Goal: Complete application form

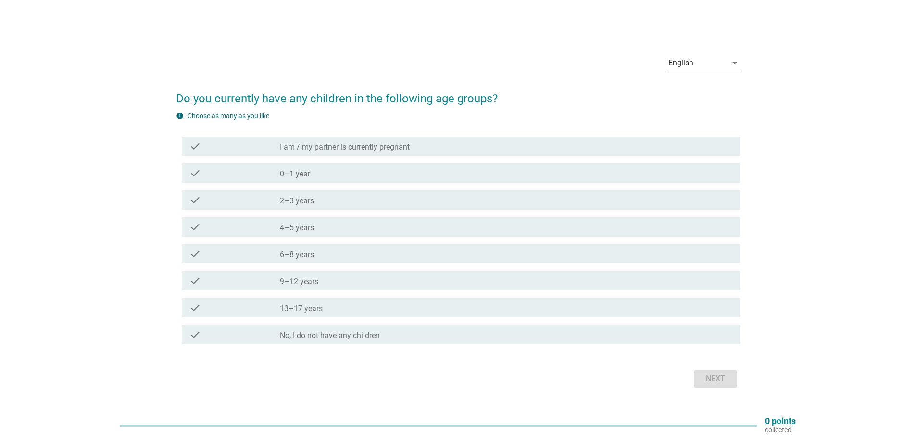
click at [703, 52] on div "English arrow_drop_down" at bounding box center [704, 65] width 72 height 31
click at [704, 60] on div "English" at bounding box center [697, 62] width 59 height 15
click at [714, 96] on div "Bahasa Melayu" at bounding box center [703, 94] width 57 height 12
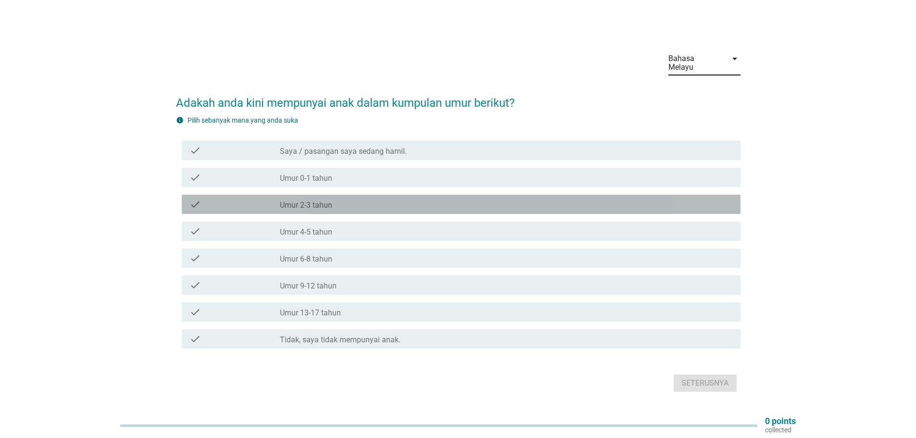
click at [329, 201] on label "Umur 2-3 tahun" at bounding box center [306, 205] width 52 height 10
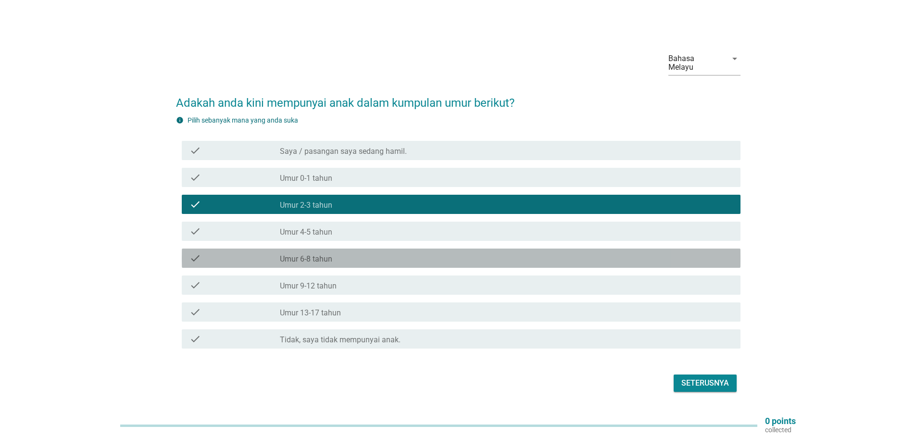
click at [335, 260] on div "check check_box_outline_blank Umur 6-8 tahun" at bounding box center [461, 257] width 558 height 19
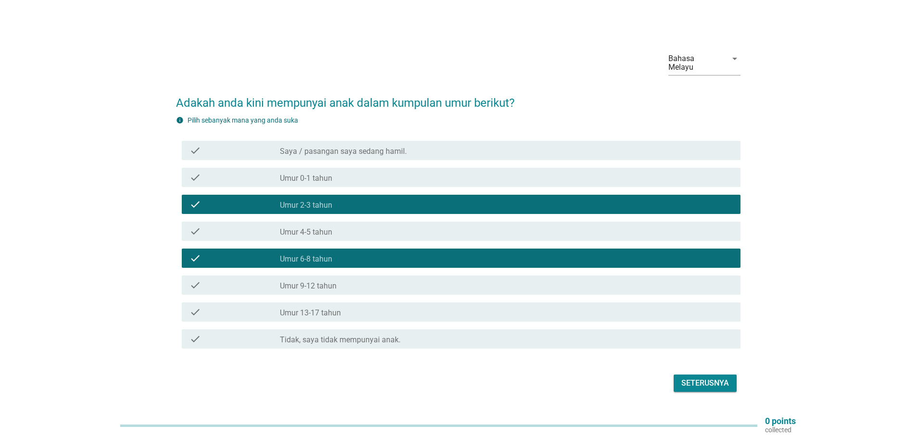
click at [706, 378] on div "Seterusnya" at bounding box center [705, 383] width 48 height 12
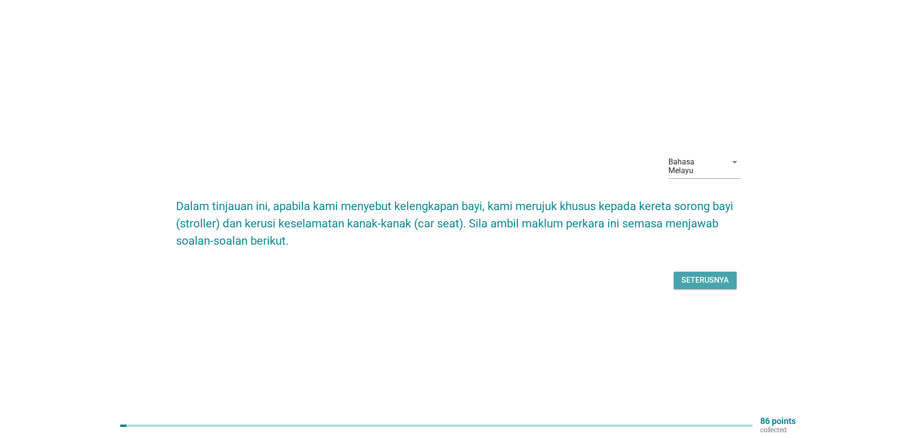
click at [699, 279] on div "Seterusnya" at bounding box center [705, 280] width 48 height 12
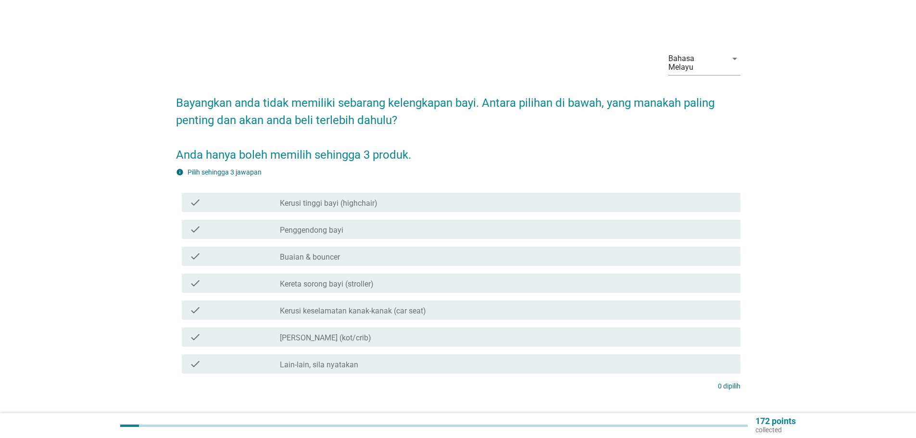
click at [319, 225] on label "Penggendong bayi" at bounding box center [311, 230] width 63 height 10
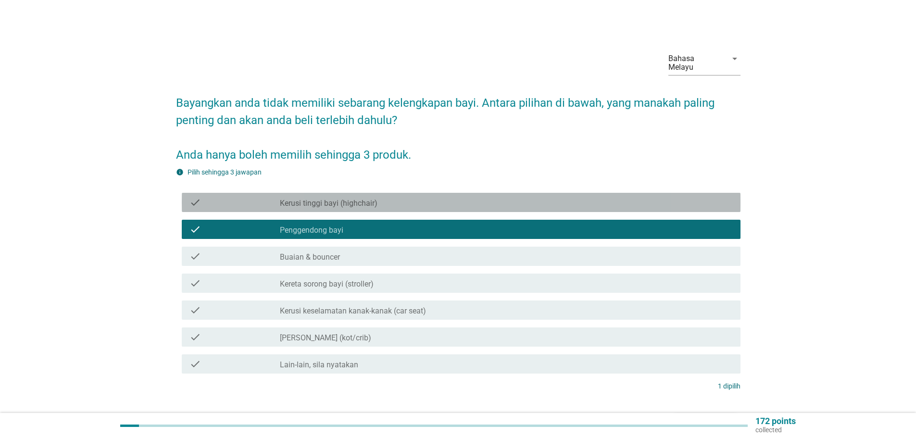
click at [319, 198] on label "Kerusi tinggi bayi (highchair)" at bounding box center [329, 203] width 98 height 10
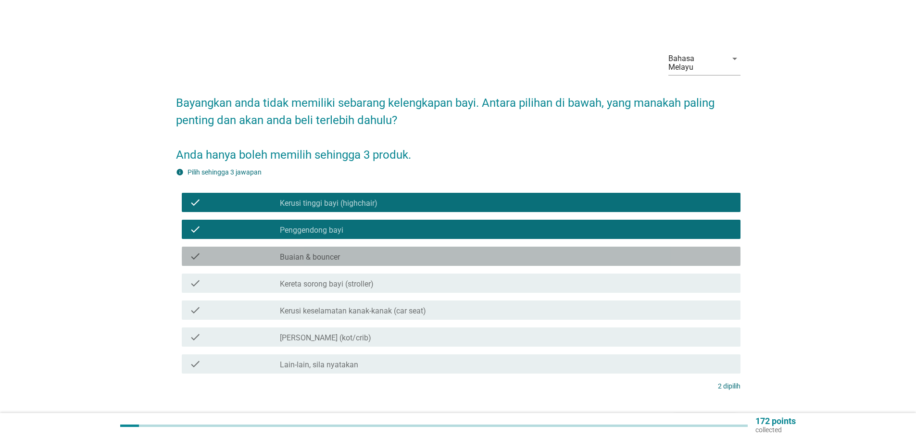
click at [347, 255] on div "check check_box_outline_blank Buaian & bouncer" at bounding box center [461, 256] width 558 height 19
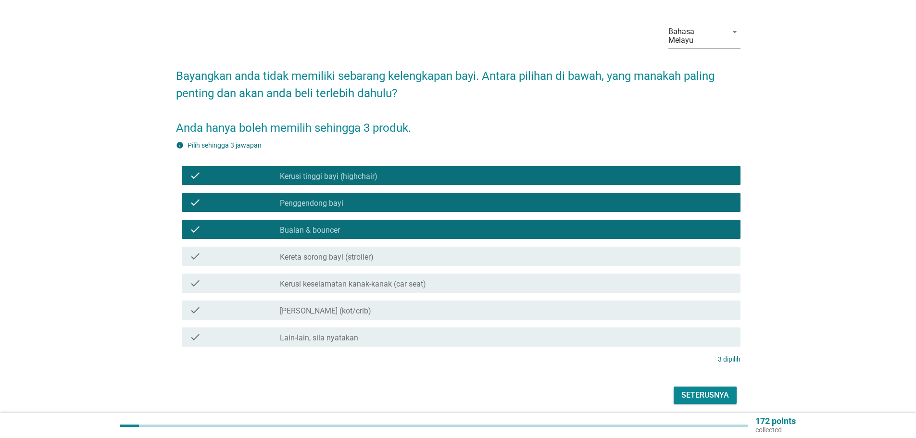
scroll to position [55, 0]
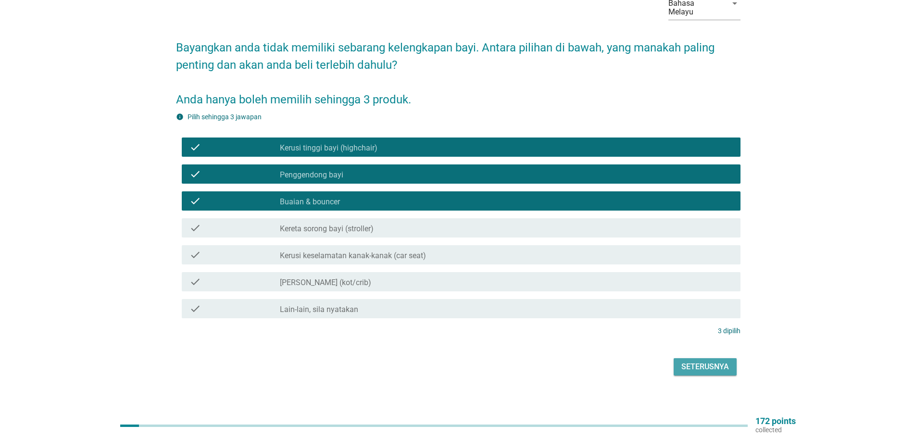
click at [706, 365] on button "Seterusnya" at bounding box center [704, 366] width 63 height 17
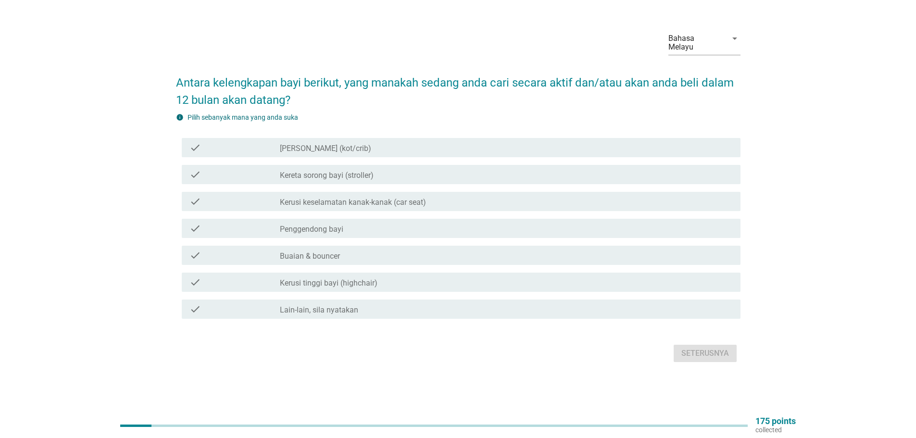
scroll to position [0, 0]
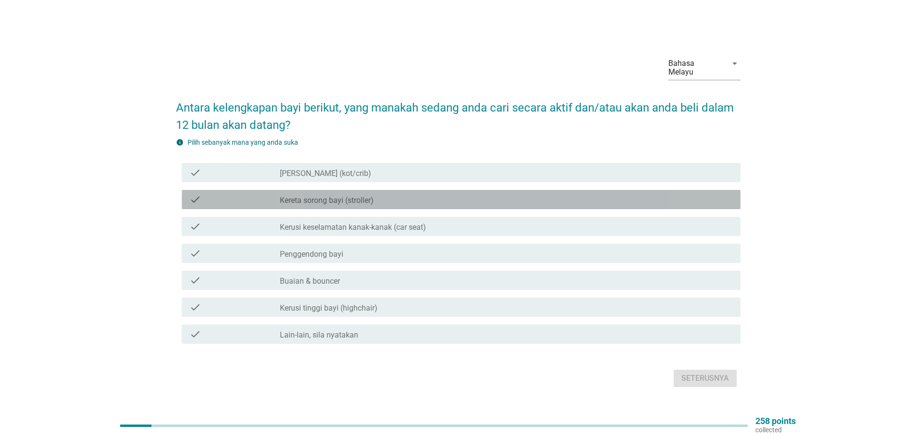
click at [365, 197] on label "Kereta sorong bayi (stroller)" at bounding box center [327, 201] width 94 height 10
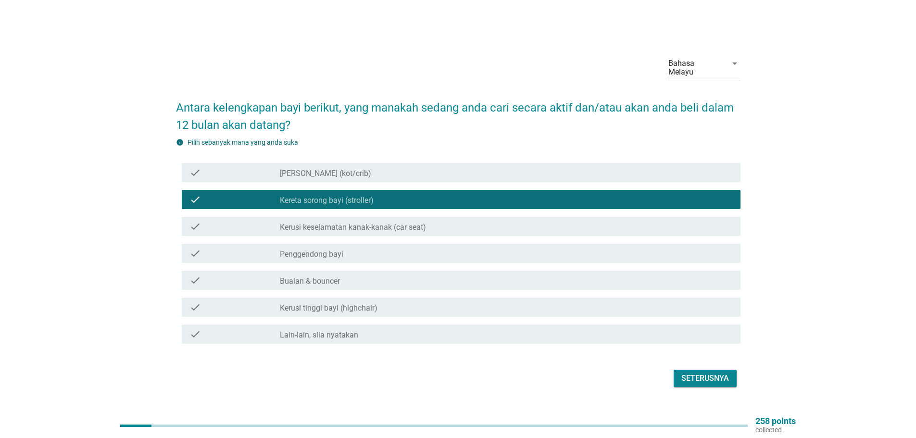
click at [348, 251] on div "check_box_outline_blank Penggendong bayi" at bounding box center [506, 254] width 453 height 12
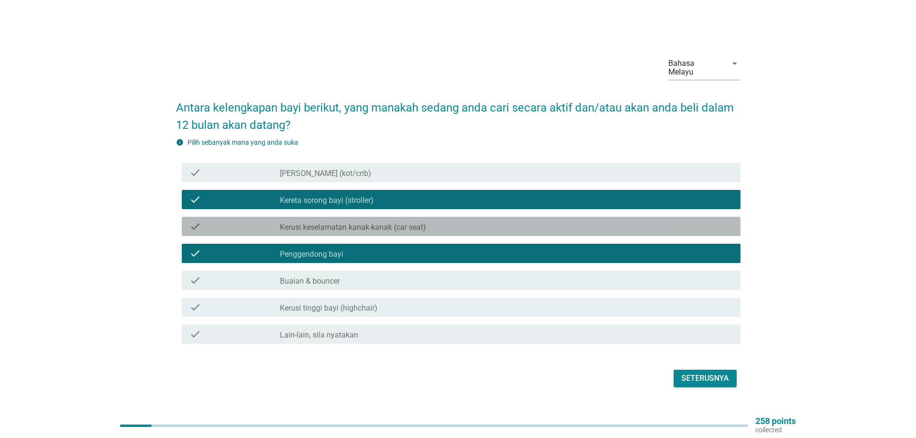
click at [380, 226] on label "Kerusi keselamatan kanak-kanak (car seat)" at bounding box center [353, 228] width 146 height 10
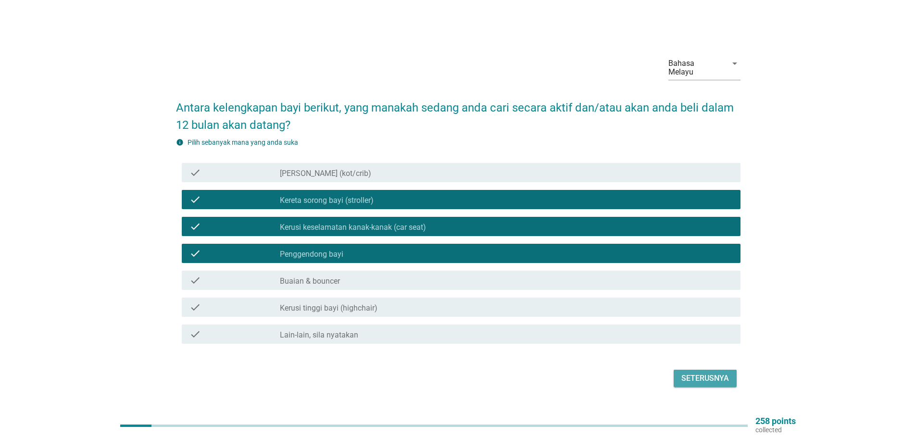
click at [710, 370] on button "Seterusnya" at bounding box center [704, 378] width 63 height 17
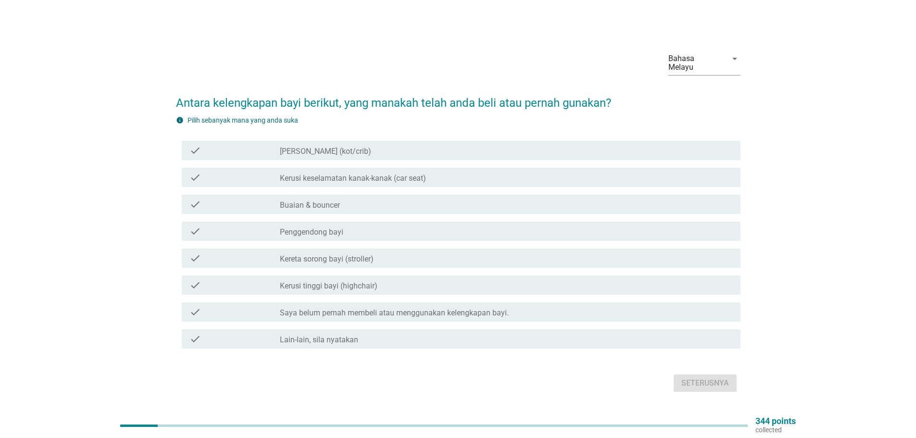
click at [337, 150] on label "[PERSON_NAME] (kot/crib)" at bounding box center [325, 152] width 91 height 10
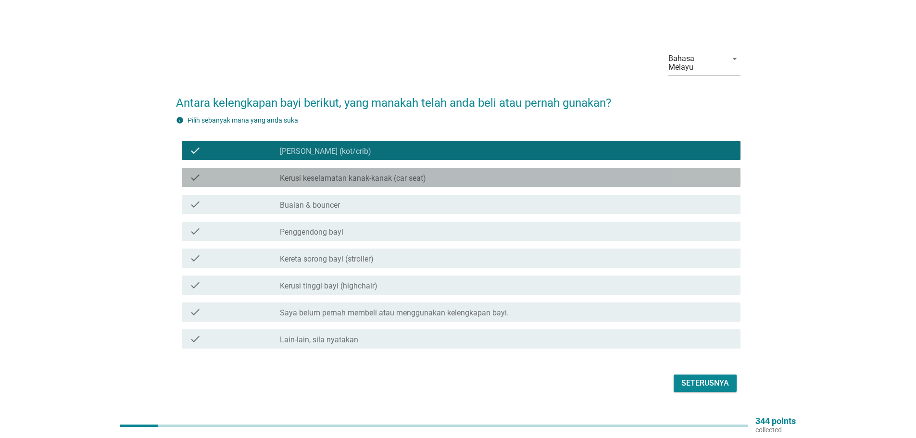
click at [346, 174] on label "Kerusi keselamatan kanak-kanak (car seat)" at bounding box center [353, 179] width 146 height 10
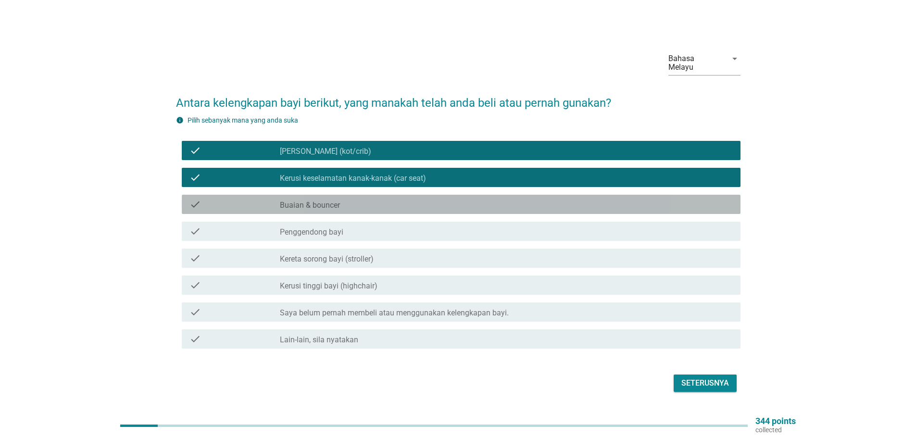
click at [357, 198] on div "check_box_outline_blank Buaian & bouncer" at bounding box center [506, 204] width 453 height 12
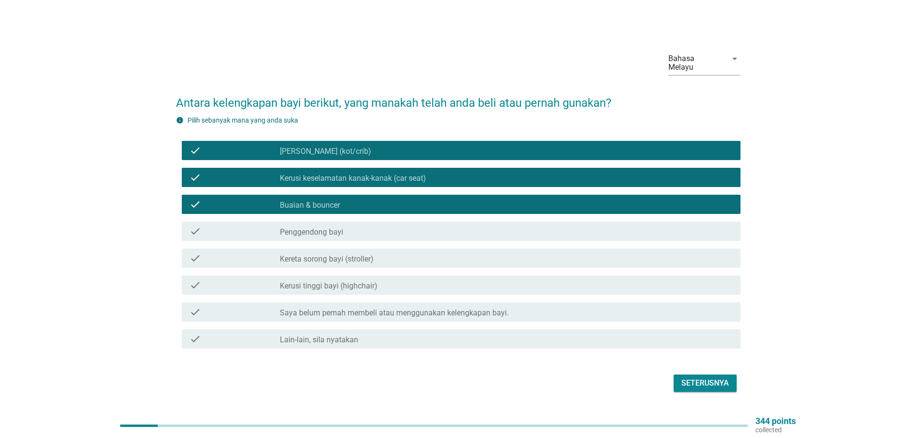
click at [357, 198] on div "check_box_outline_blank Buaian & bouncer" at bounding box center [506, 204] width 453 height 12
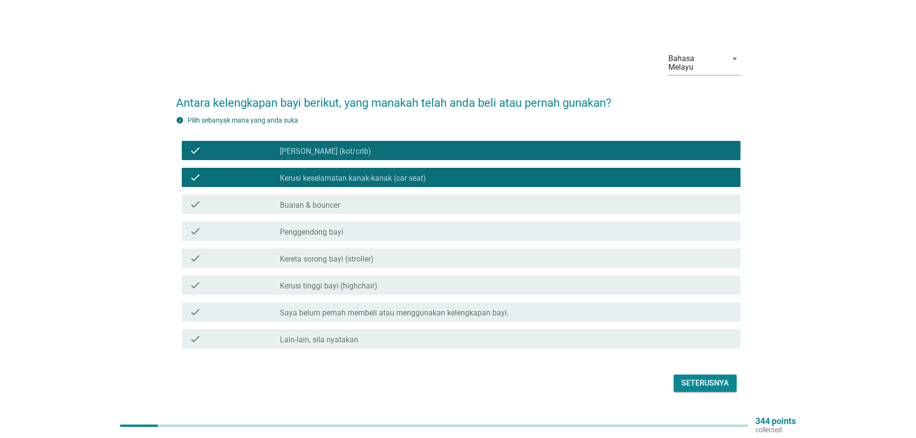
click at [351, 230] on div "check_box_outline_blank Penggendong bayi" at bounding box center [506, 231] width 453 height 12
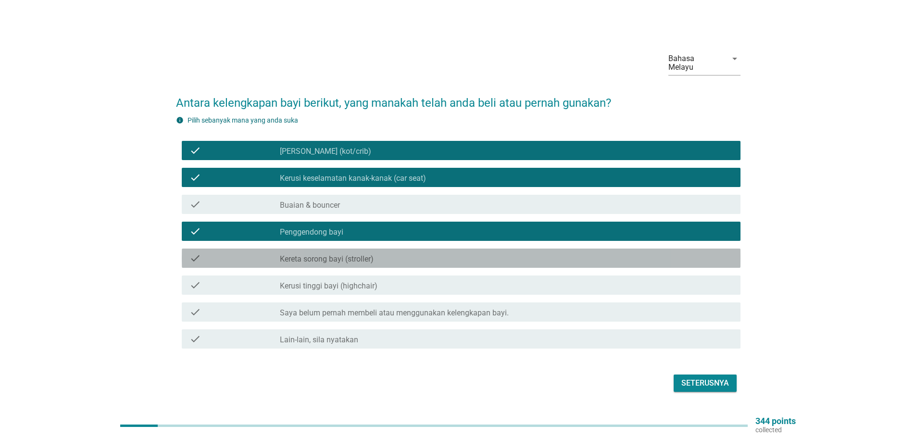
click at [354, 256] on label "Kereta sorong bayi (stroller)" at bounding box center [327, 259] width 94 height 10
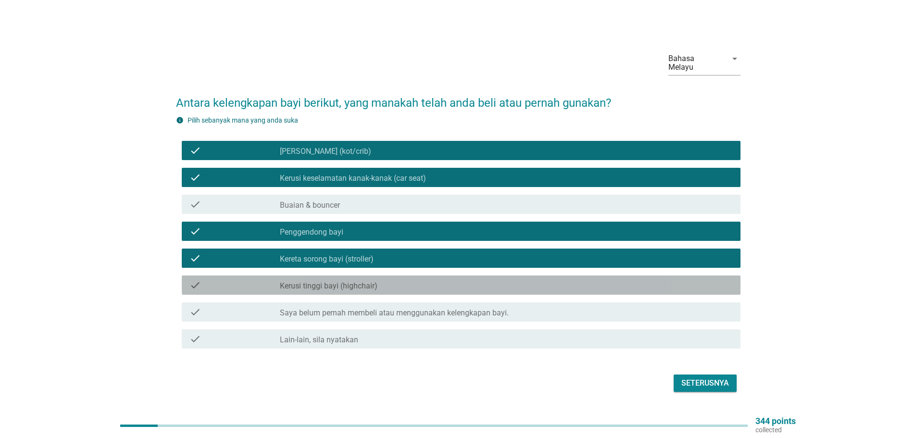
click at [453, 285] on div "check_box_outline_blank Kerusi tinggi bayi (highchair)" at bounding box center [506, 285] width 453 height 12
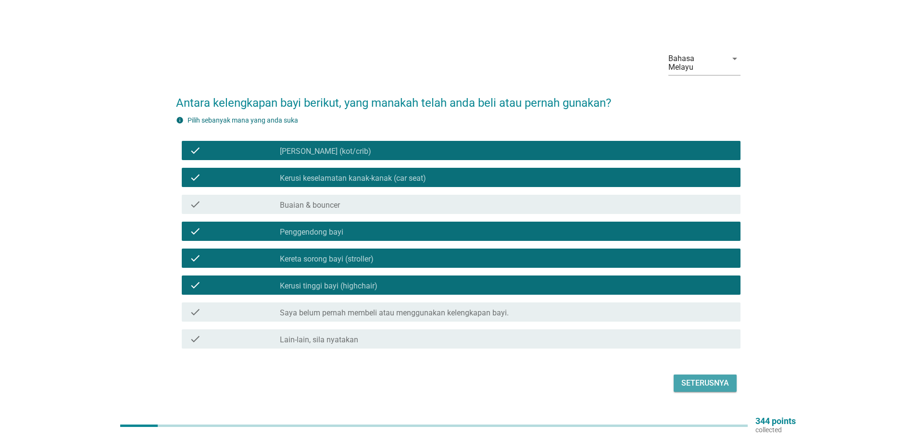
click at [700, 381] on div "Seterusnya" at bounding box center [705, 383] width 48 height 12
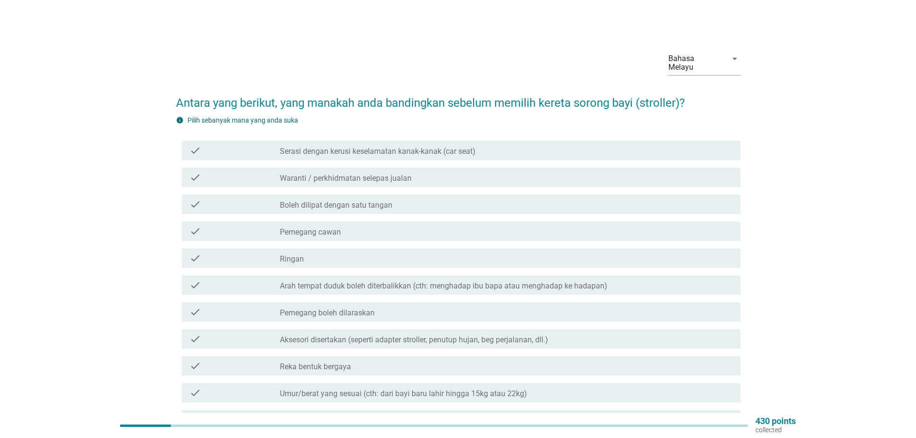
click at [384, 148] on div "check check_box_outline_blank Serasi dengan kerusi keselamatan kanak-kanak (car…" at bounding box center [461, 150] width 558 height 19
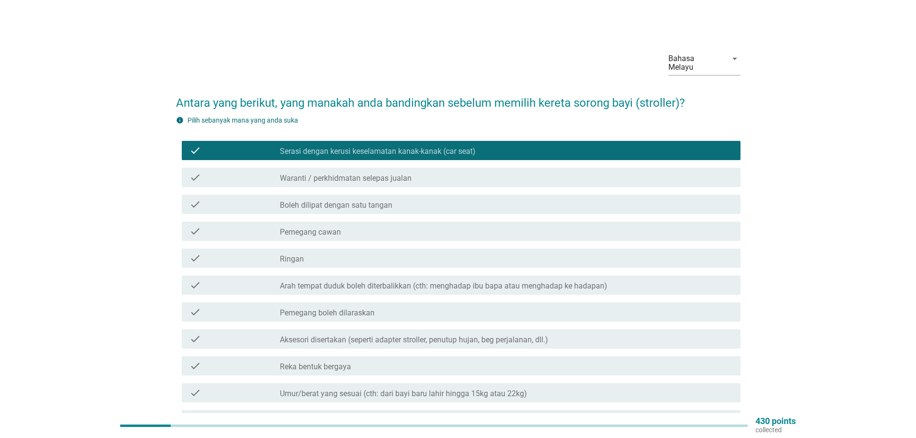
click at [390, 174] on label "Waranti / perkhidmatan selepas jualan" at bounding box center [346, 179] width 132 height 10
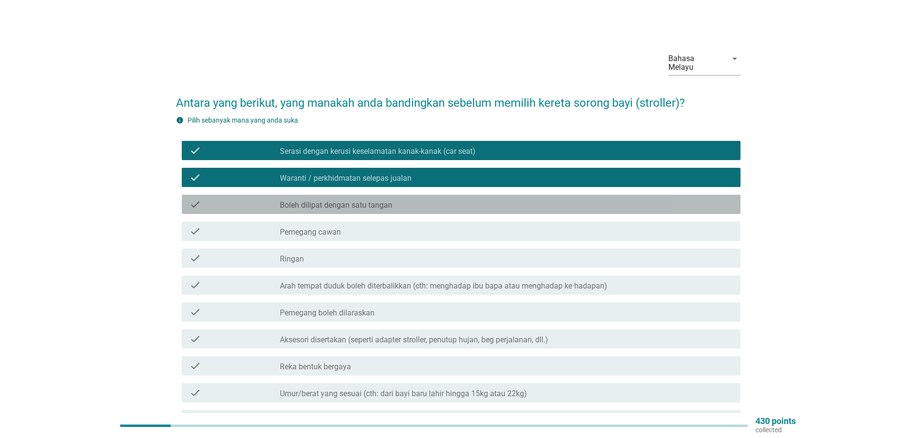
click at [389, 201] on label "Boleh dilipat dengan satu tangan" at bounding box center [336, 205] width 112 height 10
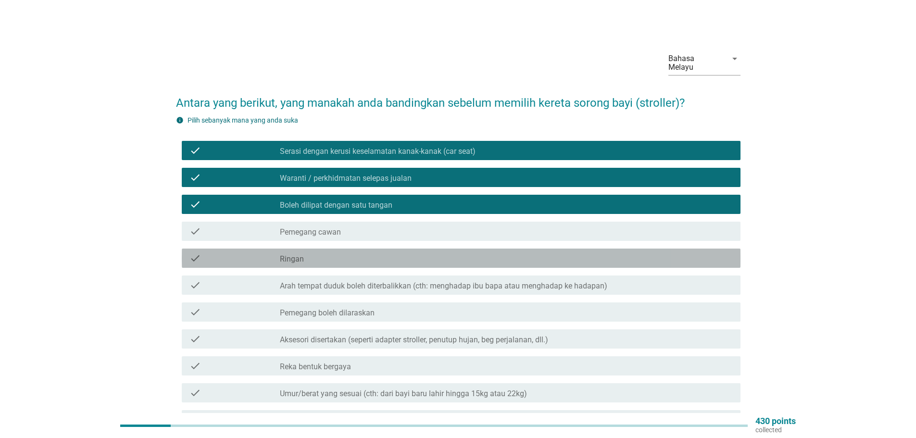
click at [372, 252] on div "check_box_outline_blank Ringan" at bounding box center [506, 258] width 453 height 12
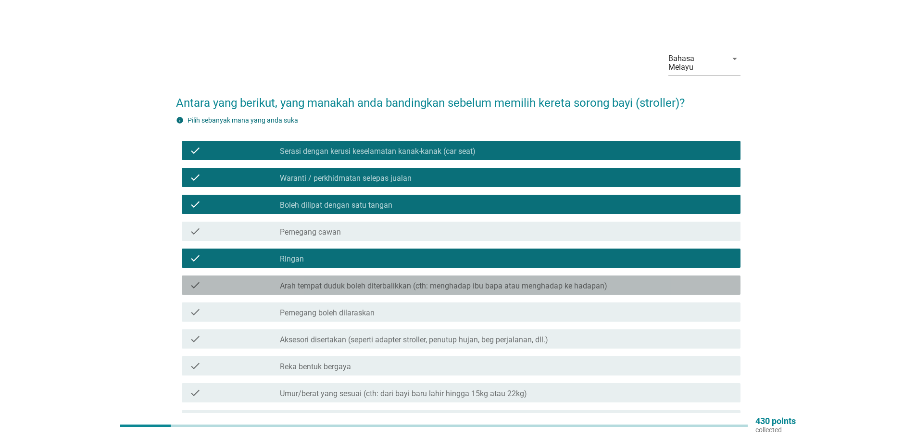
click at [369, 281] on label "Arah tempat duduk boleh diterbalikkan (cth: menghadap ibu bapa atau menghadap k…" at bounding box center [443, 286] width 327 height 10
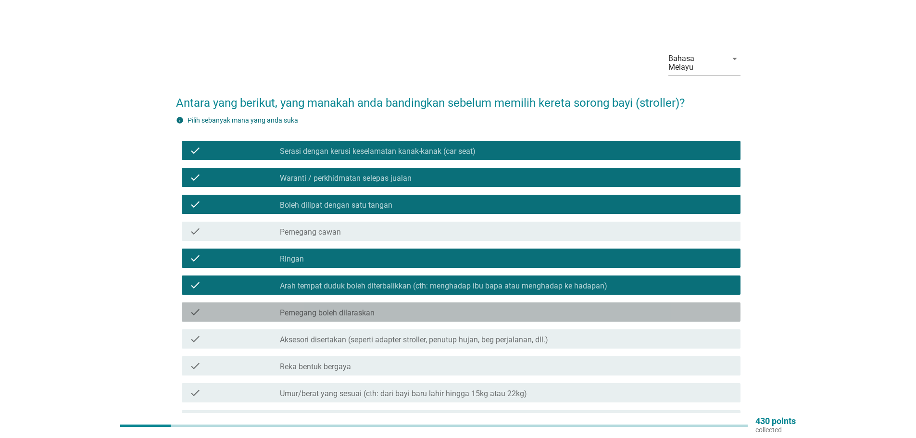
click at [373, 308] on label "Pemegang boleh dilaraskan" at bounding box center [327, 313] width 95 height 10
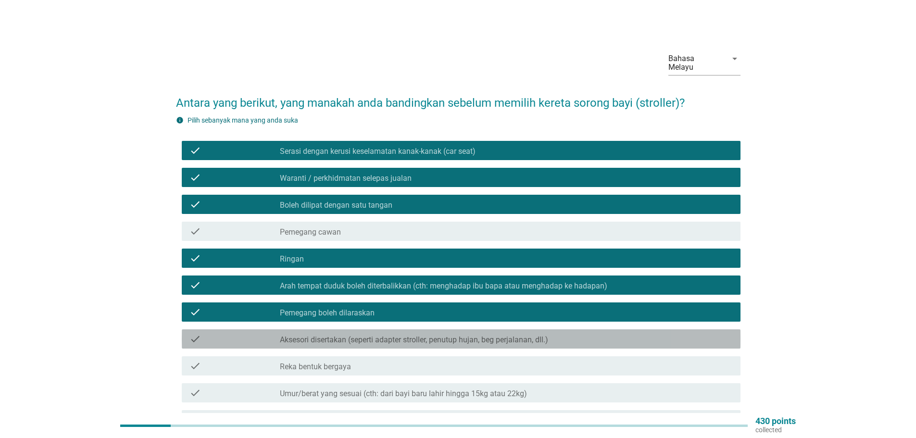
click at [379, 336] on div "check check_box_outline_blank Aksesori disertakan (seperti adapter stroller, pe…" at bounding box center [461, 338] width 558 height 19
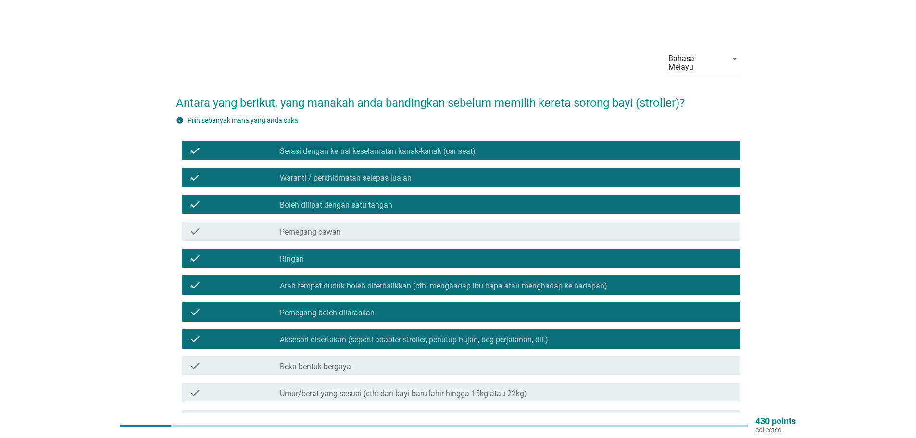
scroll to position [48, 0]
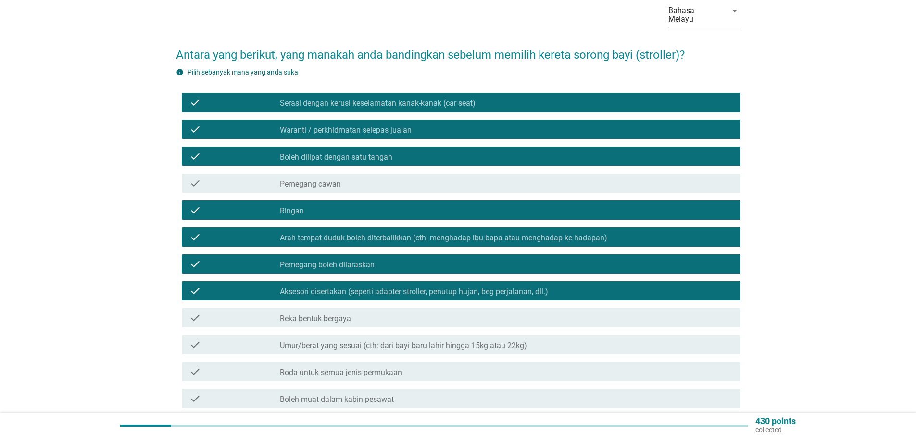
click at [376, 341] on label "Umur/berat yang sesuai (cth: dari bayi baru lahir hingga 15kg atau 22kg)" at bounding box center [403, 346] width 247 height 10
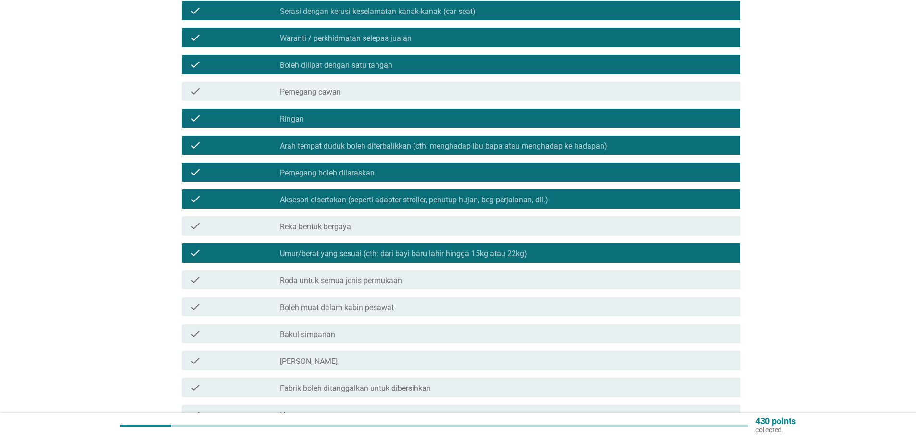
scroll to position [144, 0]
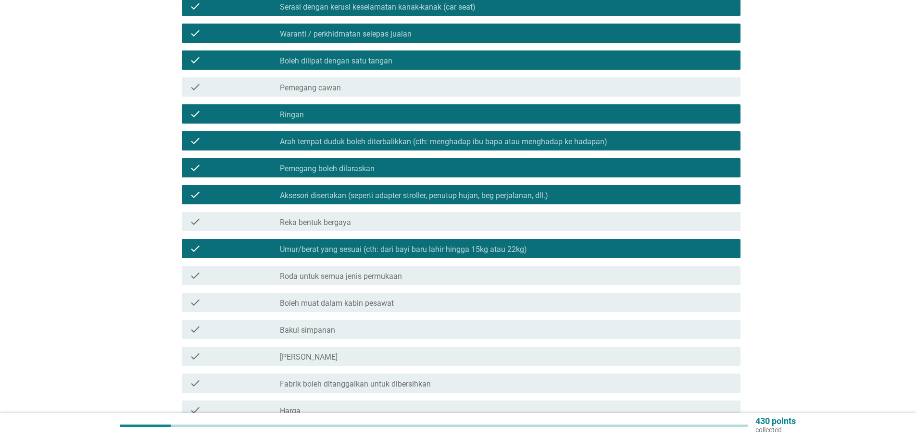
click at [372, 272] on label "Roda untuk semua jenis permukaan" at bounding box center [341, 277] width 122 height 10
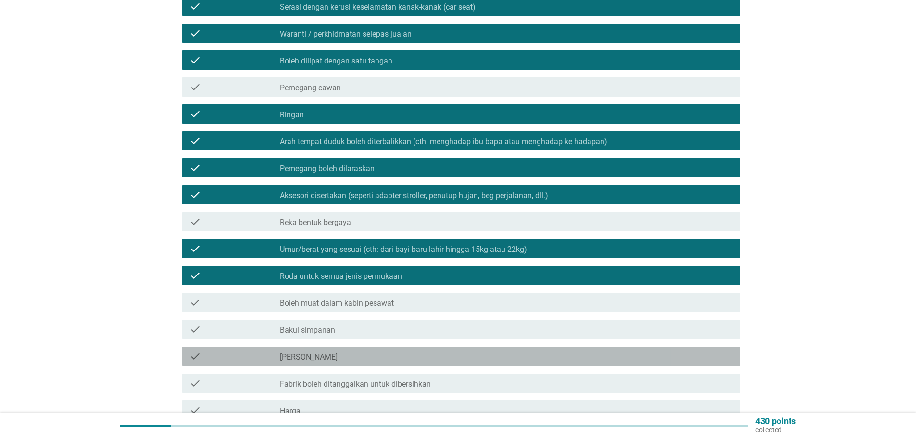
click at [368, 350] on div "check_box_outline_blank [PERSON_NAME]" at bounding box center [506, 356] width 453 height 12
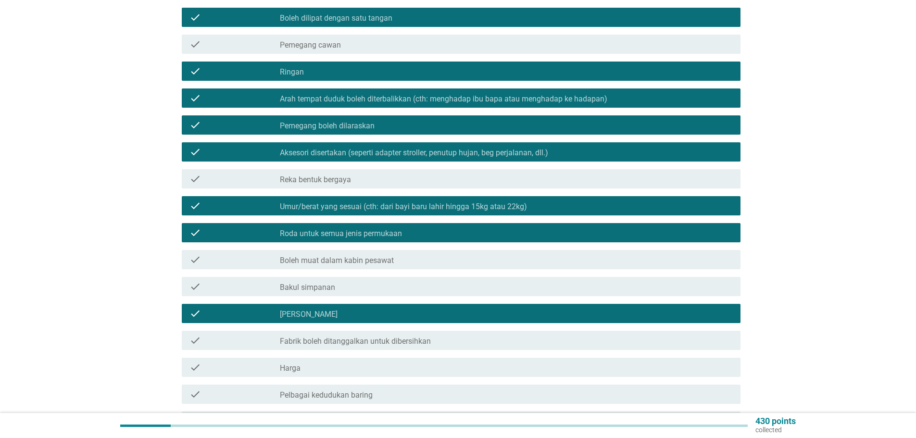
scroll to position [240, 0]
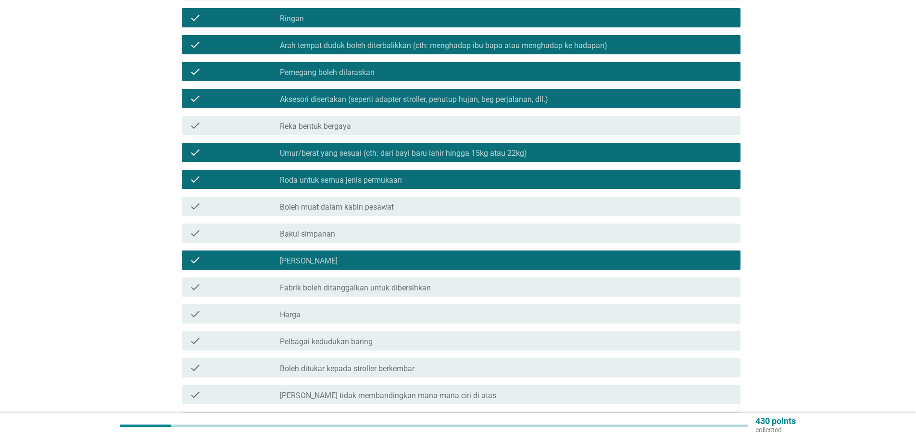
click at [379, 283] on label "Fabrik boleh ditanggalkan untuk dibersihkan" at bounding box center [355, 288] width 151 height 10
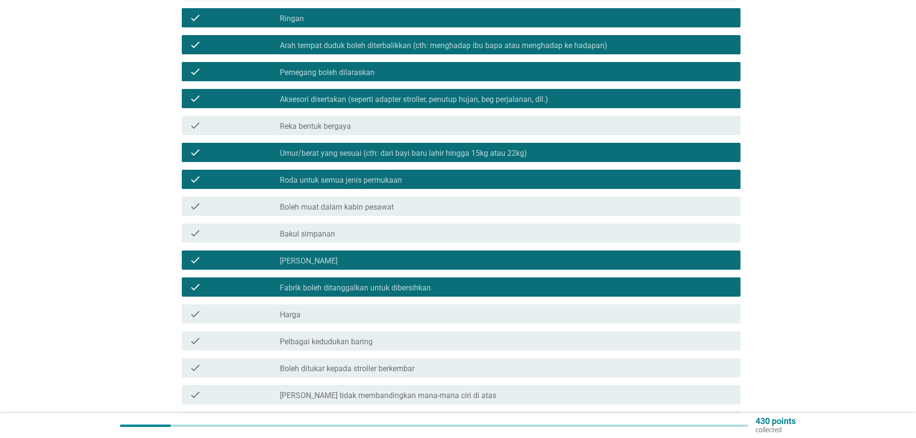
click at [378, 308] on div "check_box_outline_blank Harga" at bounding box center [506, 314] width 453 height 12
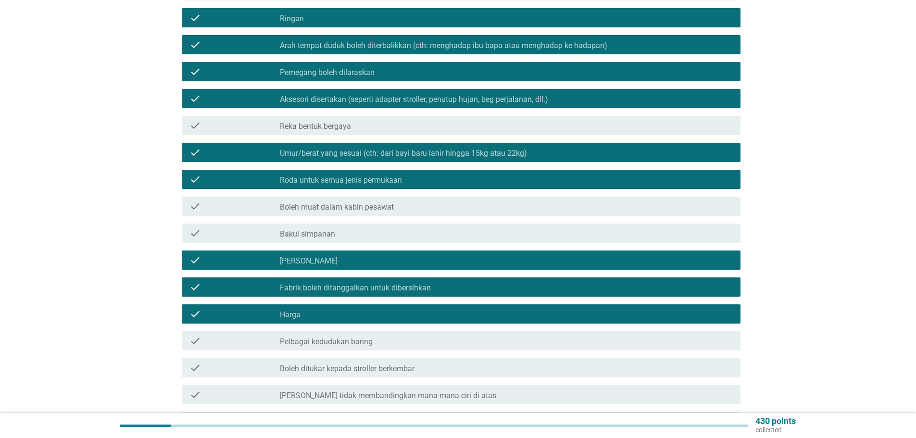
scroll to position [336, 0]
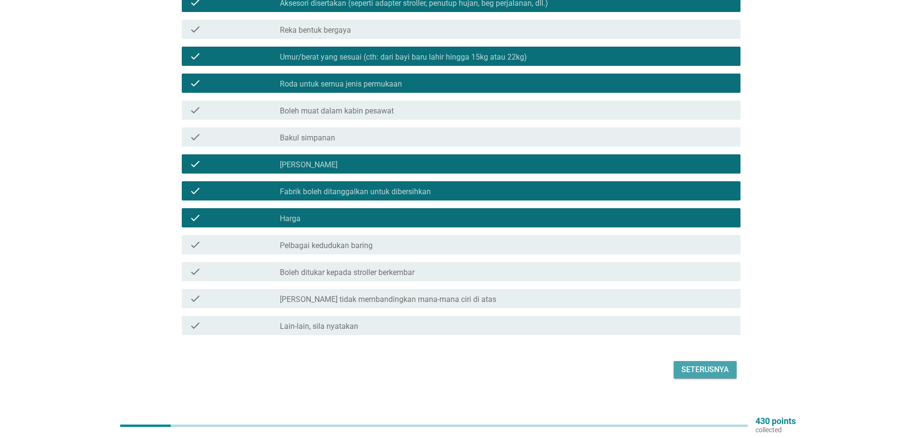
click at [684, 364] on div "Seterusnya" at bounding box center [705, 370] width 48 height 12
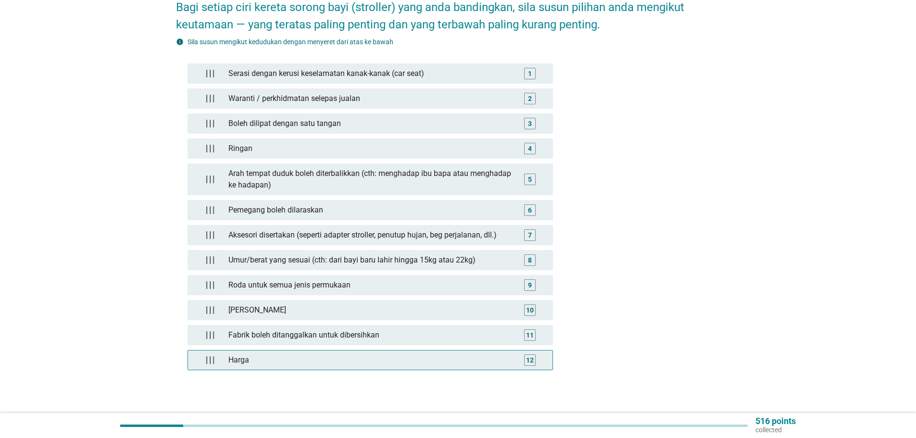
scroll to position [96, 0]
click at [323, 350] on div "Harga" at bounding box center [371, 359] width 287 height 19
click at [528, 355] on div "12" at bounding box center [530, 360] width 8 height 10
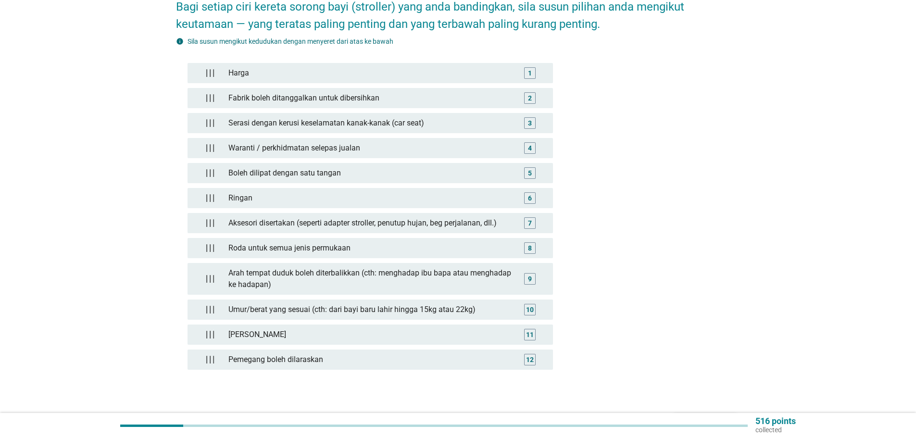
click at [695, 413] on button "Seterusnya" at bounding box center [704, 421] width 63 height 17
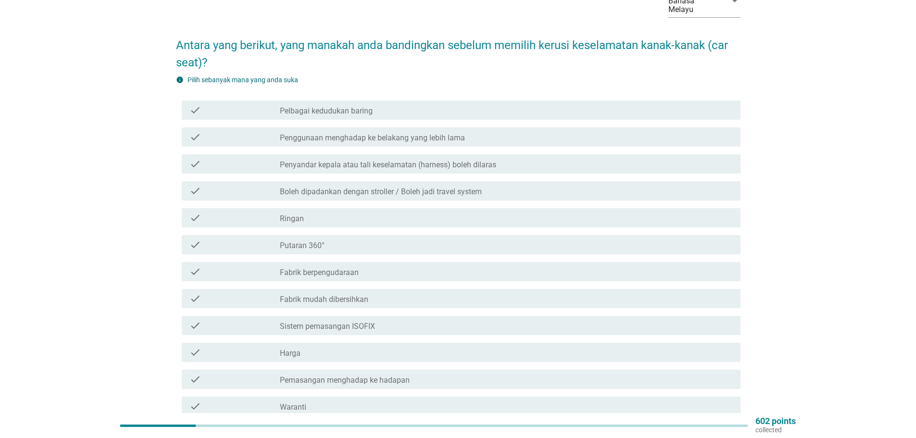
scroll to position [57, 0]
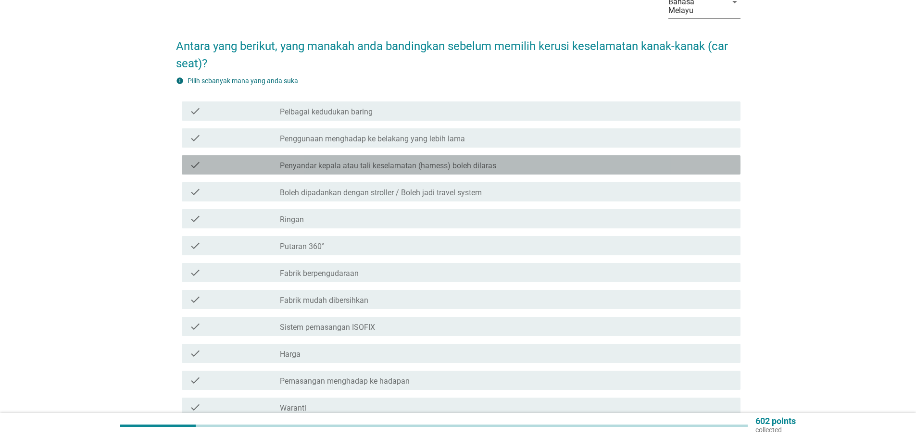
click at [380, 161] on label "Penyandar kepala atau tali keselamatan (harness) boleh dilaras" at bounding box center [388, 166] width 216 height 10
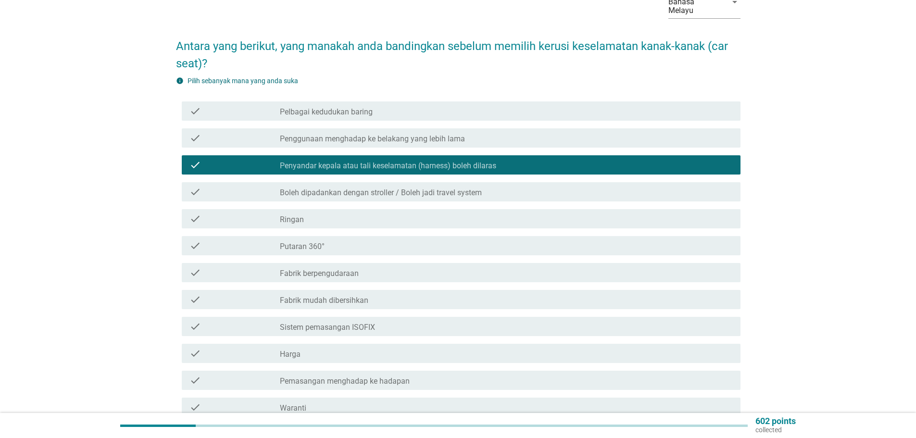
click at [392, 188] on label "Boleh dipadankan dengan stroller / Boleh jadi travel system" at bounding box center [381, 193] width 202 height 10
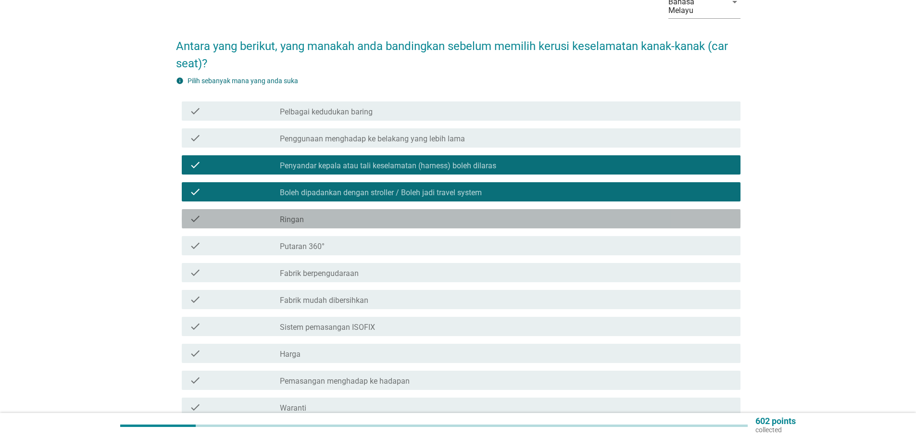
click at [366, 213] on div "check_box_outline_blank Ringan" at bounding box center [506, 219] width 453 height 12
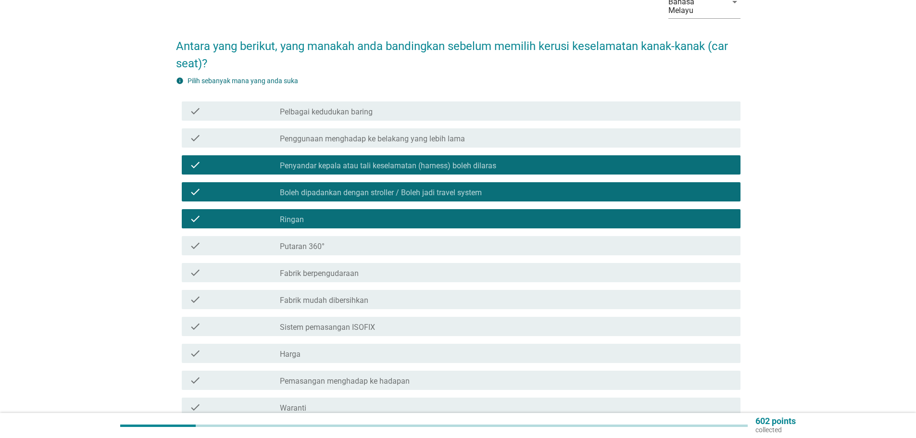
click at [363, 298] on div "check check_box_outline_blank Fabrik mudah dibersihkan" at bounding box center [461, 299] width 558 height 19
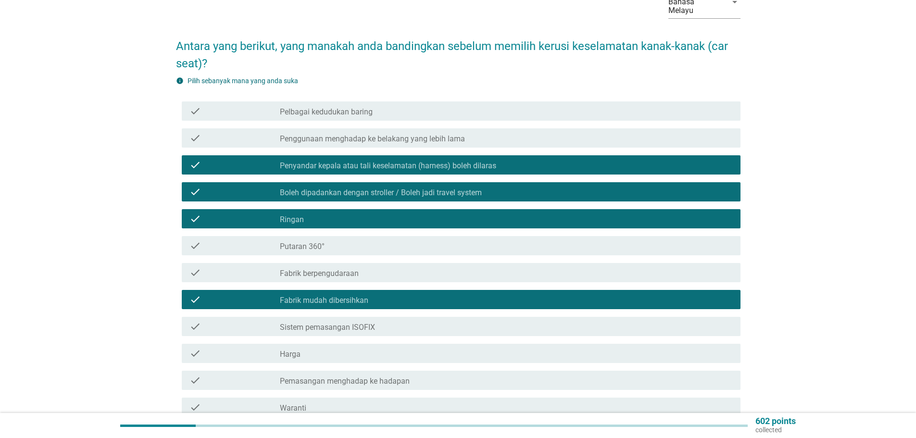
click at [362, 350] on div "check check_box_outline_blank Harga" at bounding box center [461, 353] width 558 height 19
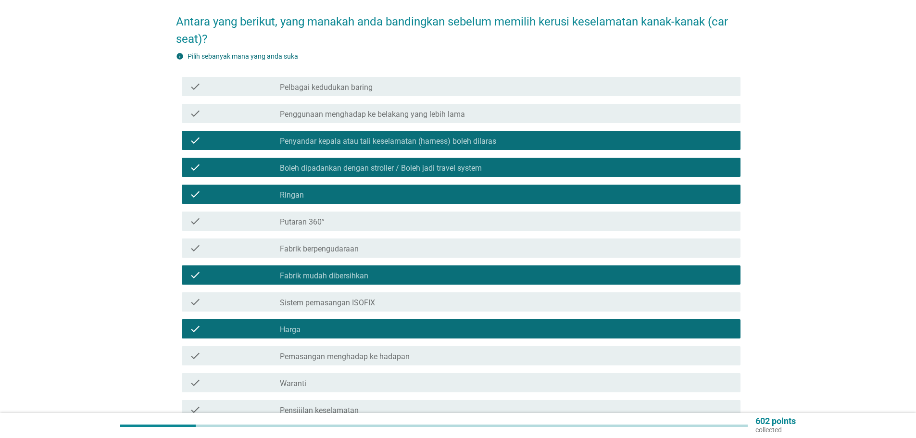
scroll to position [105, 0]
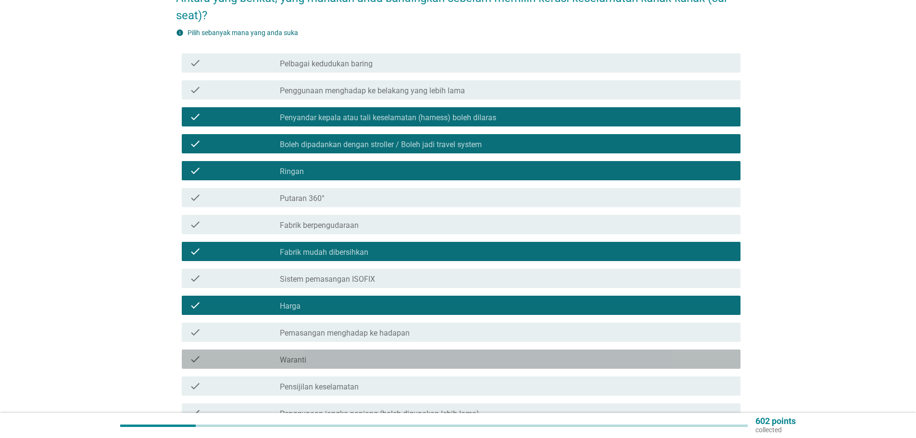
click at [400, 355] on div "check_box_outline_blank Waranti" at bounding box center [506, 359] width 453 height 12
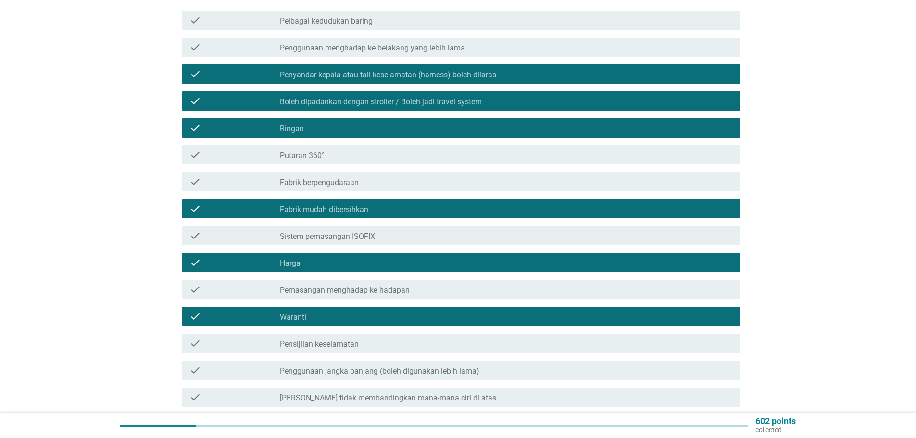
scroll to position [201, 0]
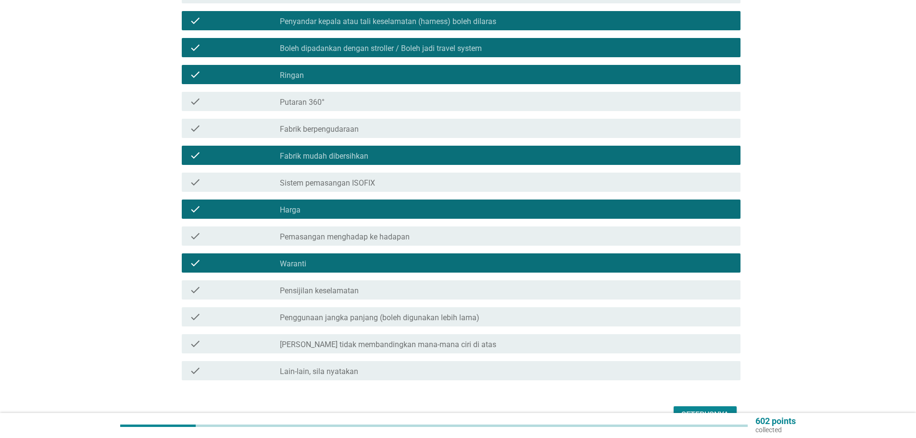
click at [443, 313] on label "Penggunaan jangka panjang (boleh digunakan lebih lama)" at bounding box center [379, 318] width 199 height 10
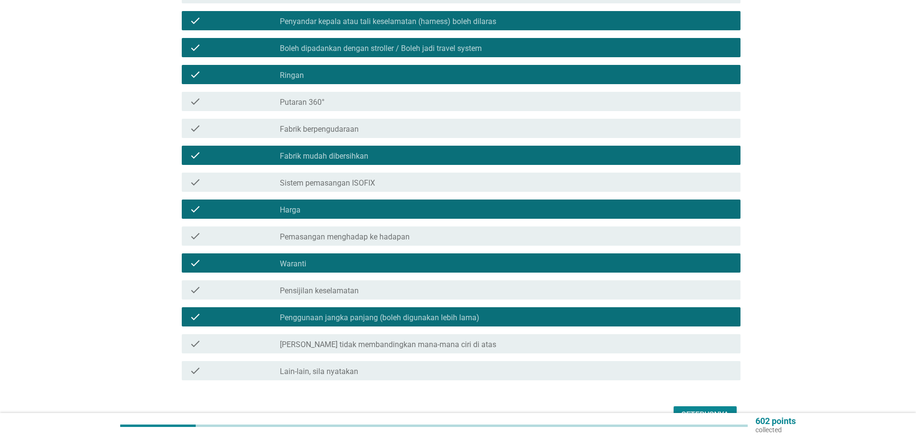
click at [703, 409] on div "Seterusnya" at bounding box center [705, 415] width 48 height 12
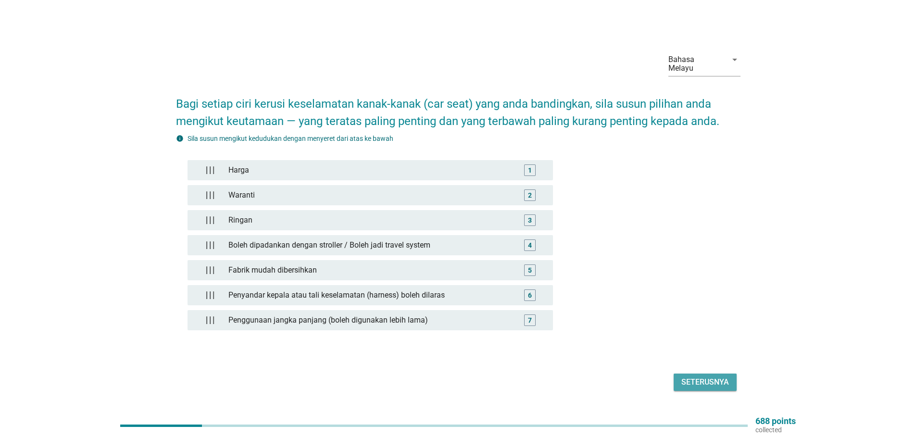
click at [676, 375] on button "Seterusnya" at bounding box center [704, 381] width 63 height 17
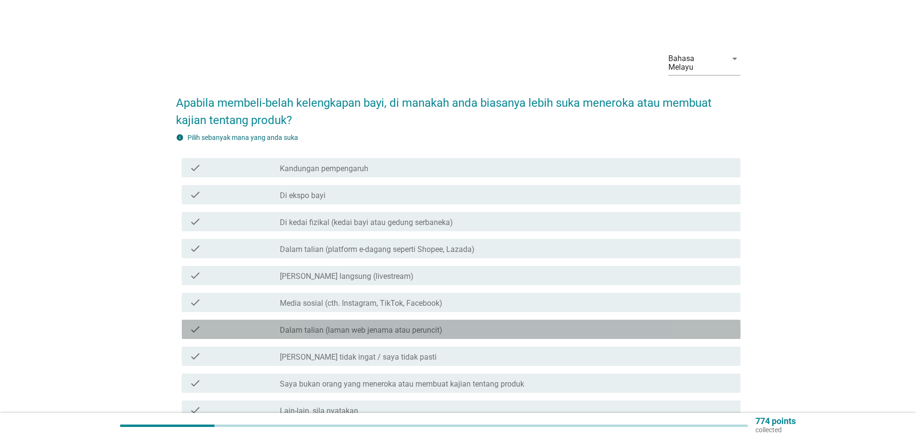
click at [334, 325] on label "Dalam talian (laman web jenama atau peruncit)" at bounding box center [361, 330] width 162 height 10
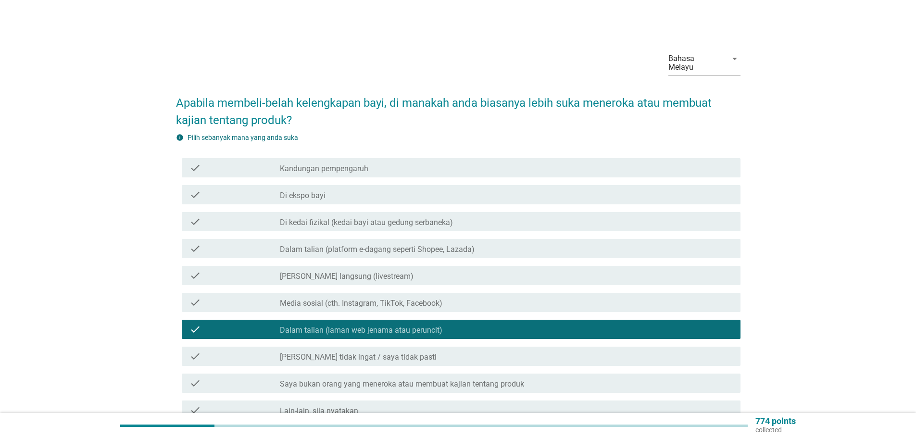
click at [331, 298] on label "Media sosial (cth. Instagram, TikTok, Facebook)" at bounding box center [361, 303] width 162 height 10
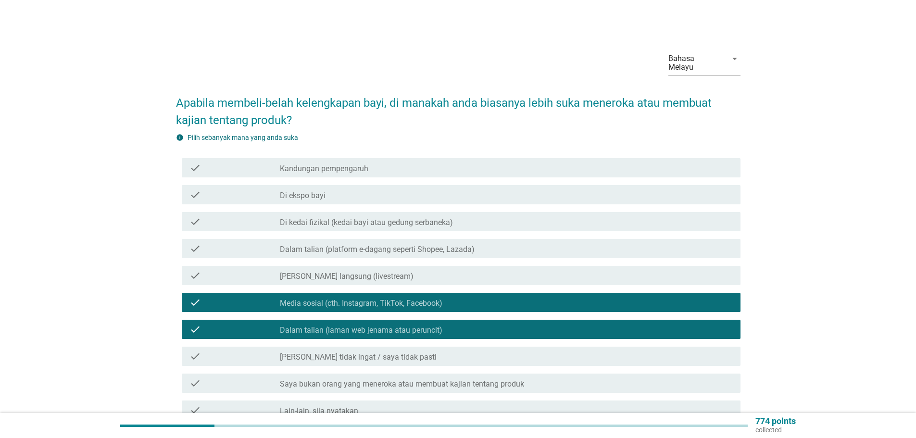
click at [331, 272] on label "[PERSON_NAME] langsung (livestream)" at bounding box center [347, 277] width 134 height 10
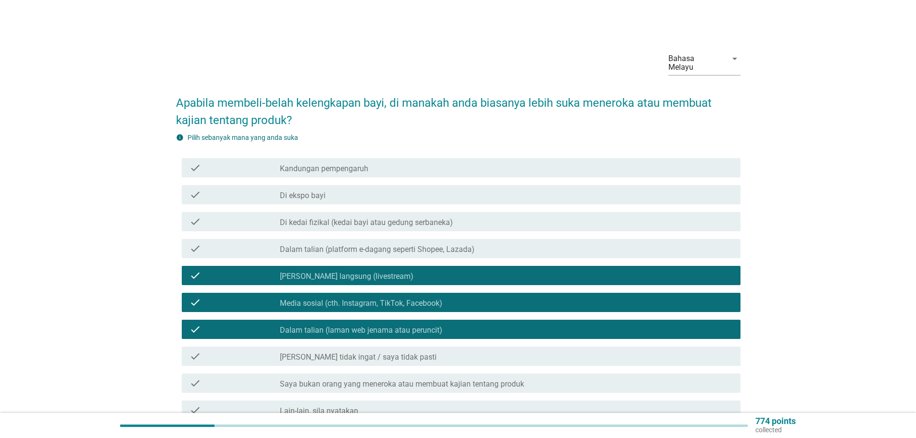
click at [330, 245] on label "Dalam talian (platform e-dagang seperti Shopee, Lazada)" at bounding box center [377, 250] width 195 height 10
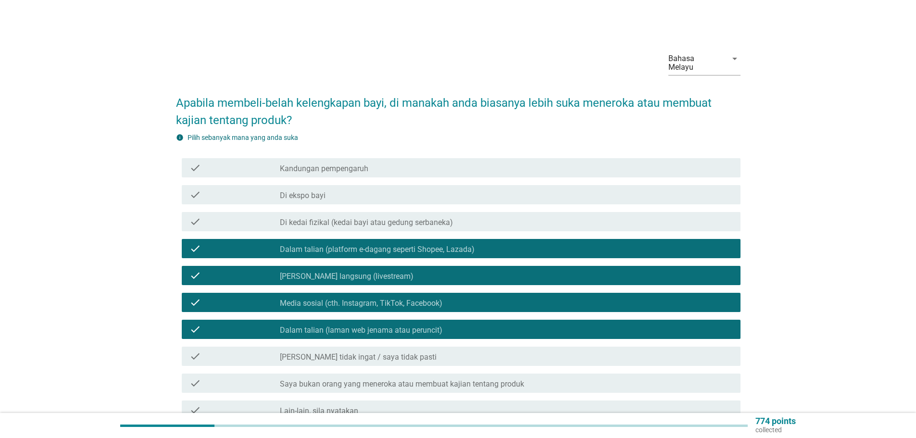
click at [331, 218] on label "Di kedai fizikal (kedai bayi atau gedung serbaneka)" at bounding box center [366, 223] width 173 height 10
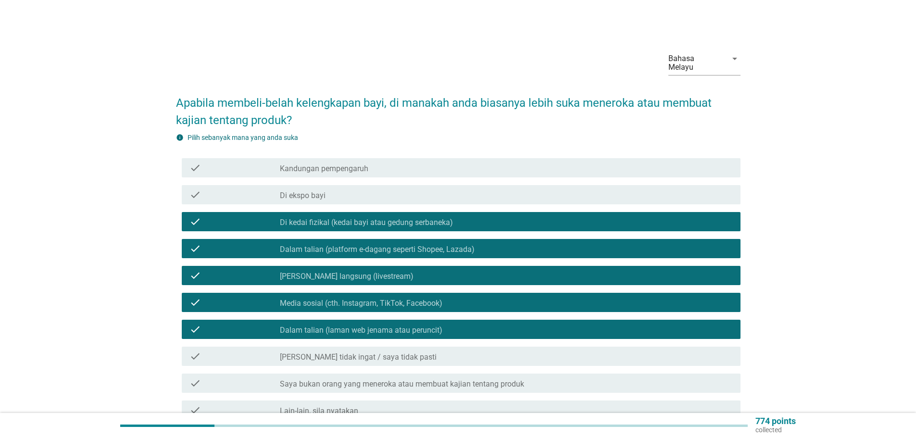
click at [328, 189] on div "check_box_outline_blank Di ekspo bayi" at bounding box center [506, 195] width 453 height 12
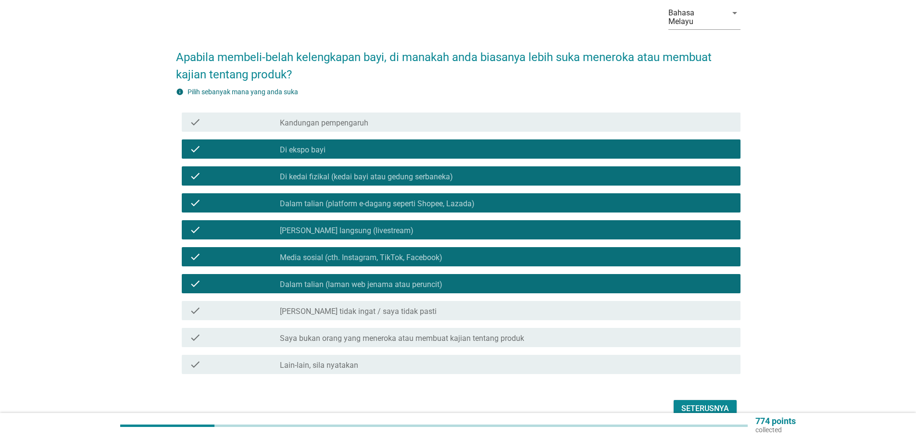
scroll to position [87, 0]
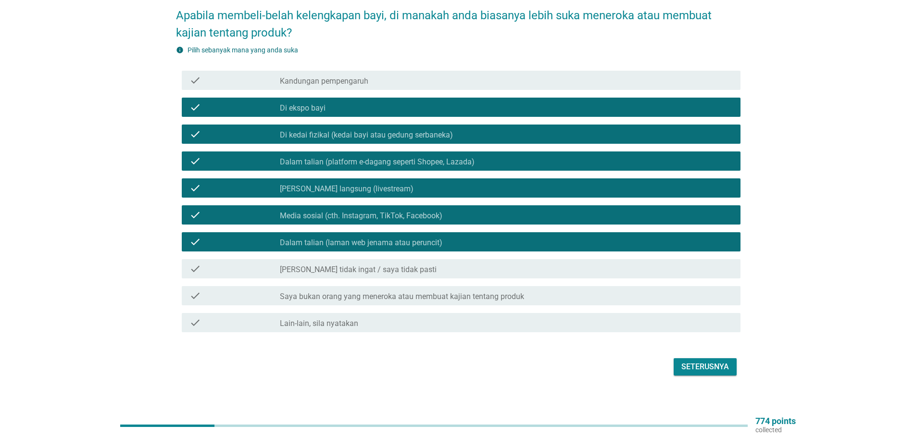
click at [718, 369] on div "Seterusnya" at bounding box center [458, 366] width 564 height 23
click at [713, 362] on div "Seterusnya" at bounding box center [705, 367] width 48 height 12
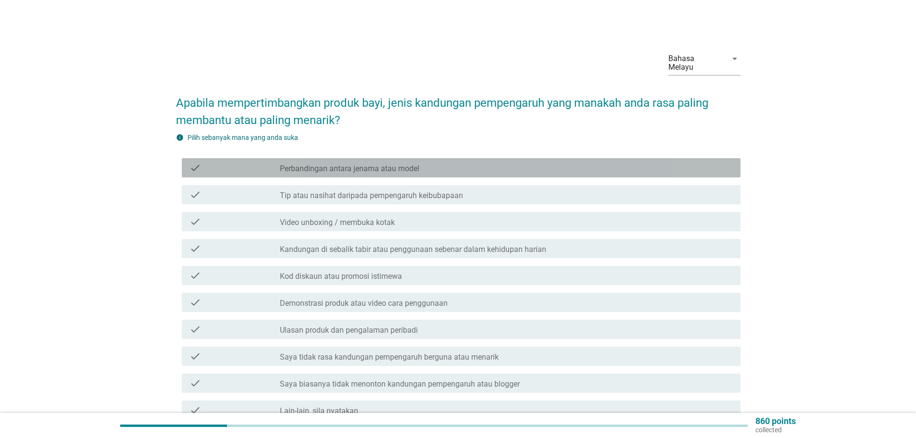
click at [397, 164] on label "Perbandingan antara jenama atau model" at bounding box center [349, 169] width 139 height 10
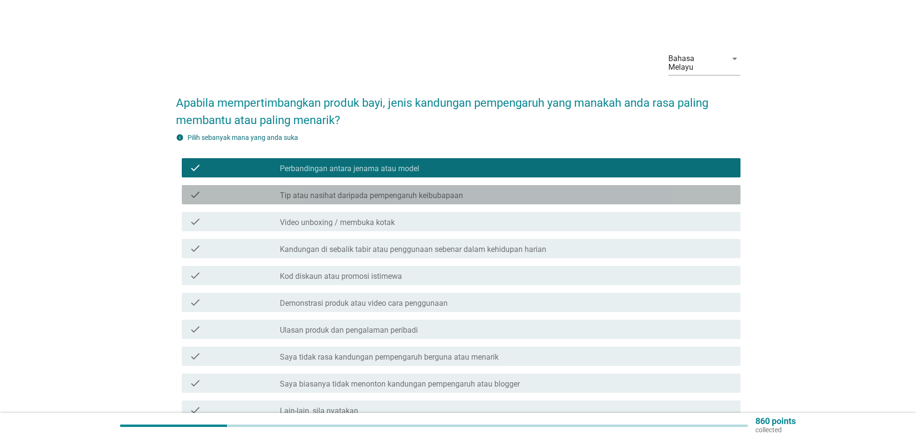
click at [399, 191] on label "Tip atau nasihat daripada pempengaruh keibubapaan" at bounding box center [371, 196] width 183 height 10
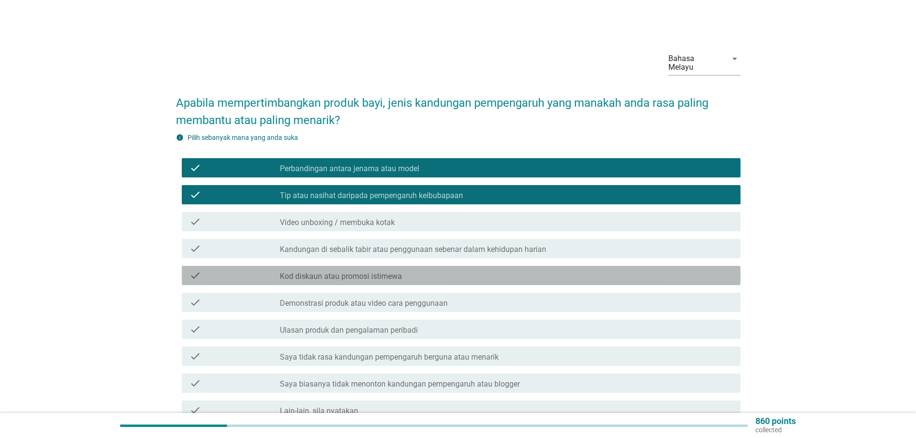
click at [378, 272] on label "Kod diskaun atau promosi istimewa" at bounding box center [341, 277] width 122 height 10
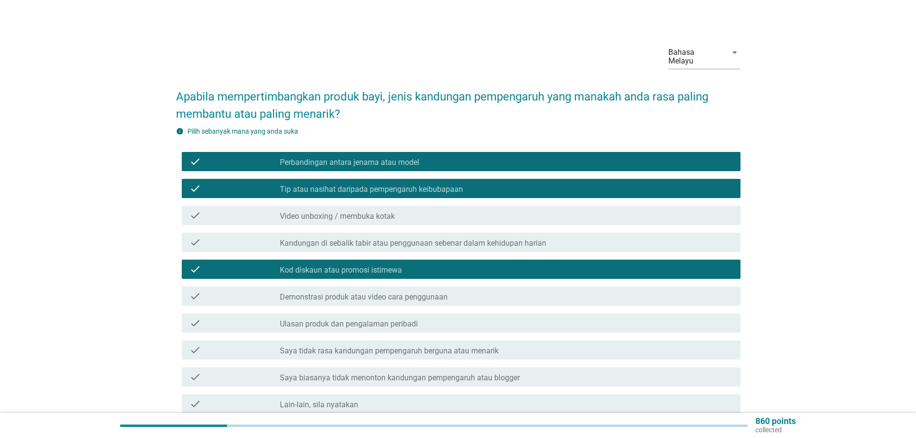
scroll to position [87, 0]
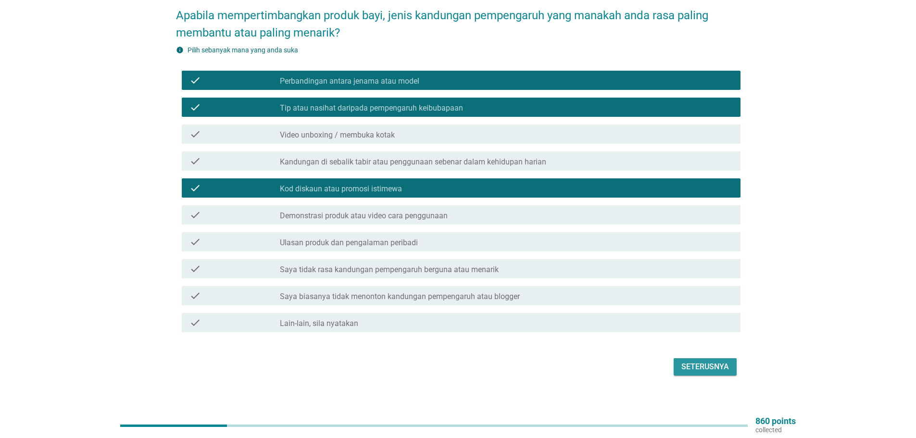
click at [701, 361] on div "Seterusnya" at bounding box center [705, 367] width 48 height 12
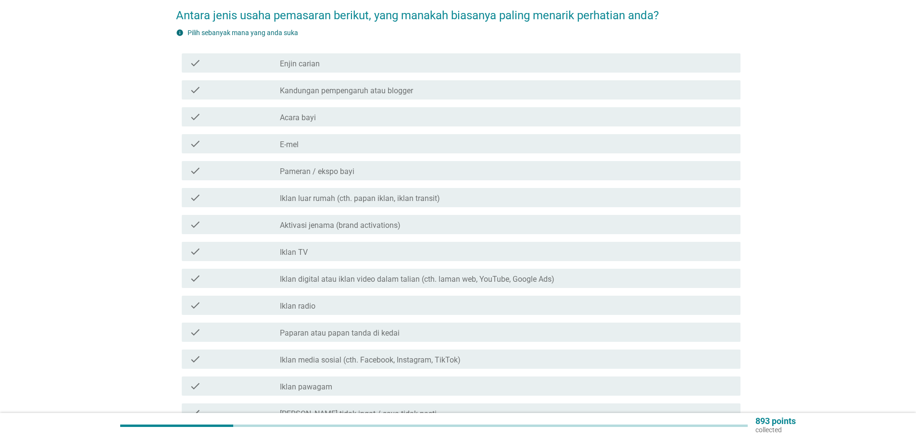
scroll to position [0, 0]
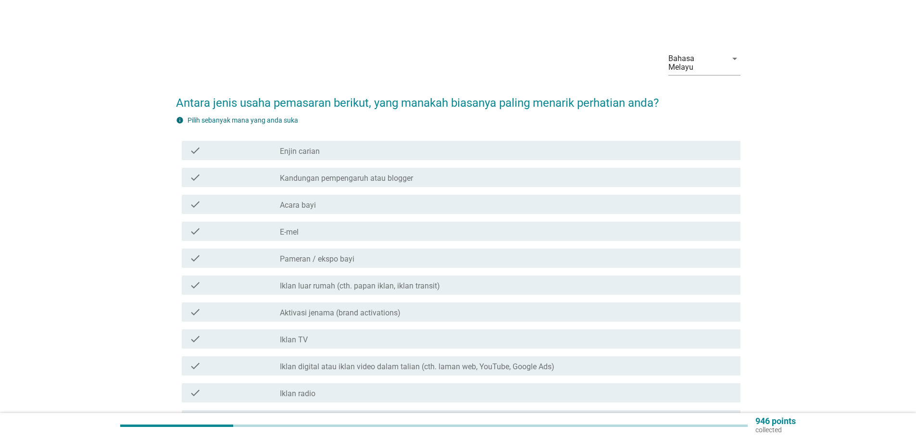
click at [332, 201] on div "check_box_outline_blank Acara bayi" at bounding box center [506, 204] width 453 height 12
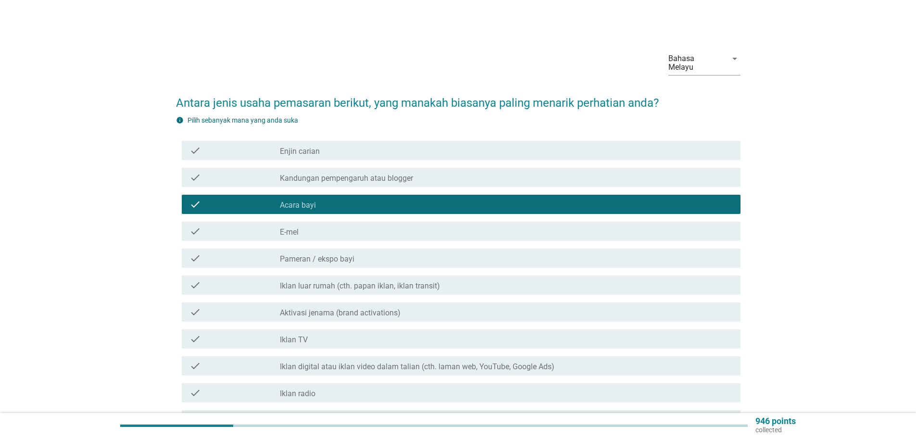
click at [320, 225] on div "check_box_outline_blank E-mel" at bounding box center [506, 231] width 453 height 12
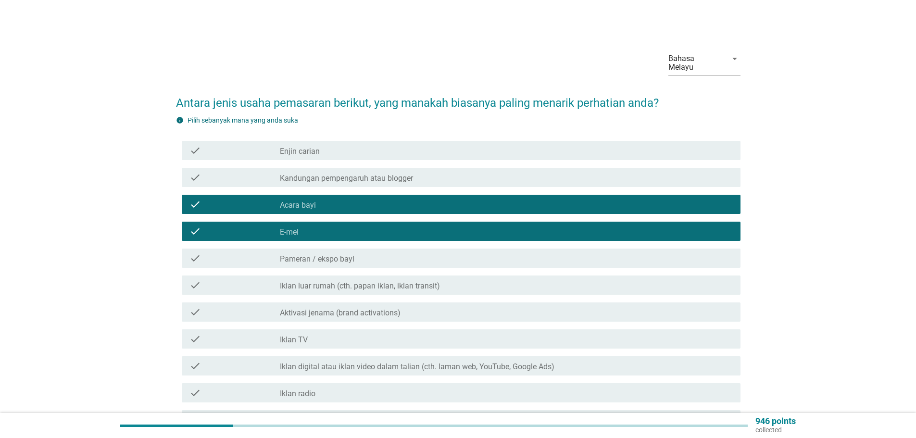
click at [324, 254] on label "Pameran / ekspo bayi" at bounding box center [317, 259] width 74 height 10
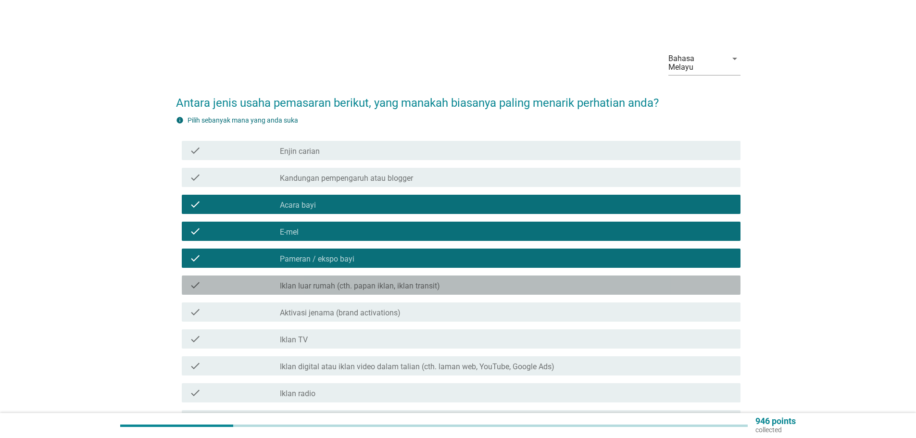
click at [327, 281] on label "Iklan luar rumah (cth. papan iklan, iklan transit)" at bounding box center [360, 286] width 160 height 10
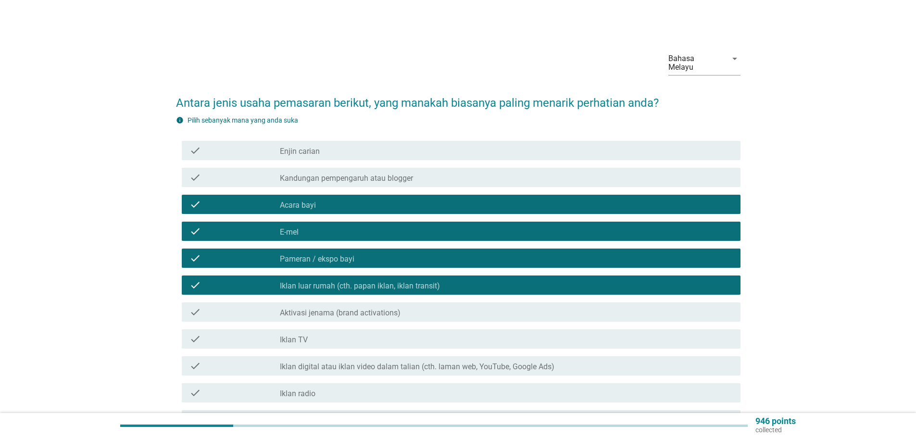
click at [333, 308] on label "Aktivasi jenama (brand activations)" at bounding box center [340, 313] width 121 height 10
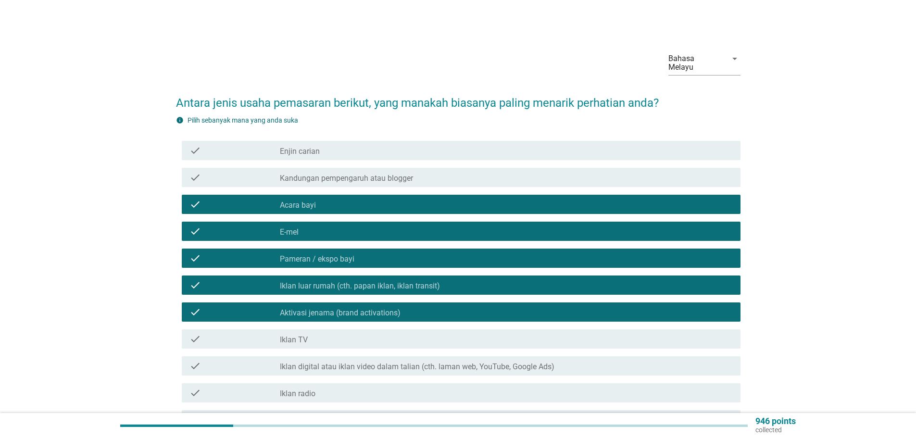
click at [322, 334] on div "check_box_outline_blank Iklan TV" at bounding box center [506, 339] width 453 height 12
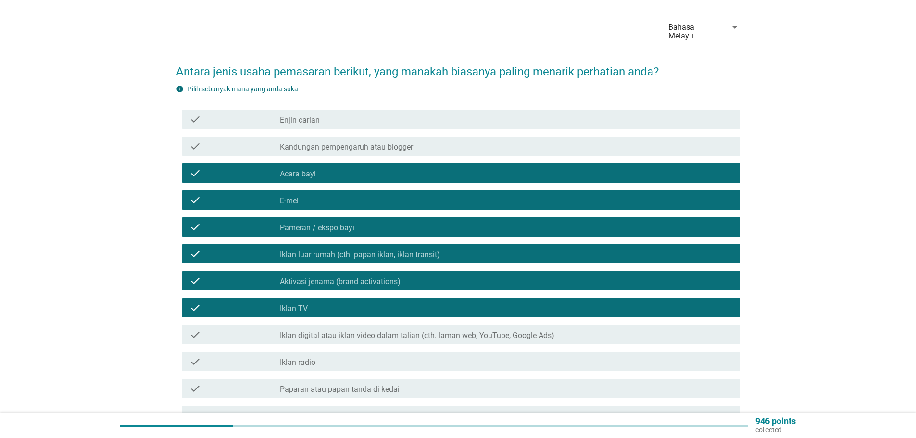
scroll to position [48, 0]
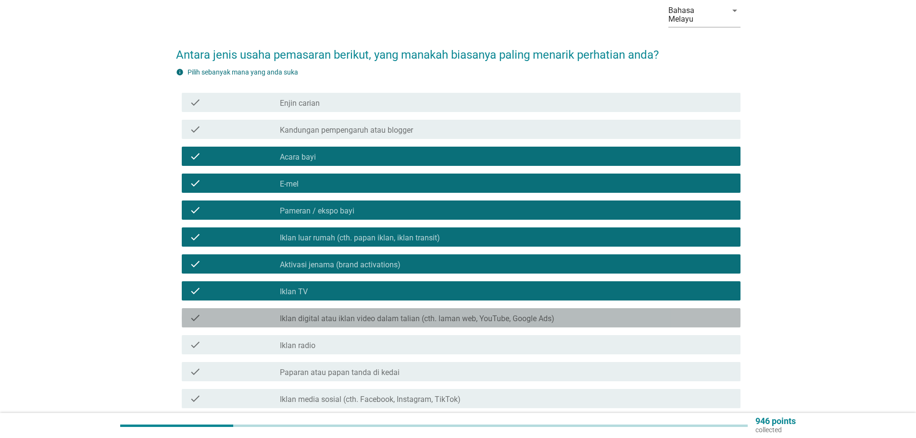
click at [341, 316] on div "check check_box_outline_blank Iklan digital atau iklan video dalam talian (cth.…" at bounding box center [461, 317] width 558 height 19
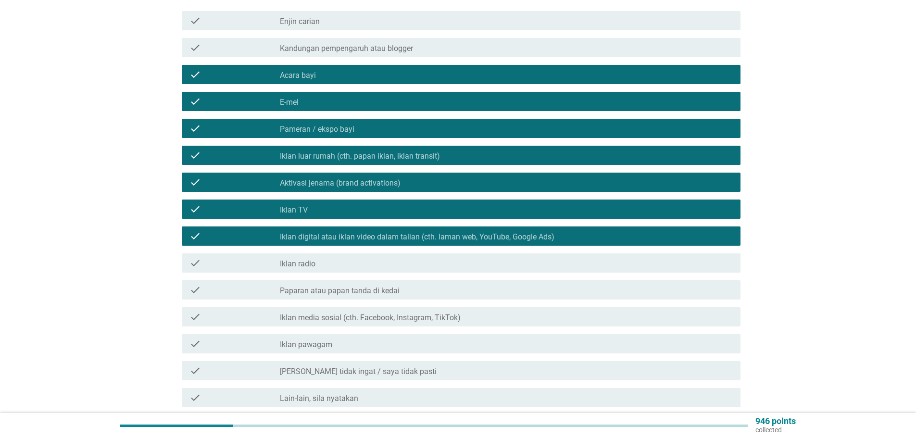
scroll to position [144, 0]
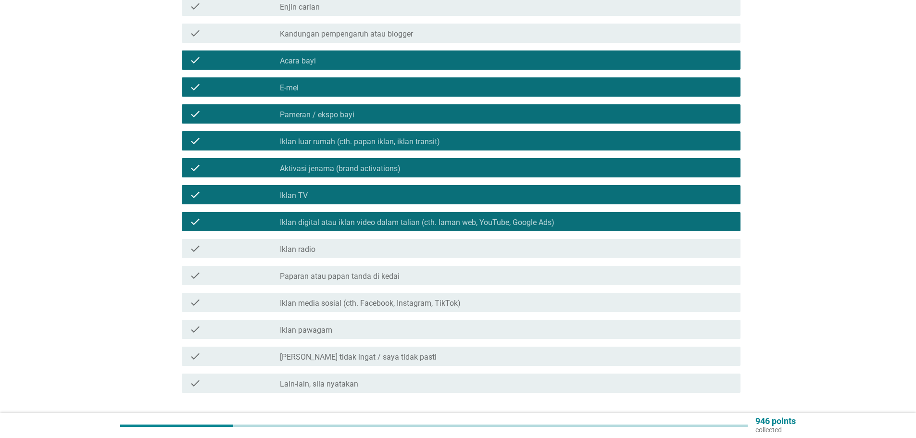
click at [349, 298] on label "Iklan media sosial (cth. Facebook, Instagram, TikTok)" at bounding box center [370, 303] width 181 height 10
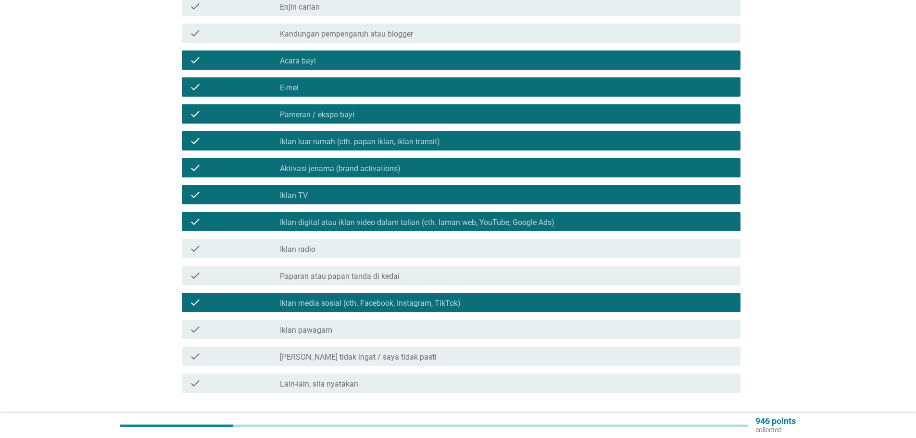
click at [338, 272] on label "Paparan atau papan tanda di kedai" at bounding box center [340, 277] width 120 height 10
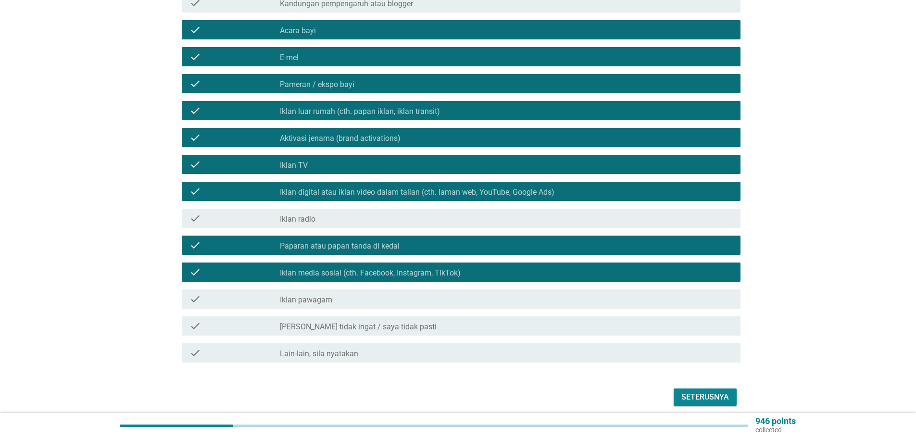
scroll to position [205, 0]
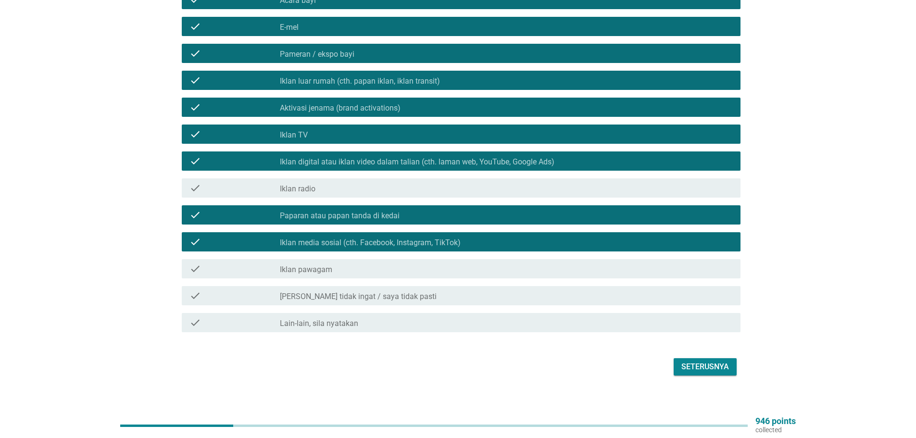
click at [693, 362] on div "Seterusnya" at bounding box center [705, 367] width 48 height 12
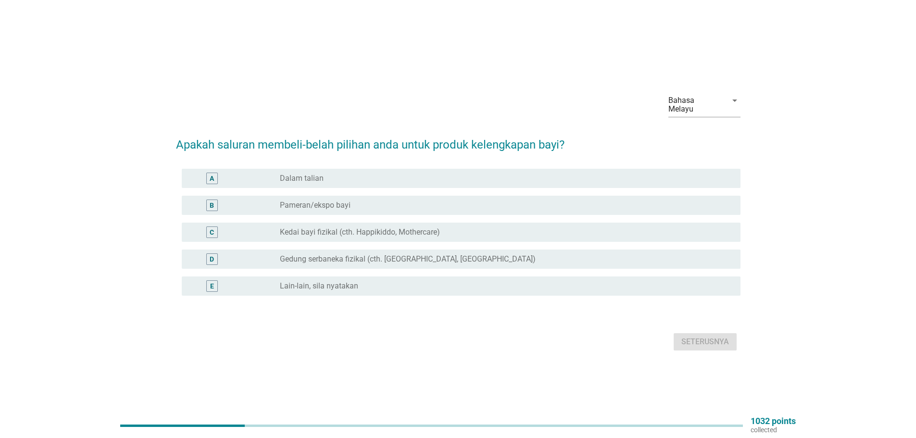
click at [368, 178] on div "radio_button_unchecked Dalam talian" at bounding box center [502, 179] width 445 height 10
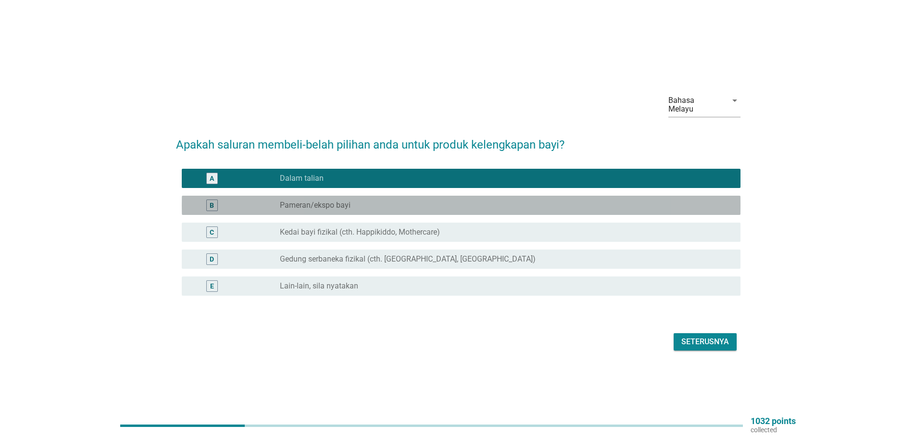
click at [350, 208] on div "B radio_button_unchecked Pameran/ekspo bayi" at bounding box center [461, 205] width 558 height 19
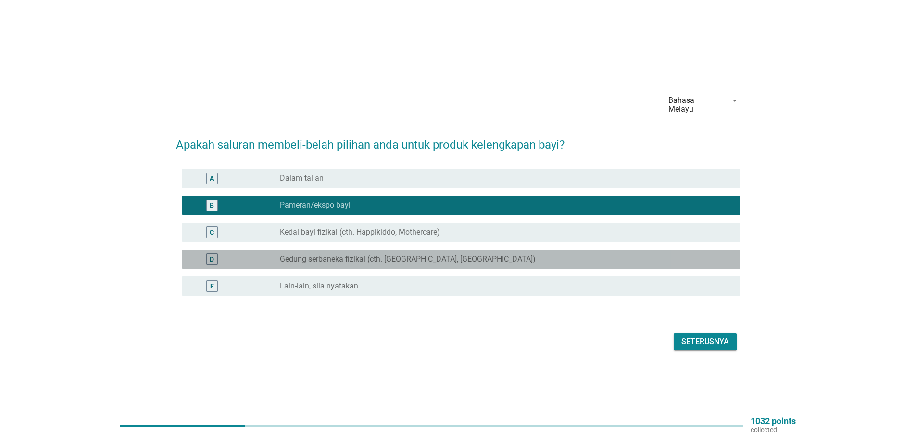
click at [372, 254] on label "Gedung serbaneka fizikal (cth. [GEOGRAPHIC_DATA], [GEOGRAPHIC_DATA])" at bounding box center [408, 259] width 256 height 10
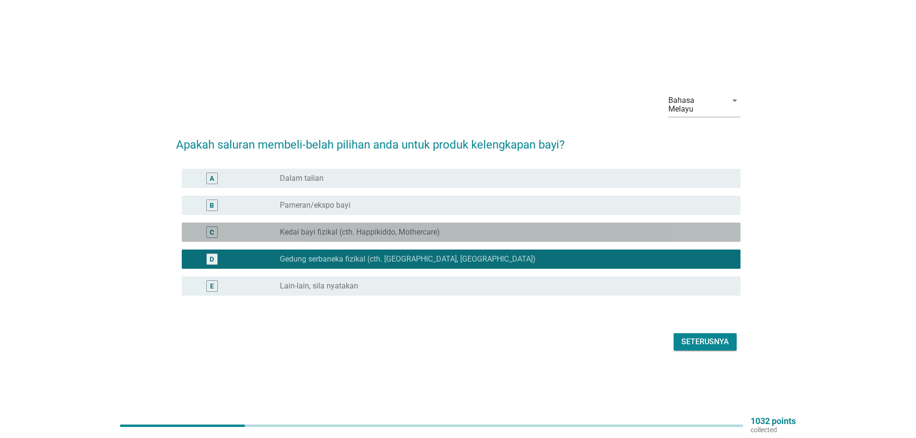
click at [378, 227] on label "Kedai bayi fizikal (cth. Happikiddo, Mothercare)" at bounding box center [360, 232] width 160 height 10
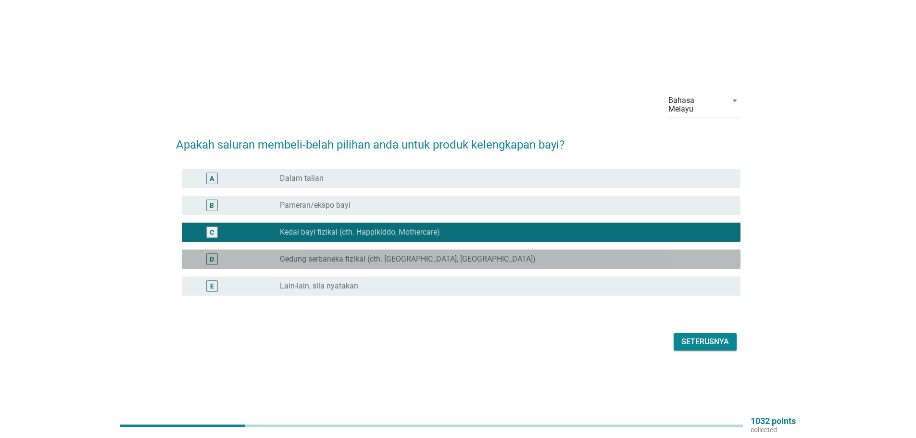
click at [380, 254] on label "Gedung serbaneka fizikal (cth. [GEOGRAPHIC_DATA], [GEOGRAPHIC_DATA])" at bounding box center [408, 259] width 256 height 10
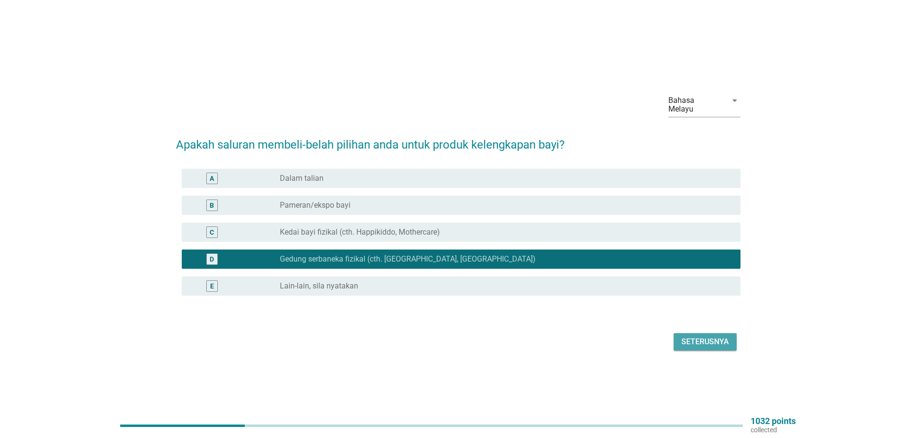
click at [687, 336] on div "Seterusnya" at bounding box center [705, 342] width 48 height 12
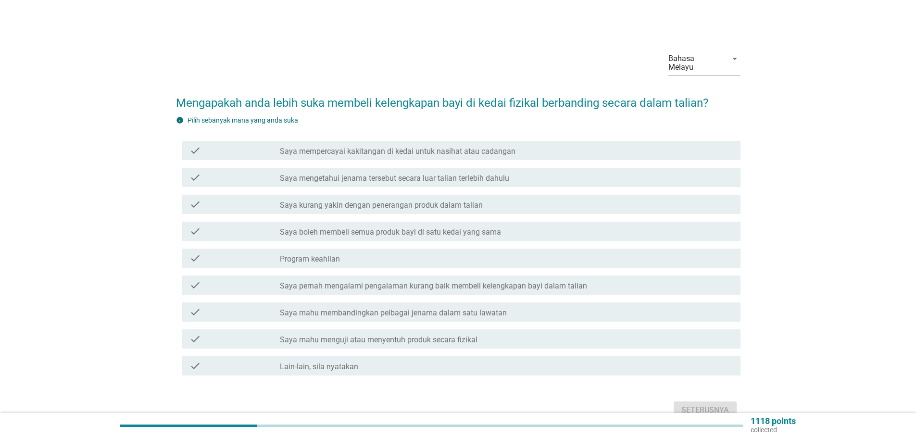
click at [327, 255] on div "check check_box_outline_blank Program keahlian" at bounding box center [461, 257] width 558 height 19
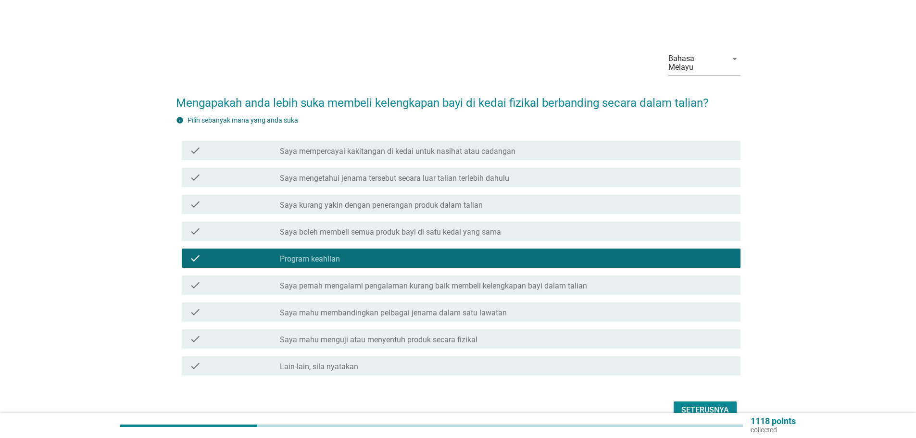
click at [395, 227] on label "Saya boleh membeli semua produk bayi di satu kedai yang sama" at bounding box center [390, 232] width 221 height 10
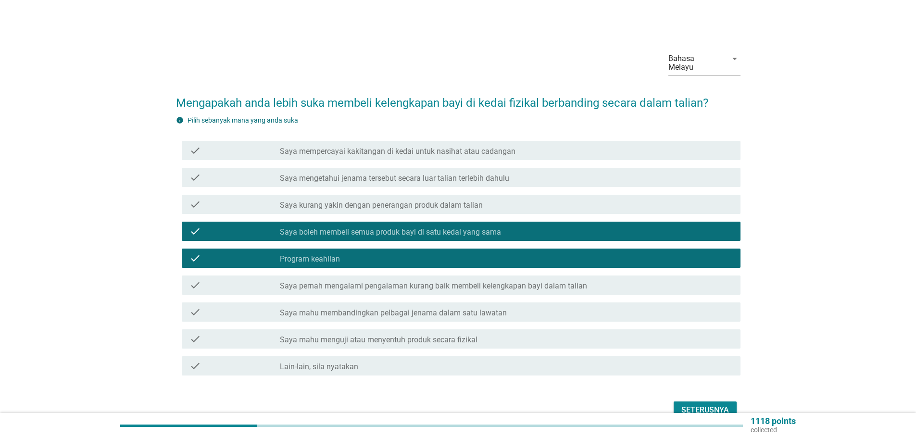
click at [387, 252] on div "check_box_outline_blank Program keahlian" at bounding box center [506, 258] width 453 height 12
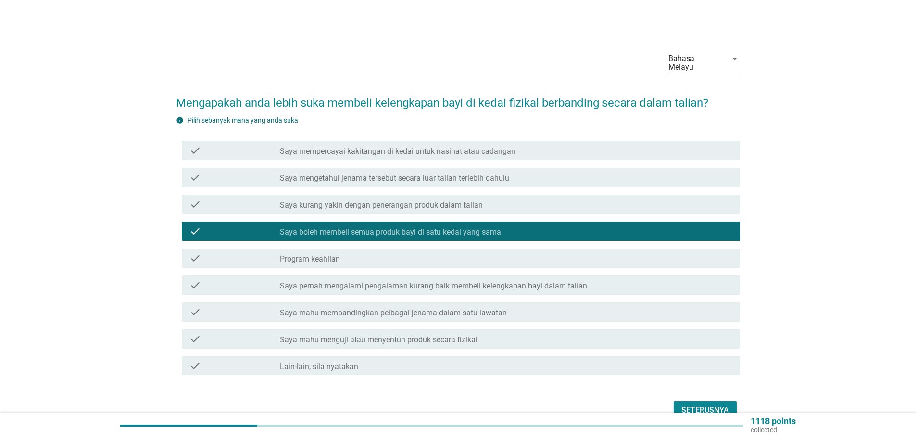
click at [363, 147] on label "Saya mempercayai kakitangan di kedai untuk nasihat atau cadangan" at bounding box center [398, 152] width 236 height 10
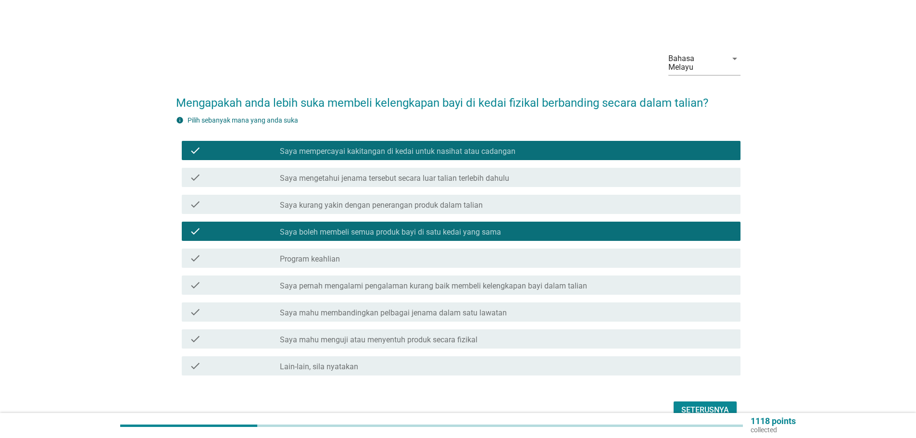
click at [388, 281] on label "Saya pernah mengalami pengalaman kurang baik membeli kelengkapan bayi dalam tal…" at bounding box center [433, 286] width 307 height 10
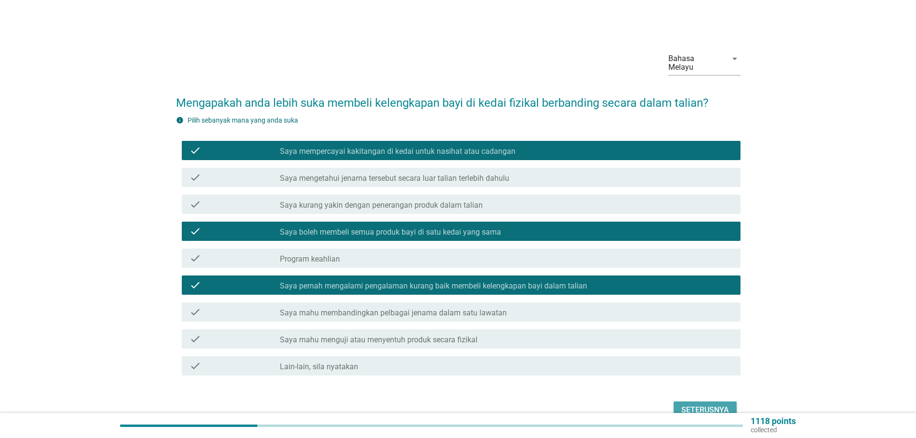
click at [693, 404] on div "Seterusnya" at bounding box center [705, 410] width 48 height 12
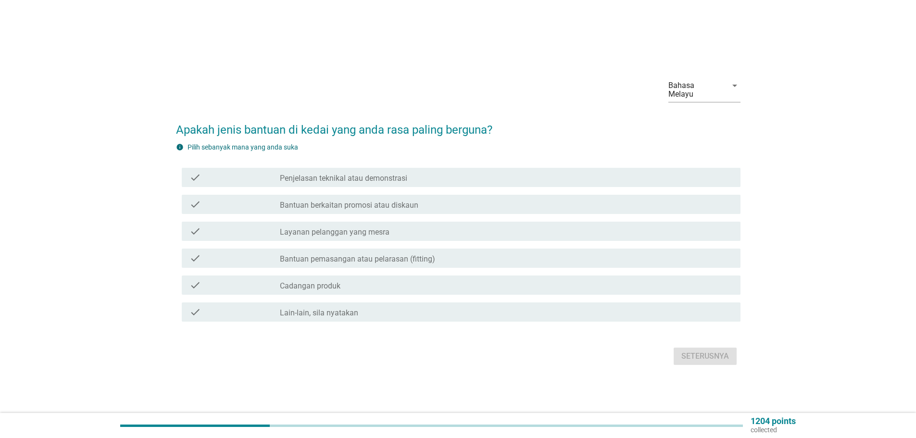
click at [384, 200] on label "Bantuan berkaitan promosi atau diskaun" at bounding box center [349, 205] width 138 height 10
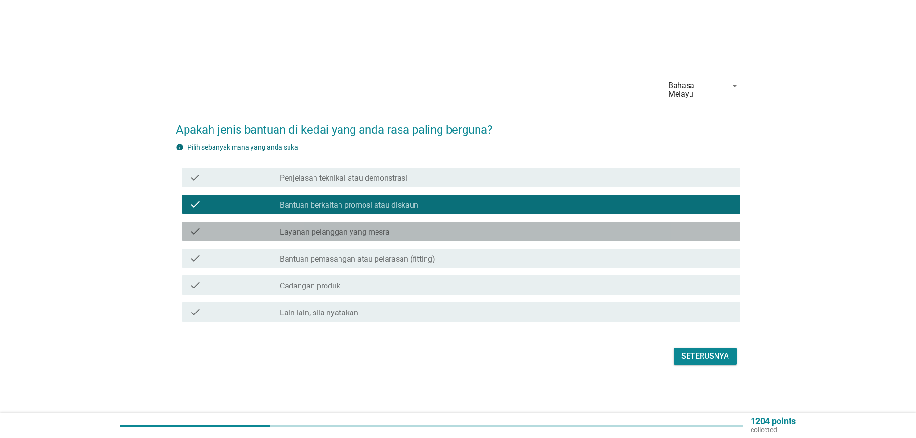
click at [384, 229] on label "Layanan pelanggan yang mesra" at bounding box center [335, 232] width 110 height 10
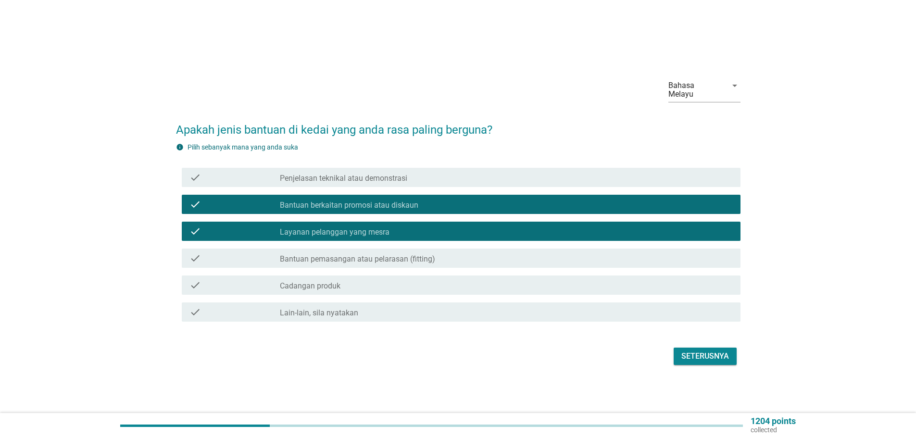
click at [691, 352] on div "Seterusnya" at bounding box center [705, 356] width 48 height 12
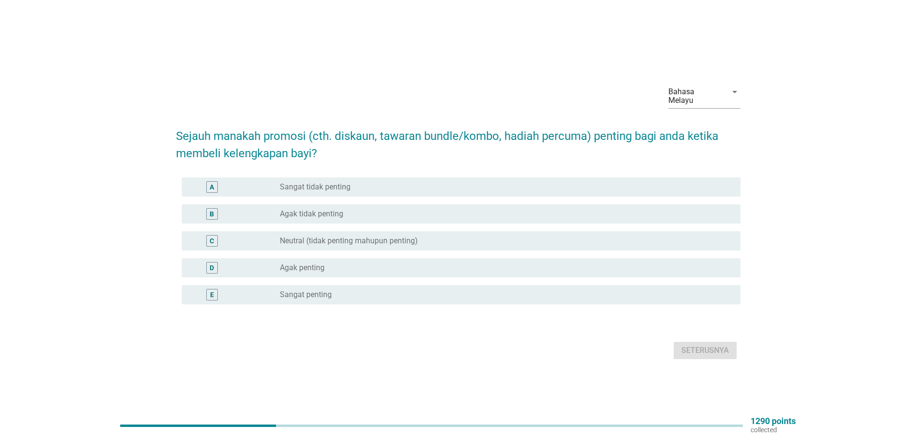
click at [353, 236] on label "Neutral (tidak penting mahupun penting)" at bounding box center [349, 241] width 138 height 10
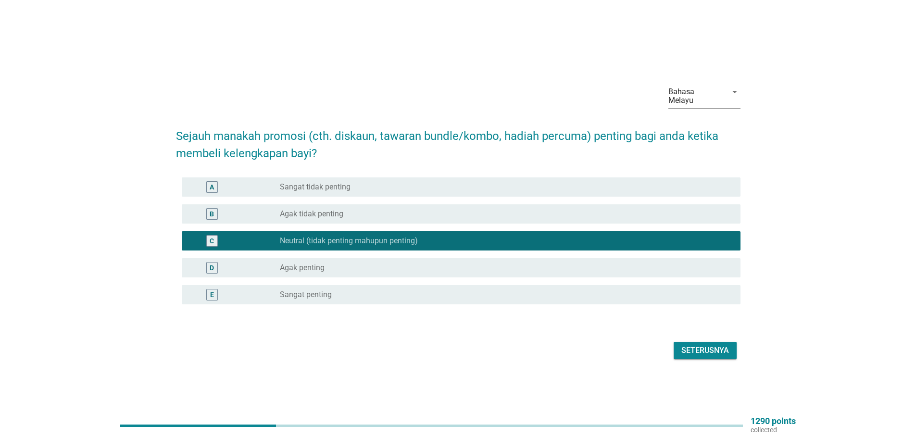
click at [710, 349] on div "Seterusnya" at bounding box center [705, 351] width 48 height 12
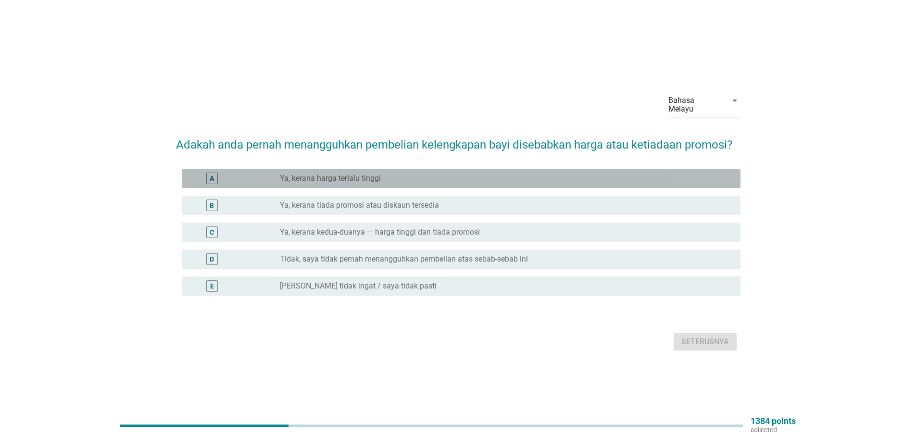
click at [397, 178] on div "radio_button_unchecked Ya, kerana harga terlalu tinggi" at bounding box center [502, 179] width 445 height 10
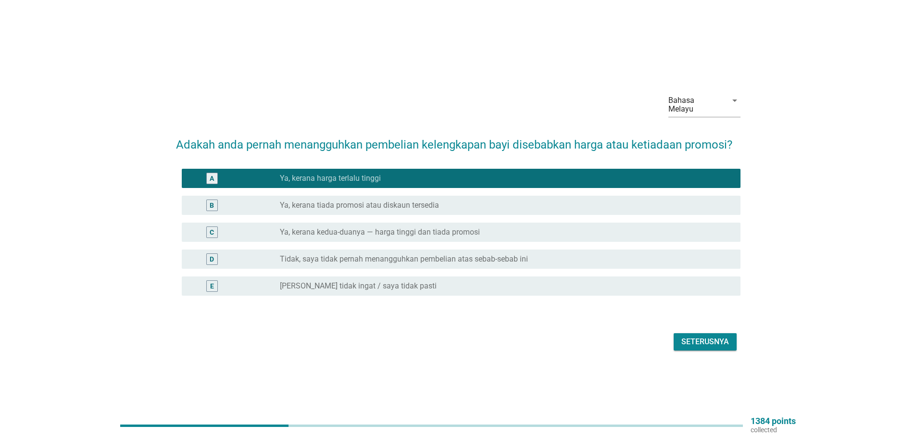
click at [409, 199] on div "radio_button_unchecked Ya, kerana tiada promosi atau diskaun tersedia" at bounding box center [506, 205] width 453 height 12
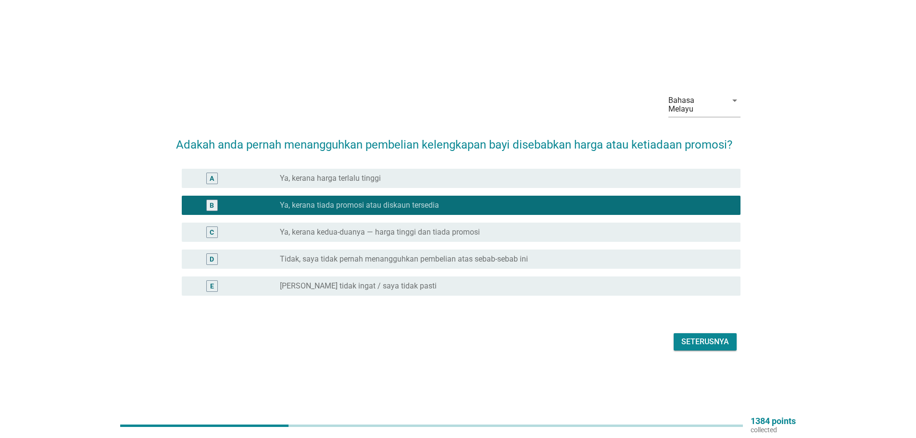
click at [408, 175] on div "radio_button_unchecked Ya, kerana harga terlalu tinggi" at bounding box center [502, 179] width 445 height 10
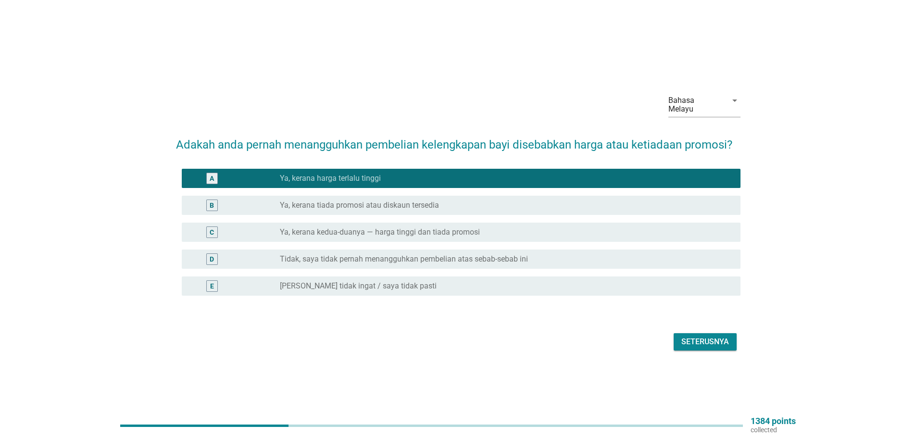
click at [430, 232] on label "Ya, kerana kedua-duanya — harga tinggi dan tiada promosi" at bounding box center [380, 232] width 200 height 10
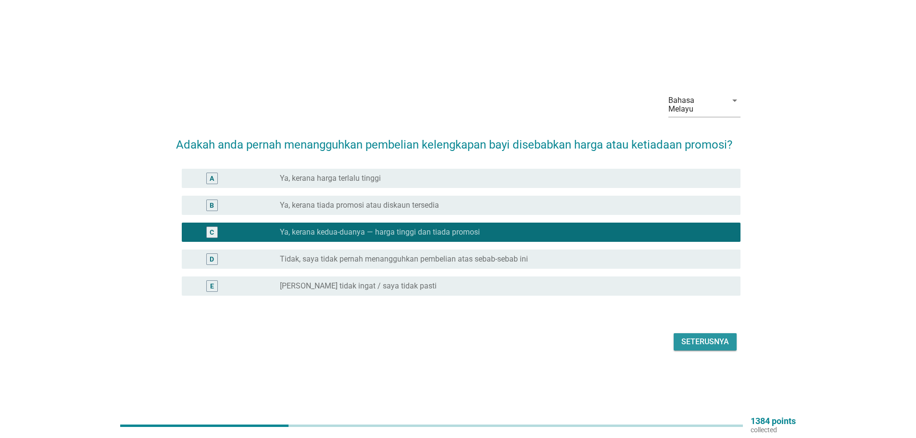
click at [704, 343] on div "Seterusnya" at bounding box center [705, 342] width 48 height 12
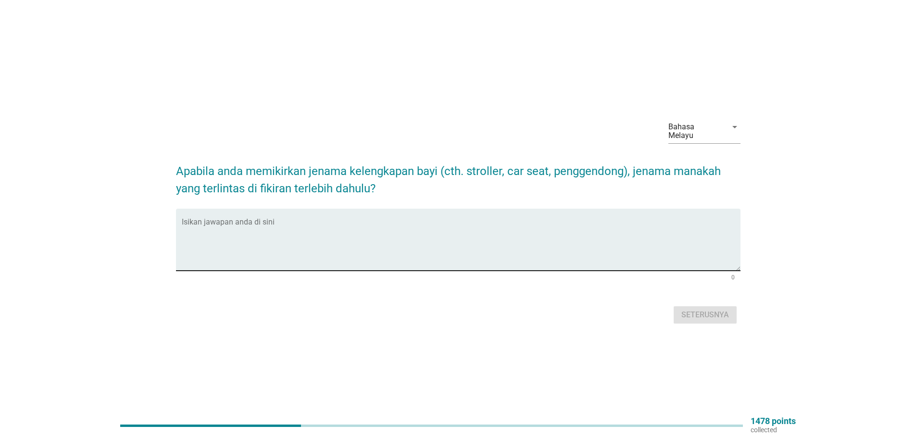
click at [320, 220] on textarea "Isikan jawapan anda di sini" at bounding box center [461, 245] width 558 height 50
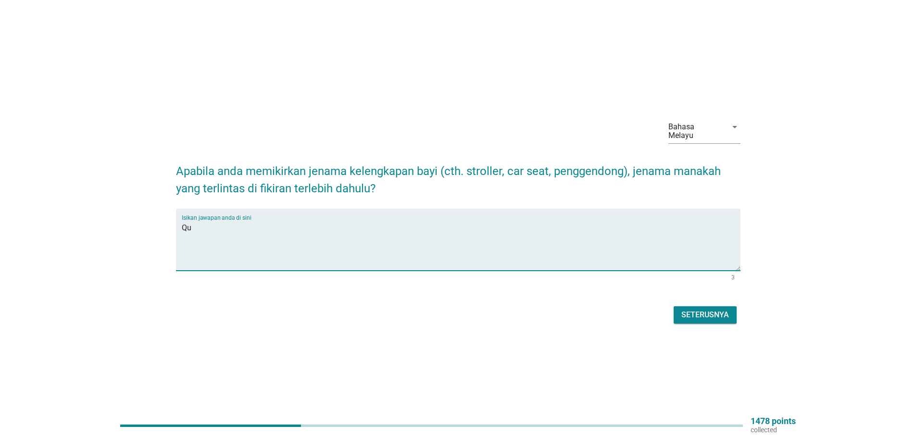
type textarea "Q"
type textarea "tak kesah"
drag, startPoint x: 235, startPoint y: 224, endPoint x: 147, endPoint y: 226, distance: 88.5
click at [147, 226] on div "Bahasa Melayu arrow_drop_down Apabila anda memikirkan jenama kelengkapan bayi (…" at bounding box center [457, 219] width 869 height 230
type textarea "doona"
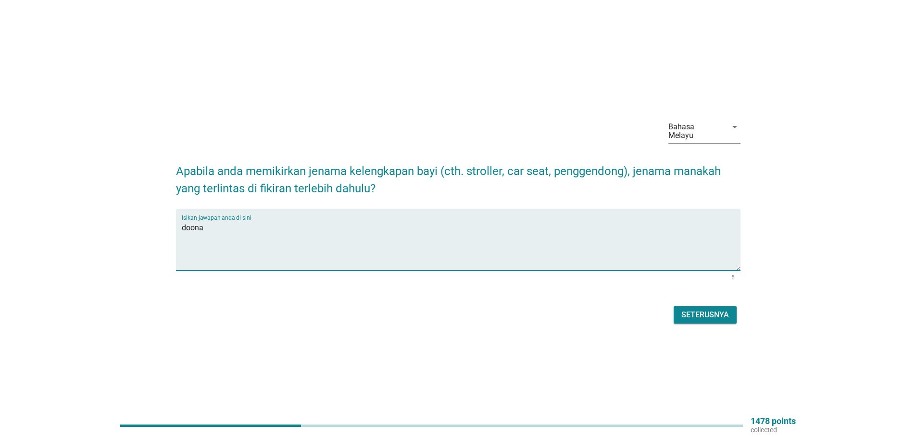
click at [693, 311] on div "Seterusnya" at bounding box center [705, 315] width 48 height 12
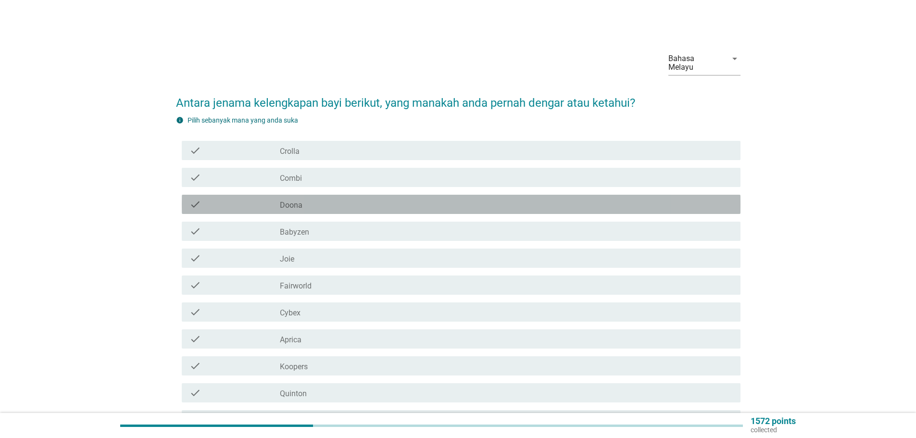
click at [315, 198] on div "check_box_outline_blank Doona" at bounding box center [506, 204] width 453 height 12
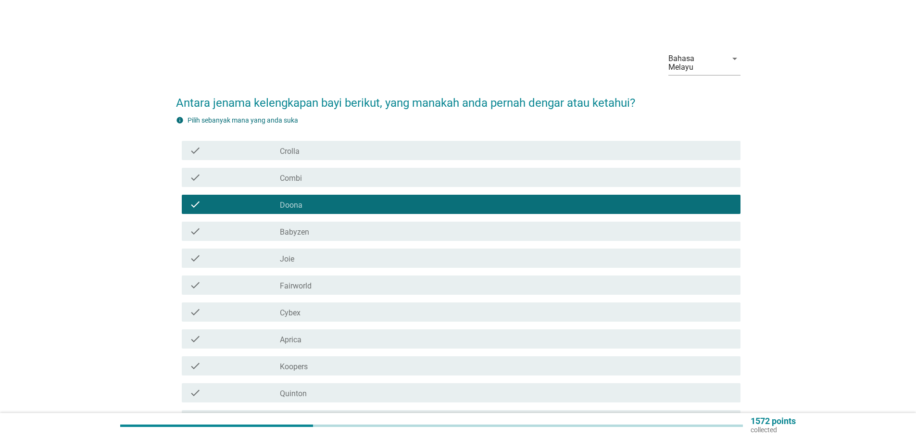
click at [310, 253] on div "check_box_outline_blank Joie" at bounding box center [506, 258] width 453 height 12
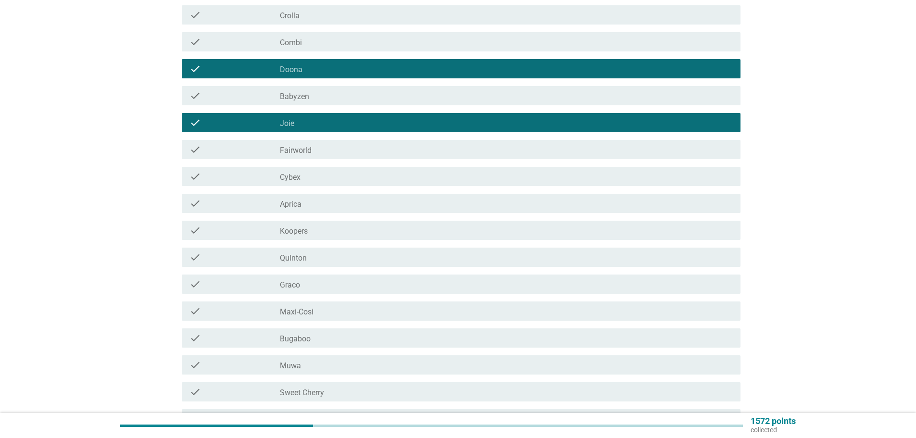
scroll to position [144, 0]
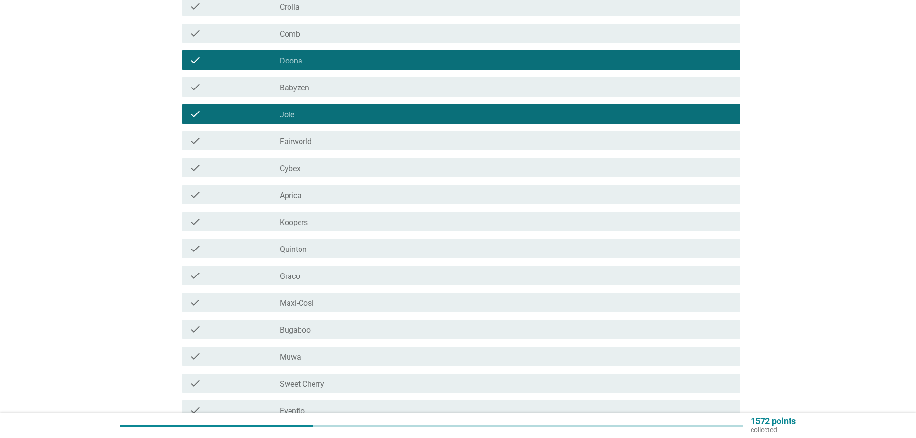
click at [313, 243] on div "check_box_outline_blank [PERSON_NAME]" at bounding box center [506, 249] width 453 height 12
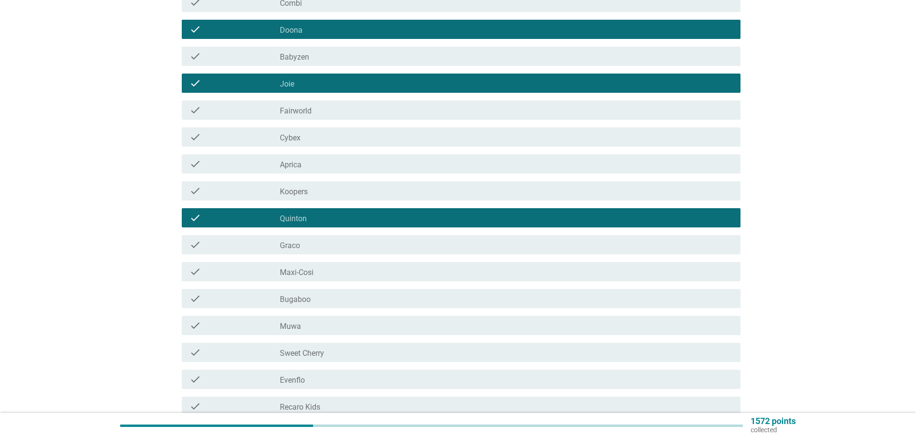
scroll to position [192, 0]
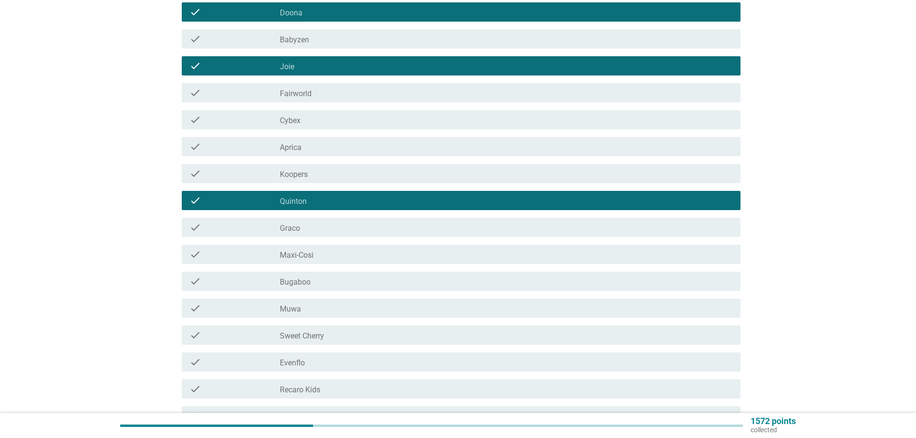
click at [314, 325] on div "check check_box_outline_blank Sweet Cherry" at bounding box center [461, 334] width 558 height 19
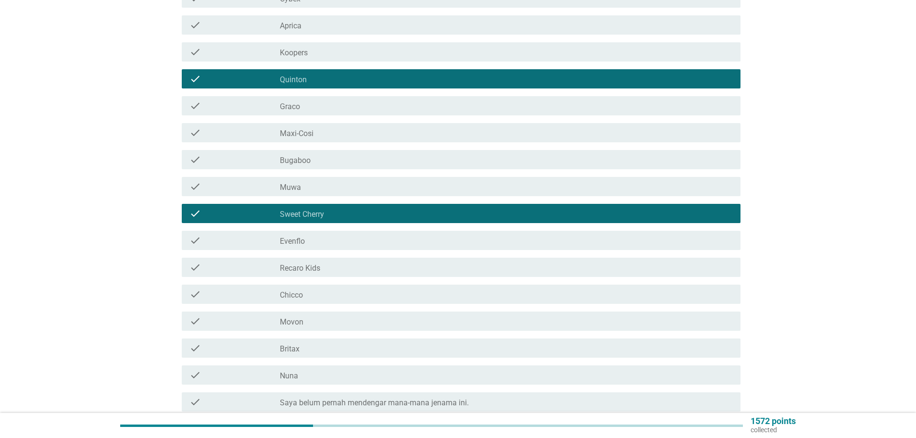
scroll to position [336, 0]
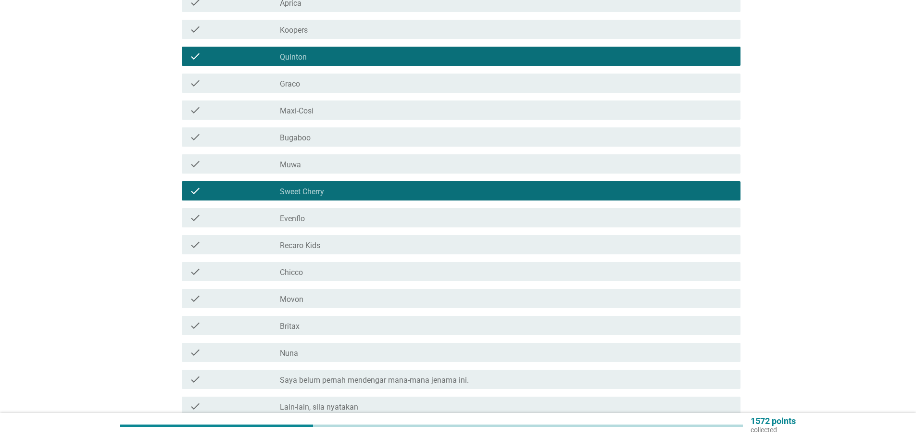
click at [340, 294] on div "check_box_outline_blank Movon" at bounding box center [506, 299] width 453 height 12
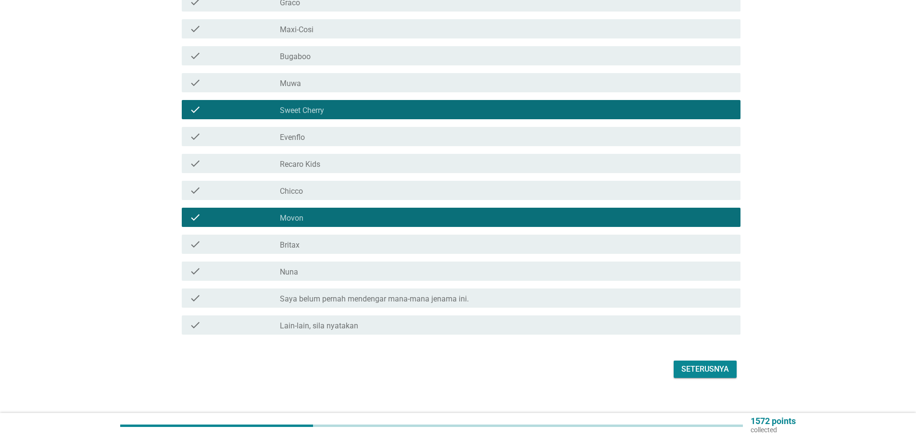
scroll to position [420, 0]
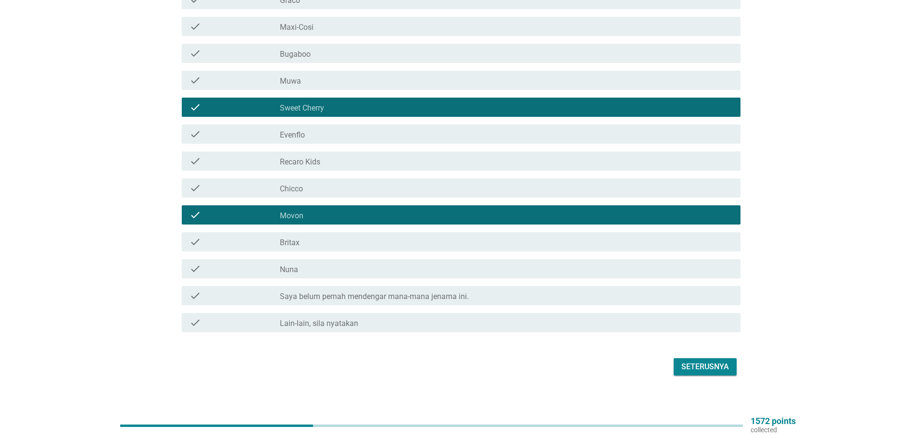
click at [680, 358] on button "Seterusnya" at bounding box center [704, 366] width 63 height 17
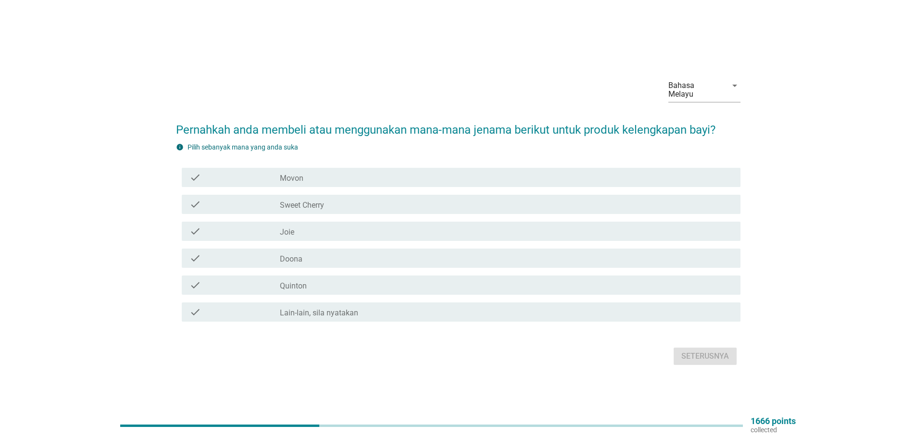
click at [353, 253] on div "check_box_outline_blank Doona" at bounding box center [506, 258] width 453 height 12
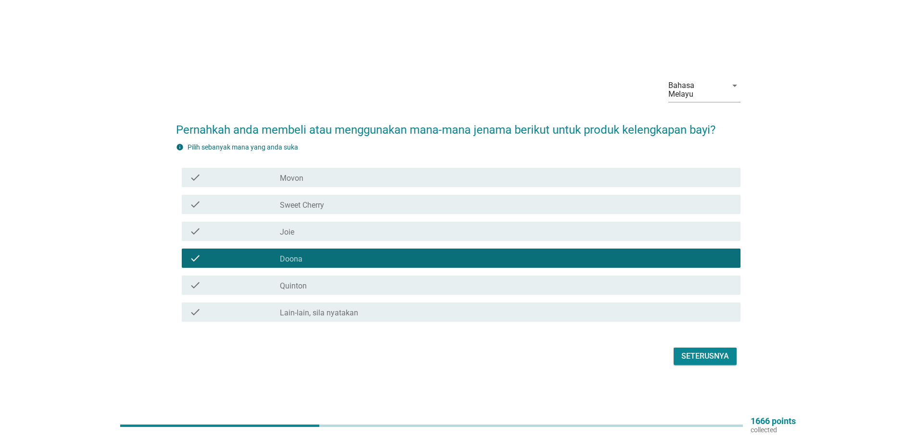
click at [311, 200] on label "Sweet Cherry" at bounding box center [302, 205] width 44 height 10
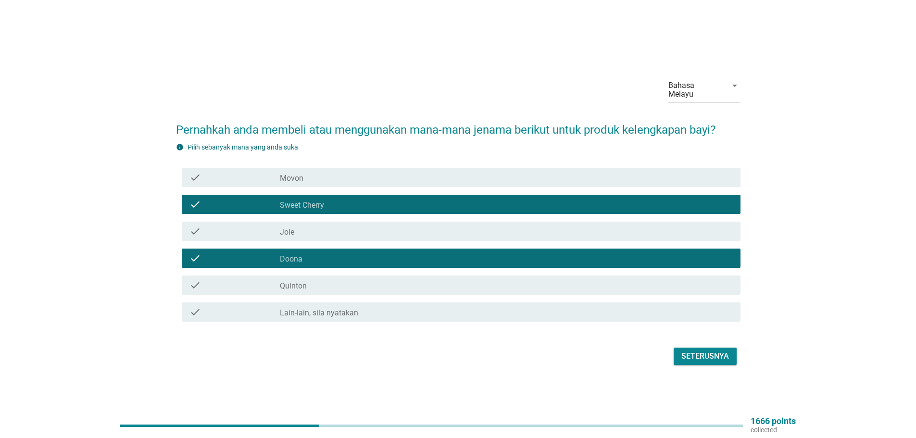
click at [717, 347] on button "Seterusnya" at bounding box center [704, 355] width 63 height 17
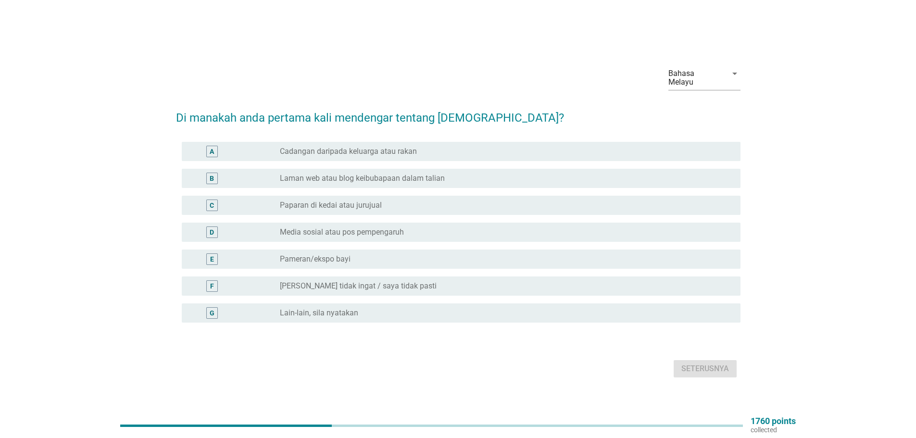
click at [365, 148] on label "Cadangan daripada keluarga atau rakan" at bounding box center [348, 152] width 137 height 10
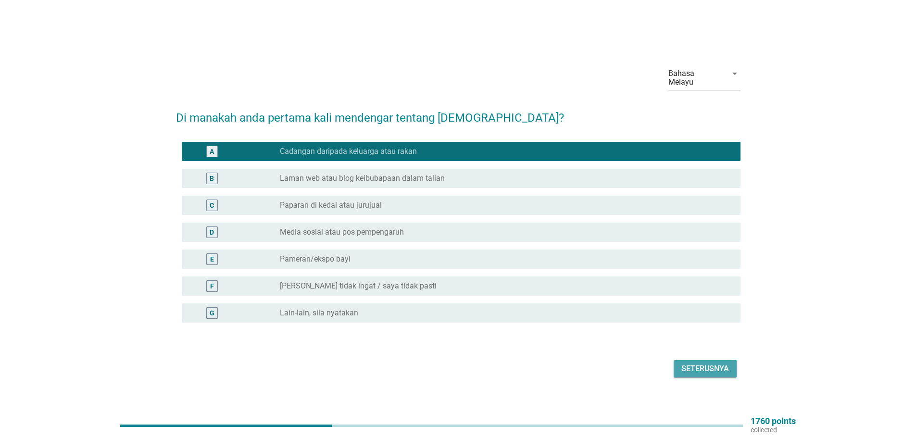
click at [707, 363] on div "Seterusnya" at bounding box center [705, 369] width 48 height 12
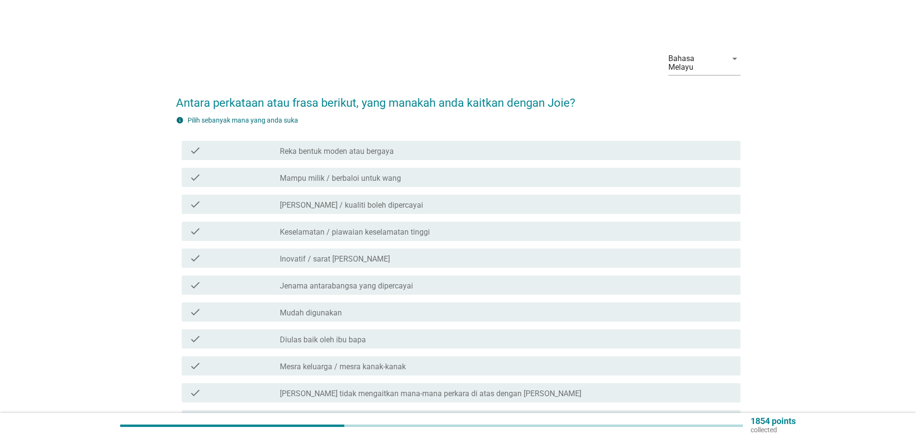
click at [393, 147] on label "Reka bentuk moden atau bergaya" at bounding box center [337, 152] width 114 height 10
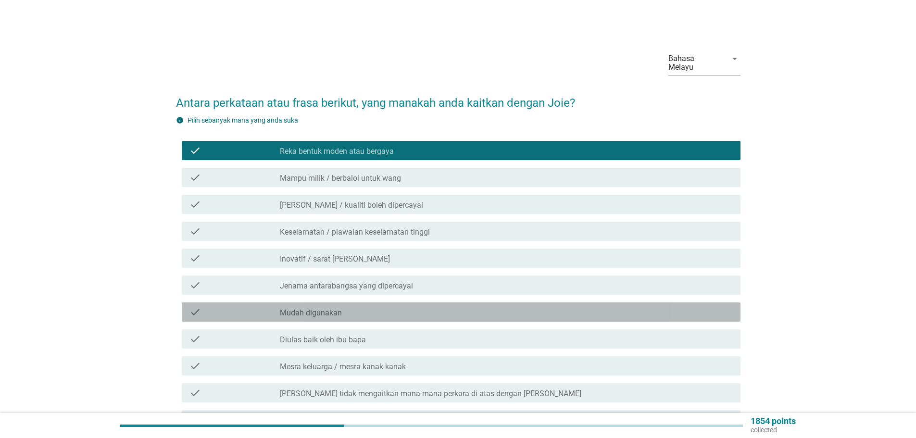
click at [364, 306] on div "check_box_outline_blank Mudah digunakan" at bounding box center [506, 312] width 453 height 12
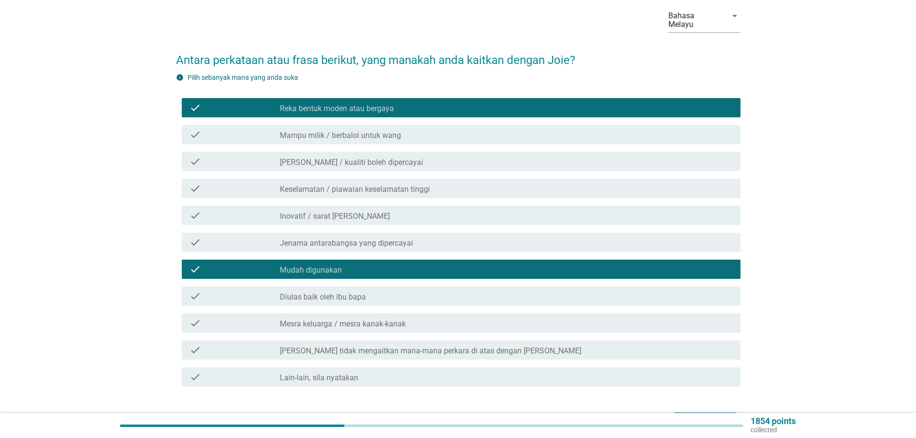
scroll to position [97, 0]
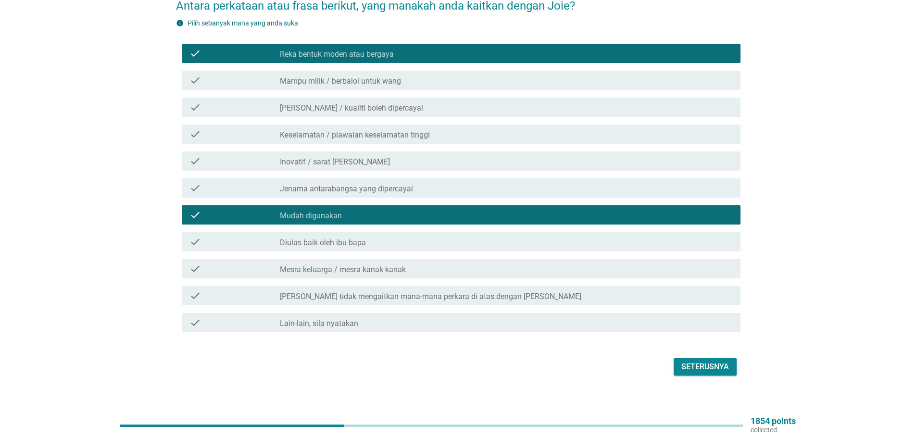
click at [724, 366] on button "Seterusnya" at bounding box center [704, 366] width 63 height 17
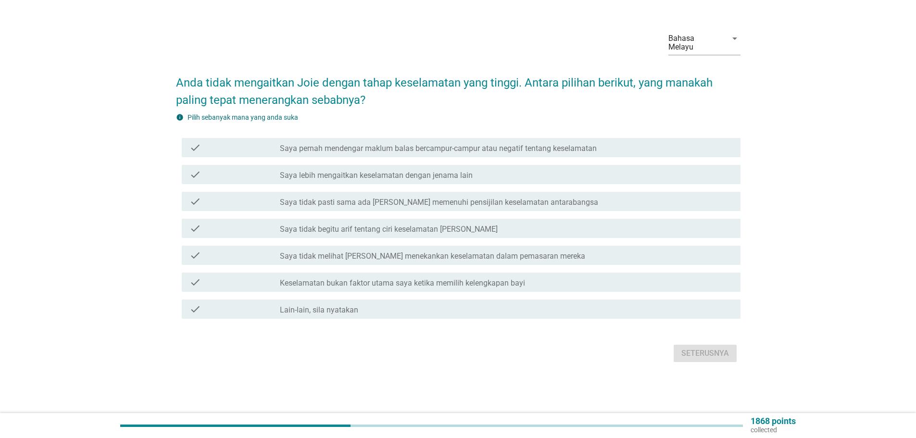
scroll to position [0, 0]
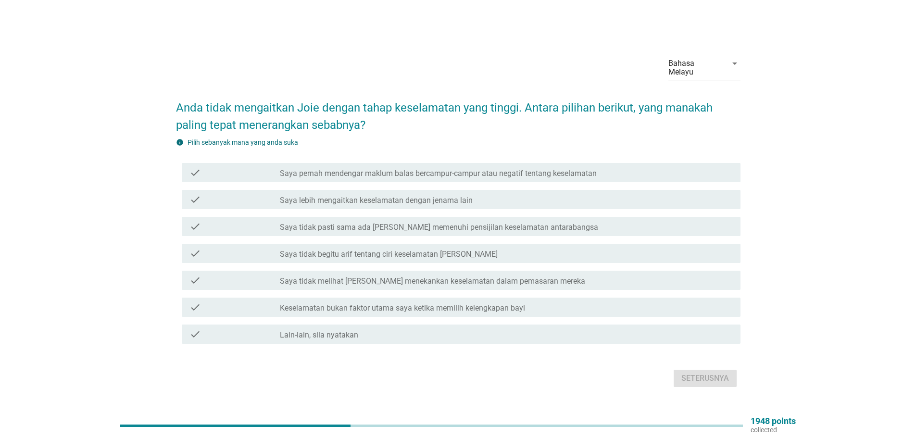
click at [346, 169] on label "Saya pernah mendengar maklum balas bercampur-campur atau negatif tentang kesela…" at bounding box center [438, 174] width 317 height 10
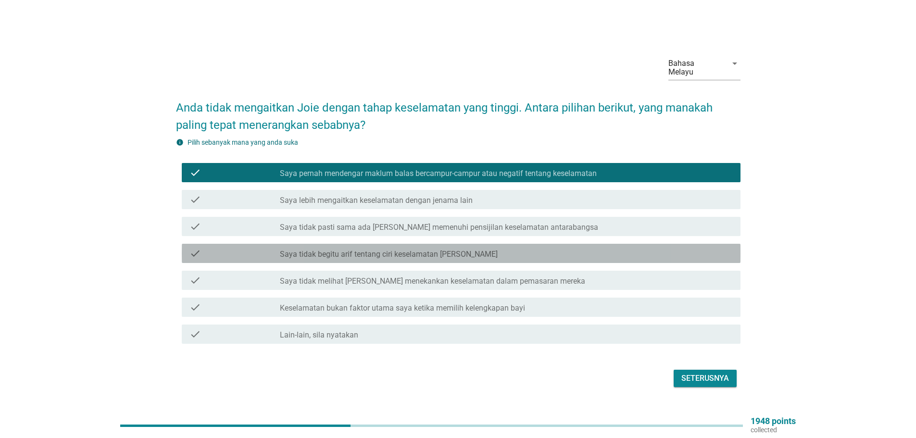
click at [416, 251] on label "Saya tidak begitu arif tentang ciri keselamatan [PERSON_NAME]" at bounding box center [389, 254] width 218 height 10
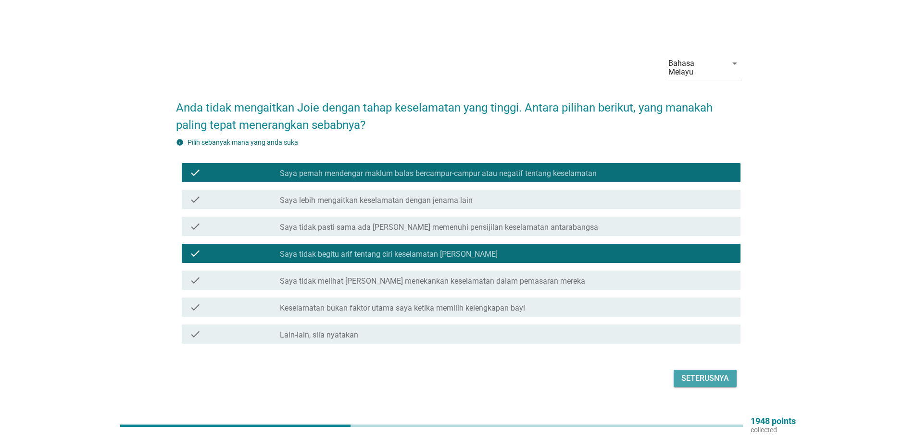
click at [713, 370] on button "Seterusnya" at bounding box center [704, 378] width 63 height 17
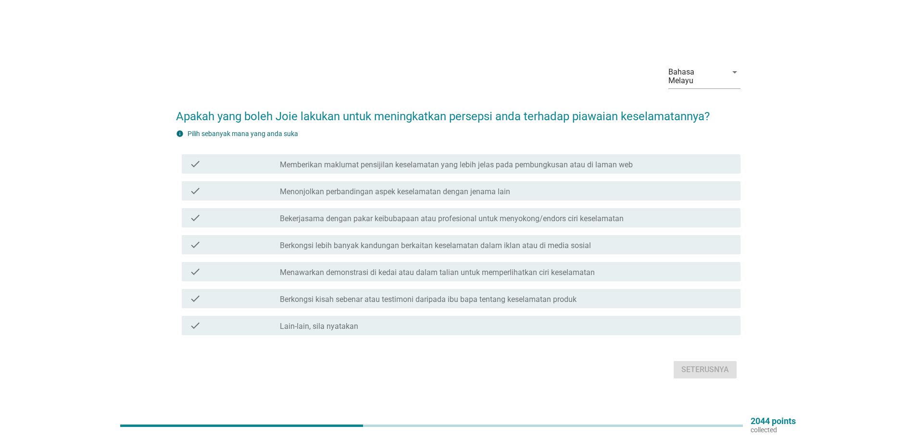
click at [355, 295] on label "Berkongsi kisah sebenar atau testimoni daripada ibu bapa tentang keselamatan pr…" at bounding box center [428, 300] width 297 height 10
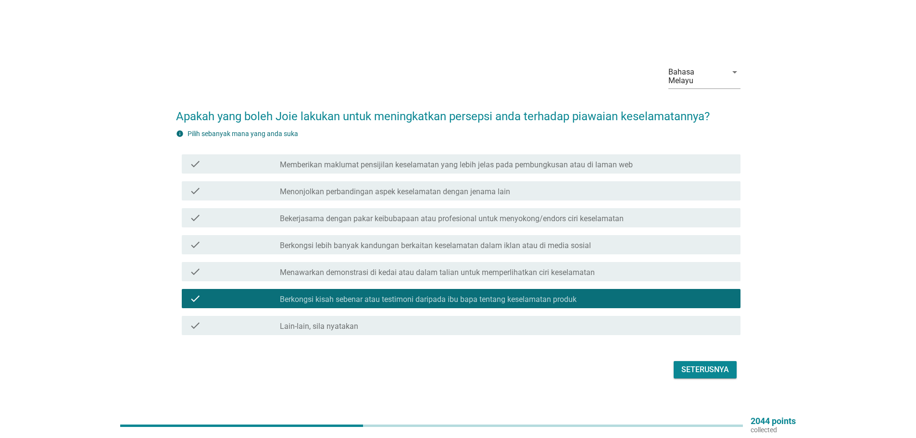
click at [724, 368] on div "Seterusnya" at bounding box center [705, 370] width 48 height 12
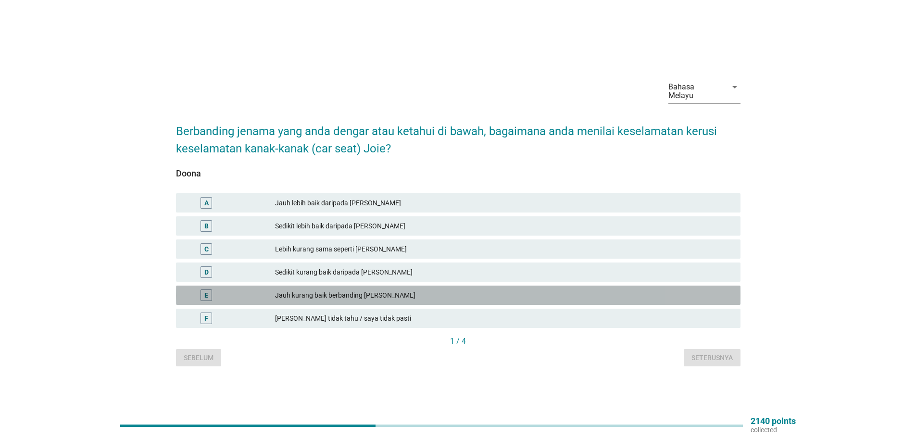
click at [353, 297] on div "E Jauh kurang baik berbanding Joie" at bounding box center [458, 294] width 564 height 19
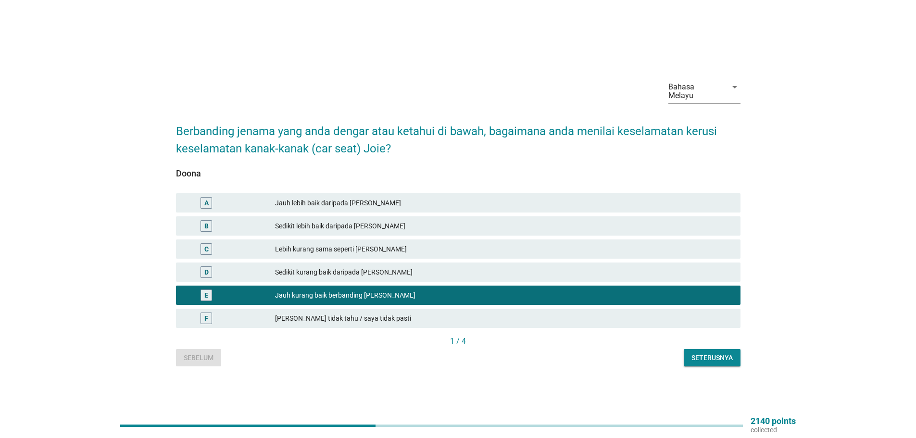
click at [361, 316] on div "[PERSON_NAME] tidak tahu / saya tidak pasti" at bounding box center [504, 318] width 458 height 12
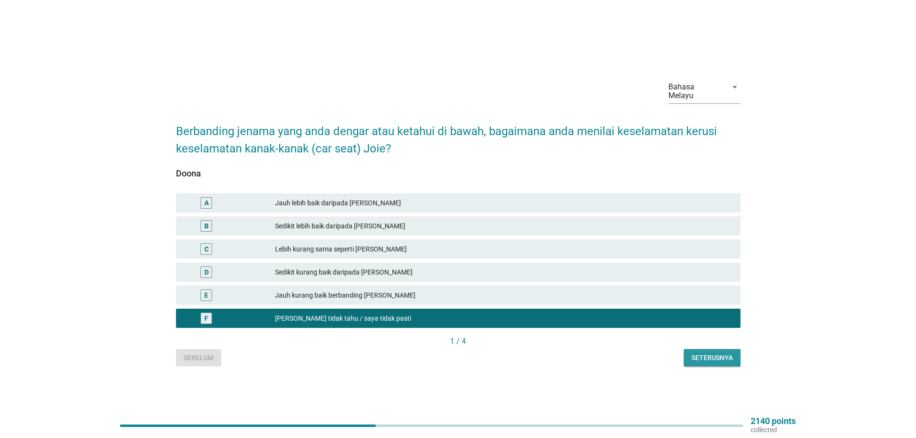
click at [718, 353] on div "Seterusnya" at bounding box center [711, 358] width 41 height 10
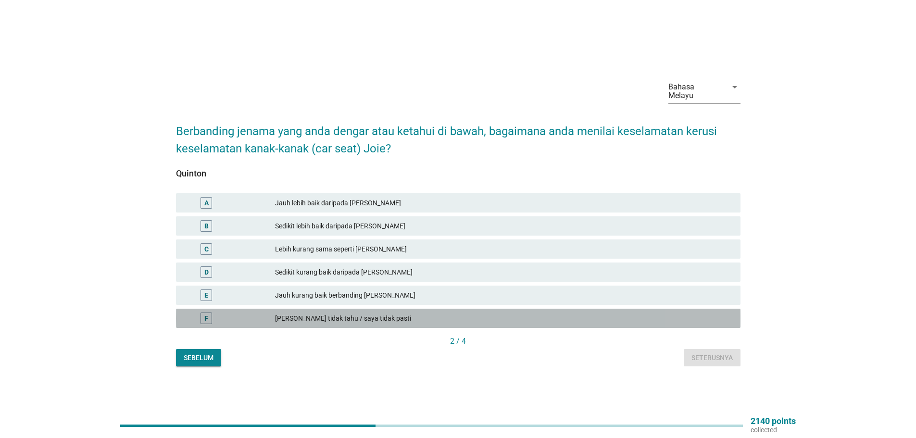
click at [336, 319] on div "[PERSON_NAME] tidak tahu / saya tidak pasti" at bounding box center [504, 318] width 458 height 12
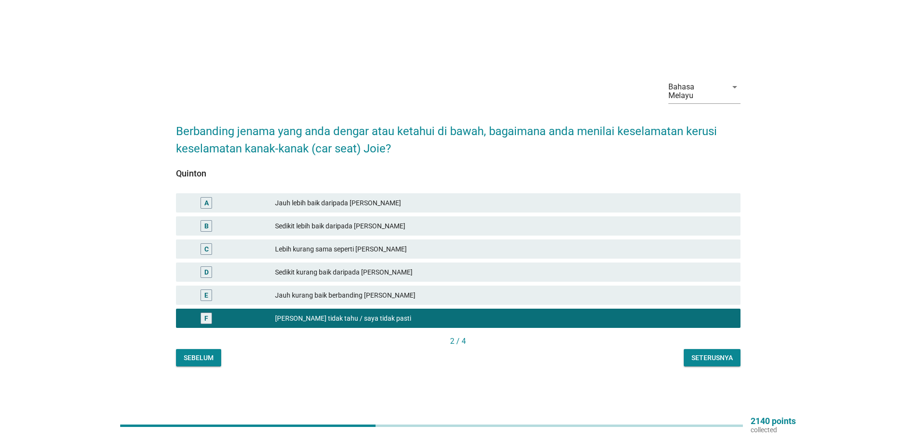
click at [714, 353] on div "Seterusnya" at bounding box center [711, 358] width 41 height 10
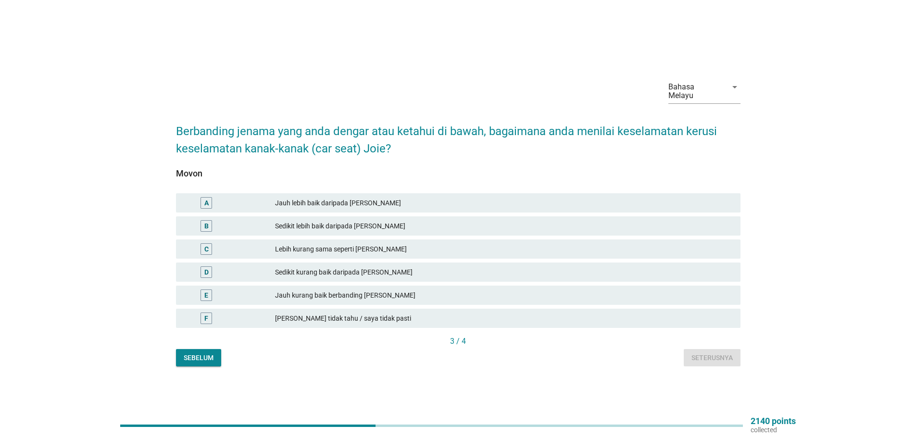
drag, startPoint x: 352, startPoint y: 312, endPoint x: 365, endPoint y: 314, distance: 12.6
click at [352, 313] on div "[PERSON_NAME] tidak tahu / saya tidak pasti" at bounding box center [504, 318] width 458 height 12
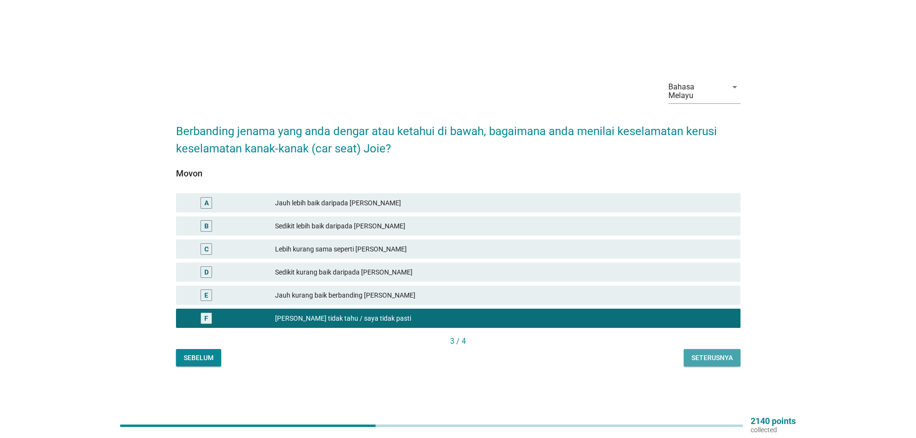
click at [710, 353] on div "Seterusnya" at bounding box center [711, 358] width 41 height 10
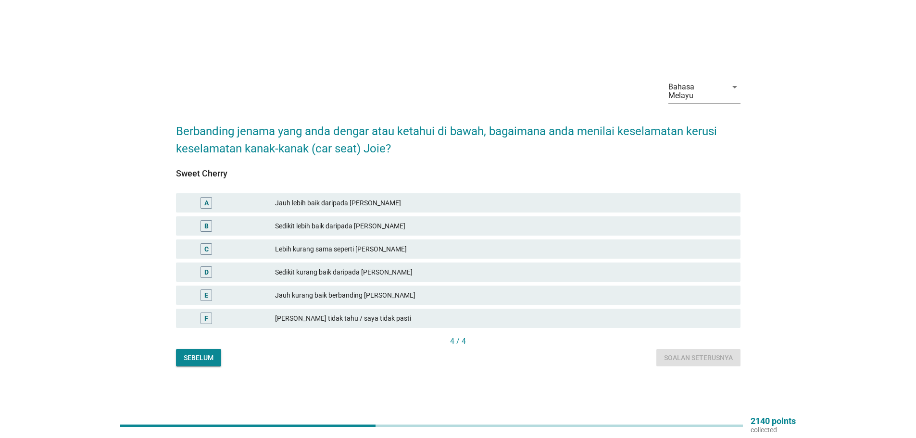
drag, startPoint x: 370, startPoint y: 317, endPoint x: 525, endPoint y: 350, distance: 159.2
click at [370, 317] on div "[PERSON_NAME] tidak tahu / saya tidak pasti" at bounding box center [504, 318] width 458 height 12
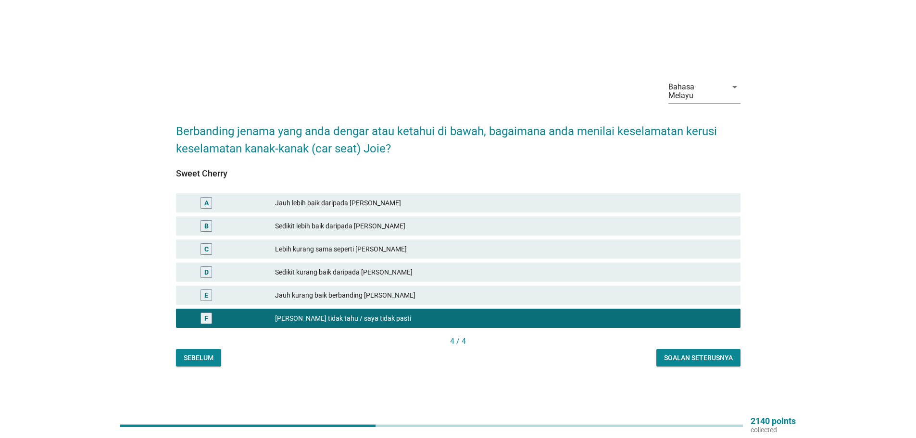
click at [687, 353] on div "Soalan seterusnya" at bounding box center [698, 358] width 69 height 10
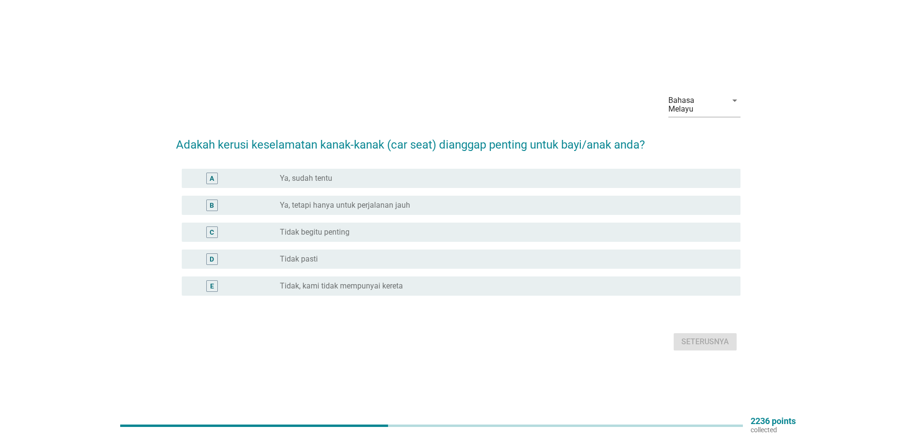
click at [335, 204] on label "Ya, tetapi hanya untuk perjalanan jauh" at bounding box center [345, 205] width 130 height 10
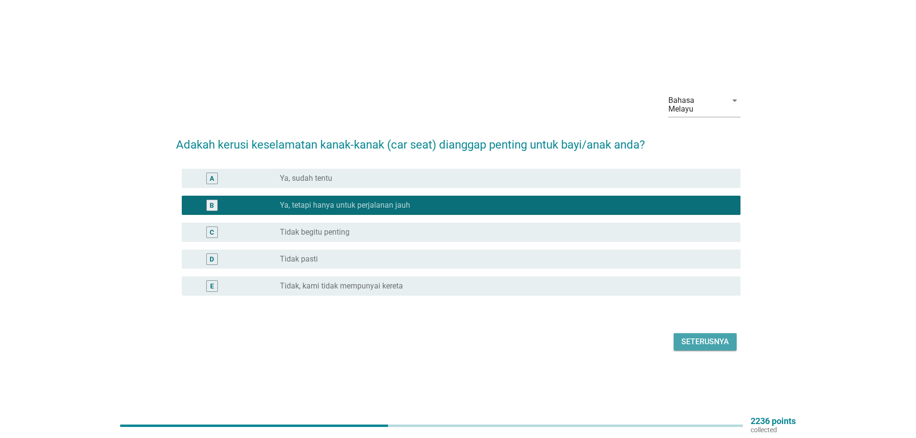
click at [698, 341] on div "Seterusnya" at bounding box center [705, 342] width 48 height 12
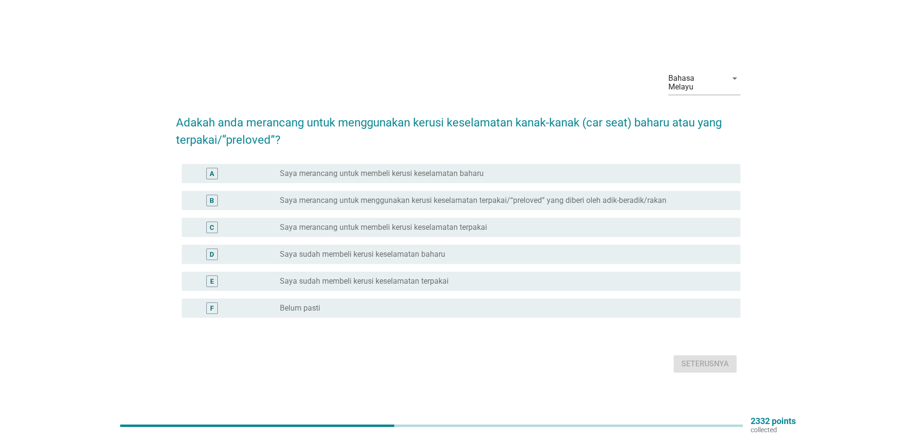
click at [348, 303] on div "radio_button_unchecked Belum pasti" at bounding box center [502, 308] width 445 height 10
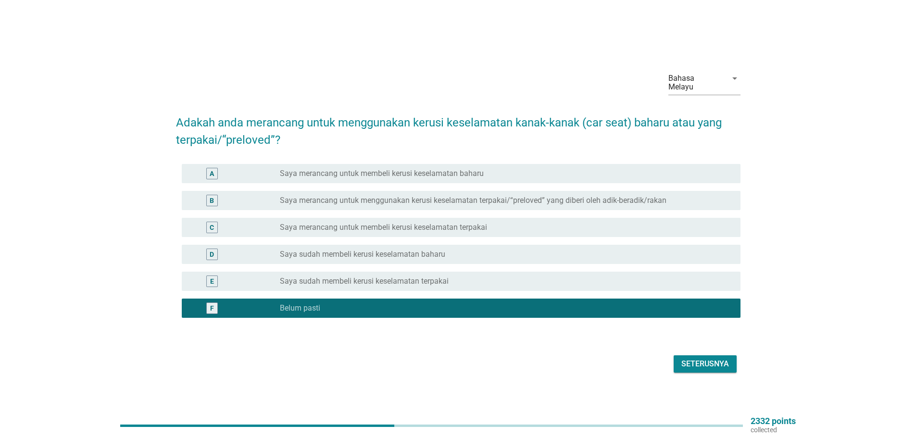
click at [698, 360] on div "Seterusnya" at bounding box center [705, 364] width 48 height 12
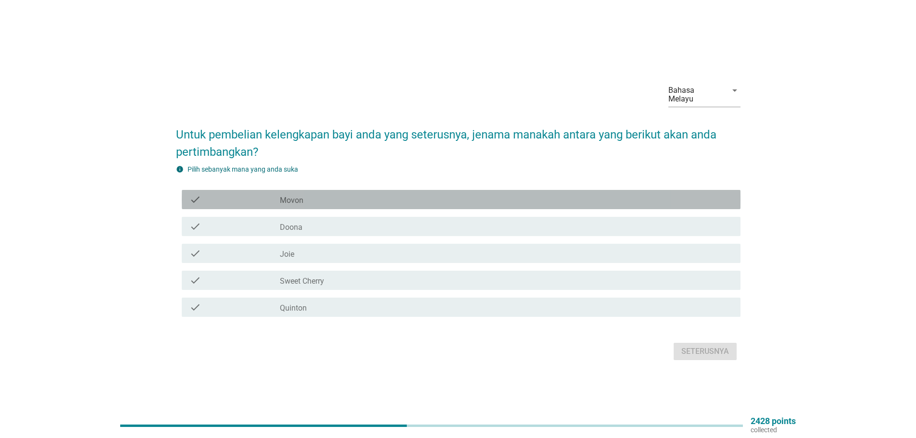
drag, startPoint x: 319, startPoint y: 198, endPoint x: 321, endPoint y: 209, distance: 11.8
click at [320, 198] on div "check_box_outline_blank Movon" at bounding box center [506, 200] width 453 height 12
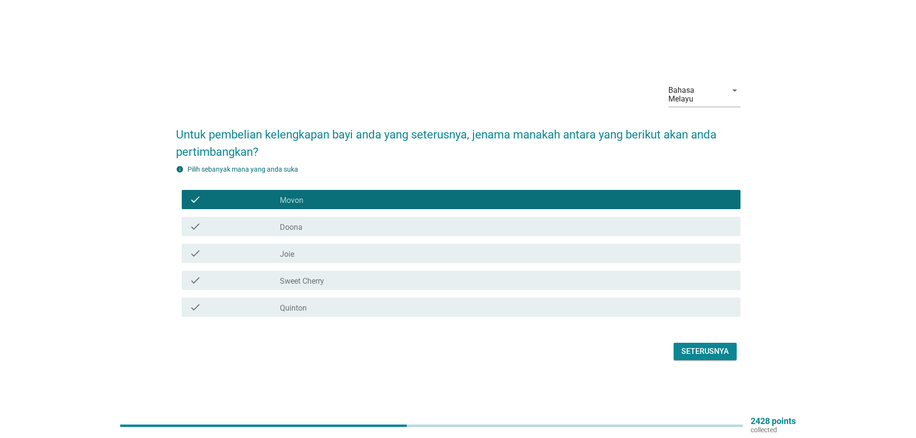
click at [320, 222] on div "check_box_outline_blank Doona" at bounding box center [506, 227] width 453 height 12
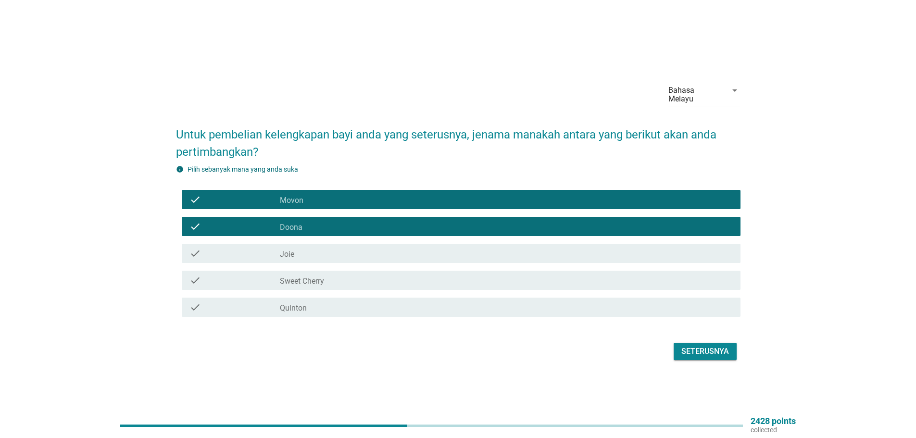
click at [319, 194] on div "check_box_outline_blank Movon" at bounding box center [506, 200] width 453 height 12
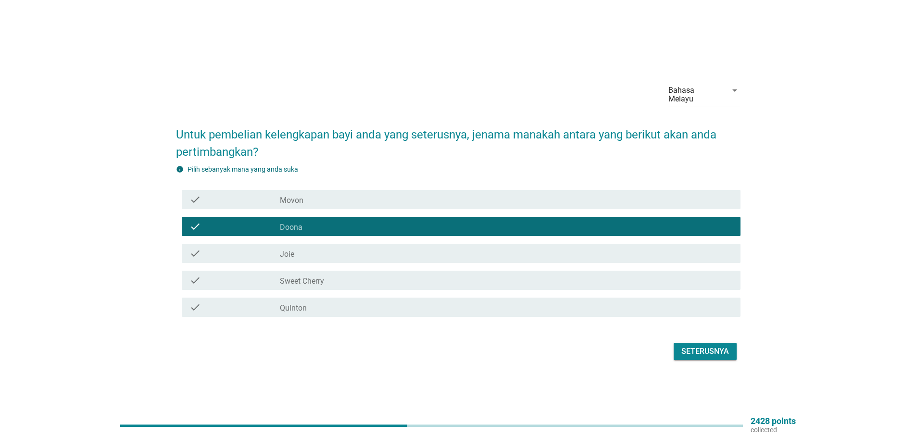
click at [705, 347] on div "Seterusnya" at bounding box center [705, 352] width 48 height 12
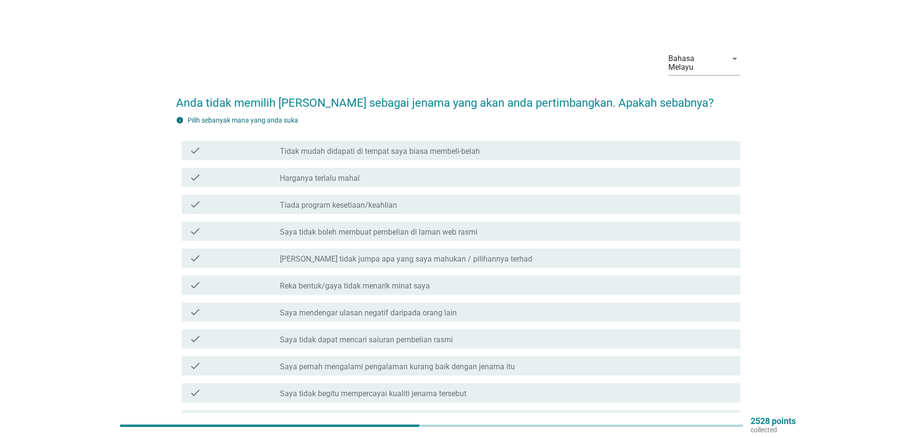
scroll to position [48, 0]
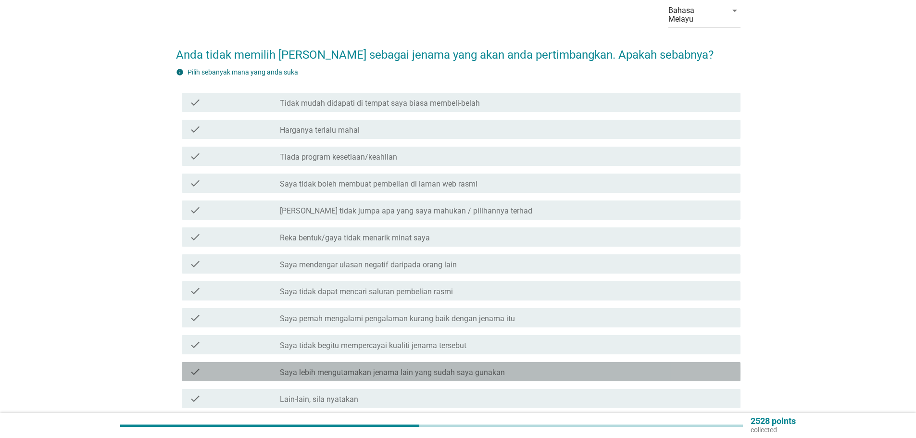
click at [388, 368] on label "Saya lebih mengutamakan jenama lain yang sudah saya gunakan" at bounding box center [392, 373] width 225 height 10
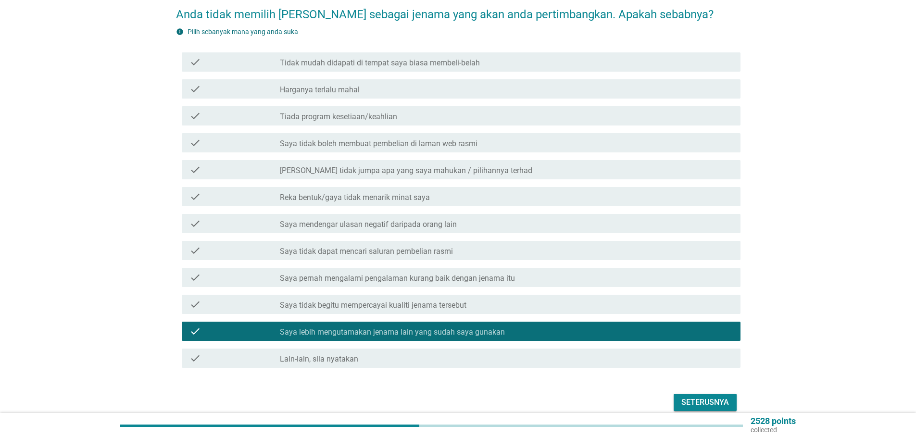
scroll to position [124, 0]
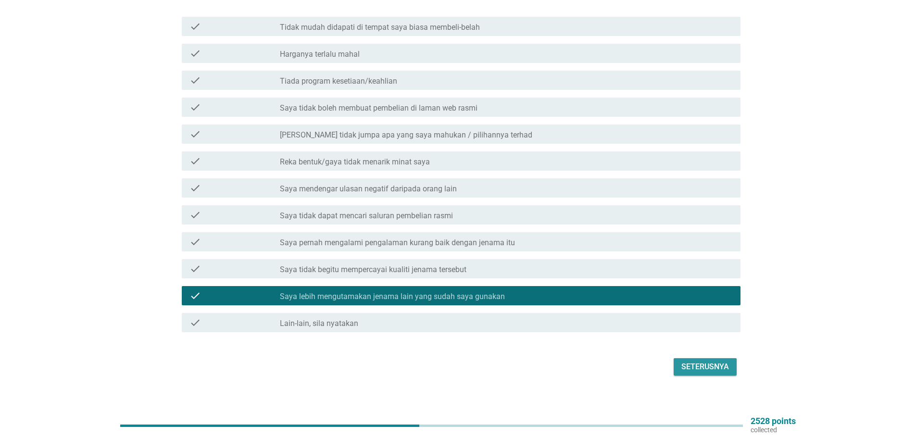
click at [725, 361] on div "Seterusnya" at bounding box center [705, 367] width 48 height 12
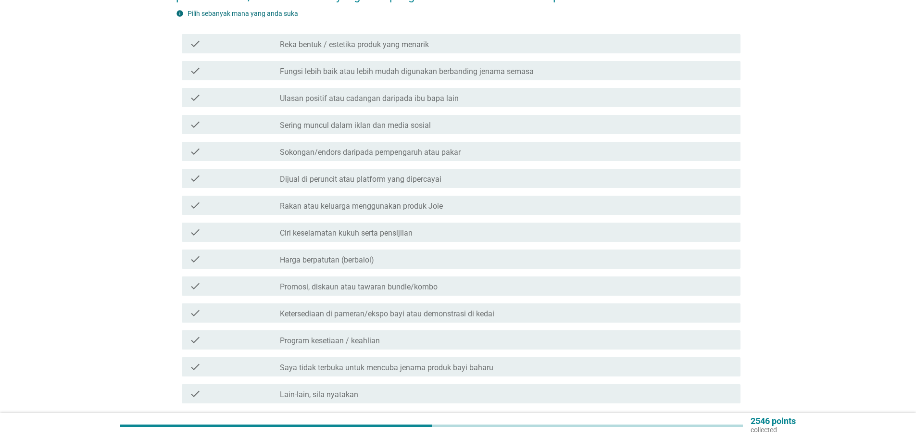
scroll to position [0, 0]
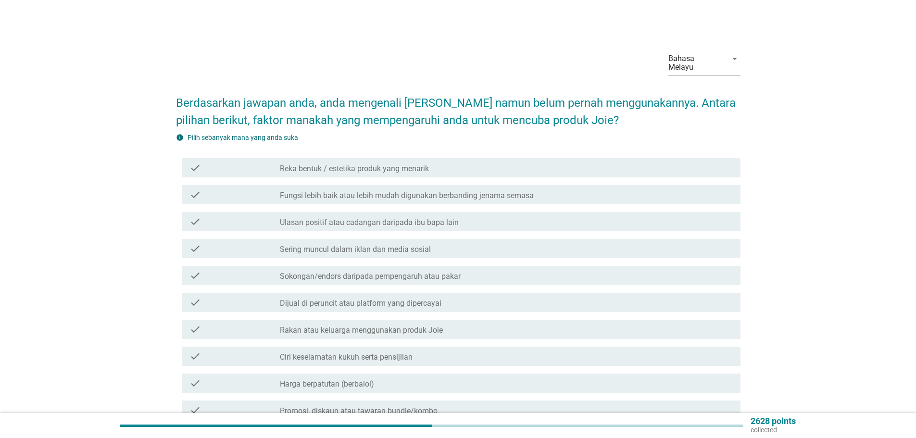
click at [338, 325] on label "Rakan atau keluarga menggunakan produk Joie" at bounding box center [361, 330] width 163 height 10
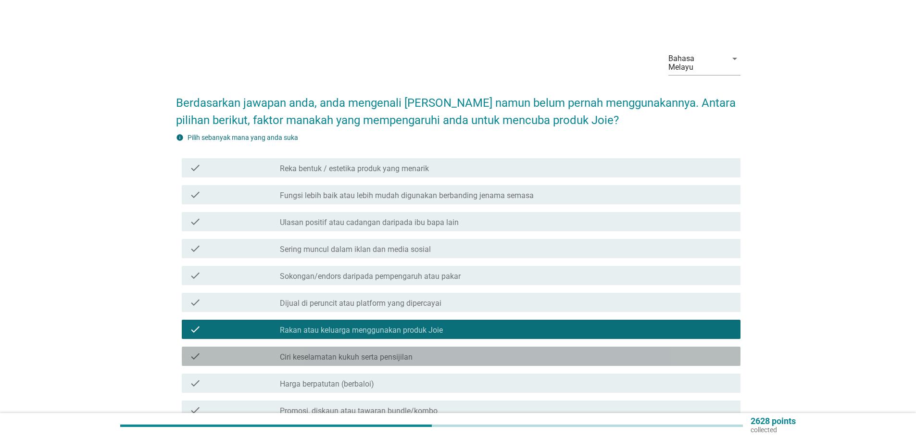
click at [366, 352] on label "Ciri keselamatan kukuh serta pensijilan" at bounding box center [346, 357] width 133 height 10
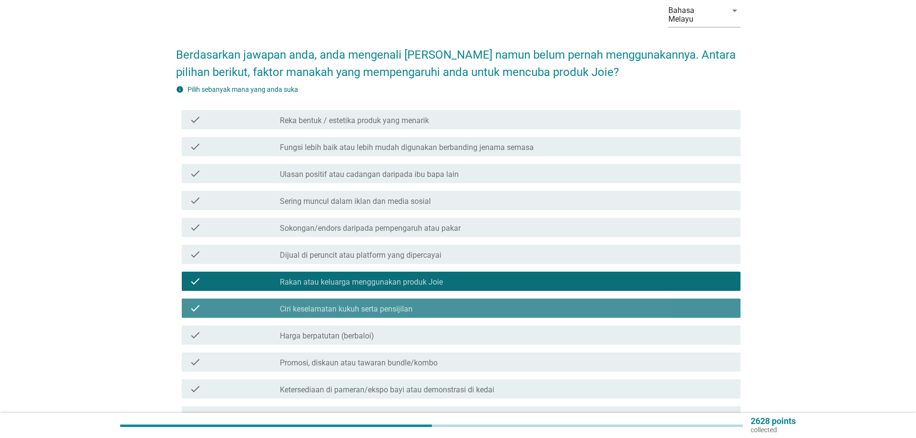
click at [348, 302] on div "check_box Ciri keselamatan kukuh serta pensijilan" at bounding box center [506, 308] width 453 height 12
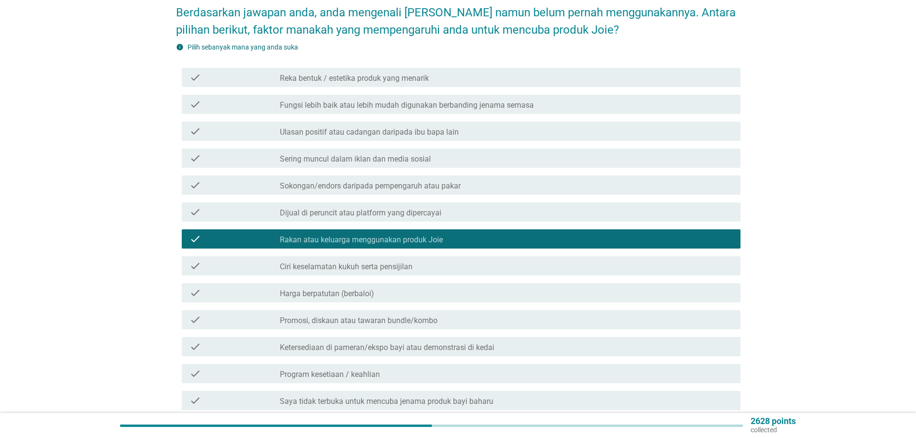
scroll to position [144, 0]
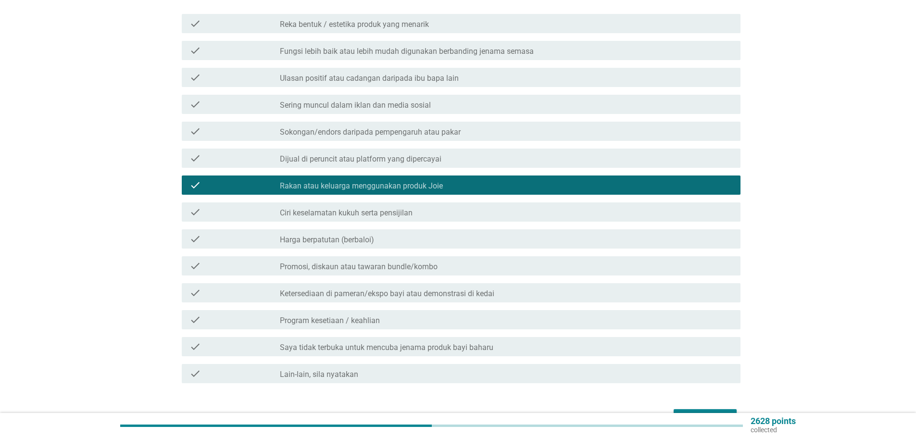
click at [349, 262] on label "Promosi, diskaun atau tawaran bundle/kombo" at bounding box center [359, 267] width 158 height 10
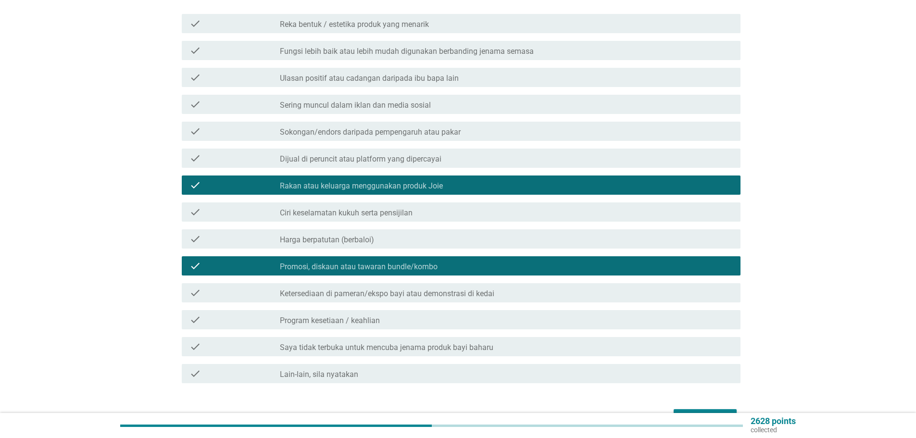
drag, startPoint x: 678, startPoint y: 400, endPoint x: 682, endPoint y: 409, distance: 9.9
click at [679, 406] on div "Seterusnya" at bounding box center [458, 417] width 564 height 23
click at [682, 412] on div "Seterusnya" at bounding box center [705, 418] width 48 height 12
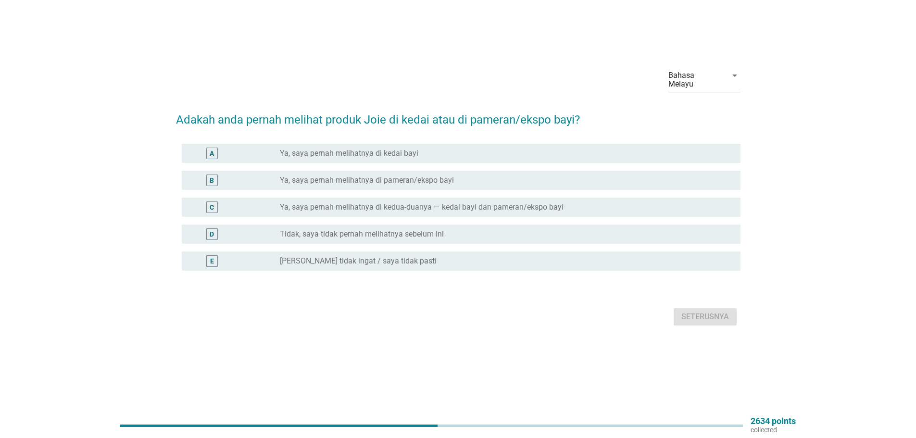
scroll to position [0, 0]
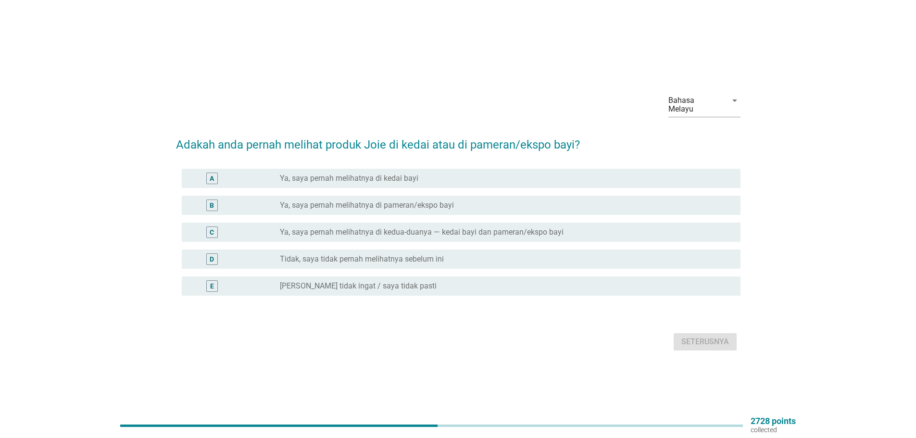
click at [358, 229] on label "Ya, saya pernah melihatnya di kedua-duanya — kedai bayi dan pameran/ekspo bayi" at bounding box center [422, 232] width 284 height 10
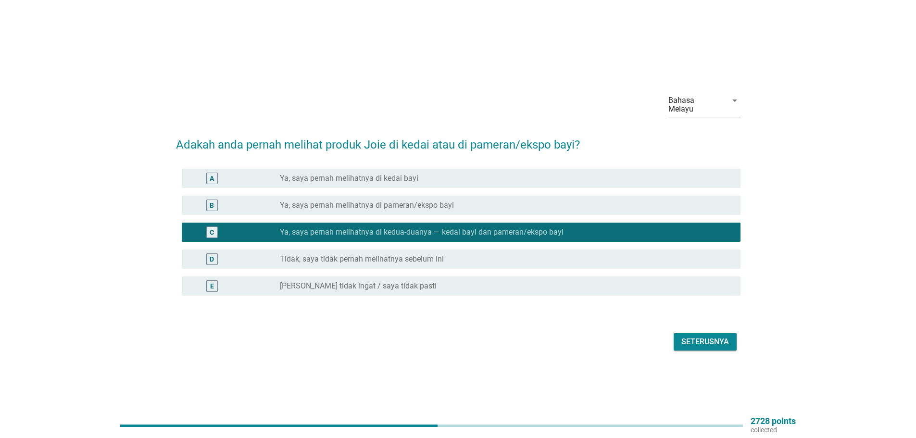
drag, startPoint x: 705, startPoint y: 348, endPoint x: 703, endPoint y: 329, distance: 19.4
click at [705, 342] on div "Seterusnya" at bounding box center [458, 341] width 564 height 23
click at [703, 333] on button "Seterusnya" at bounding box center [704, 341] width 63 height 17
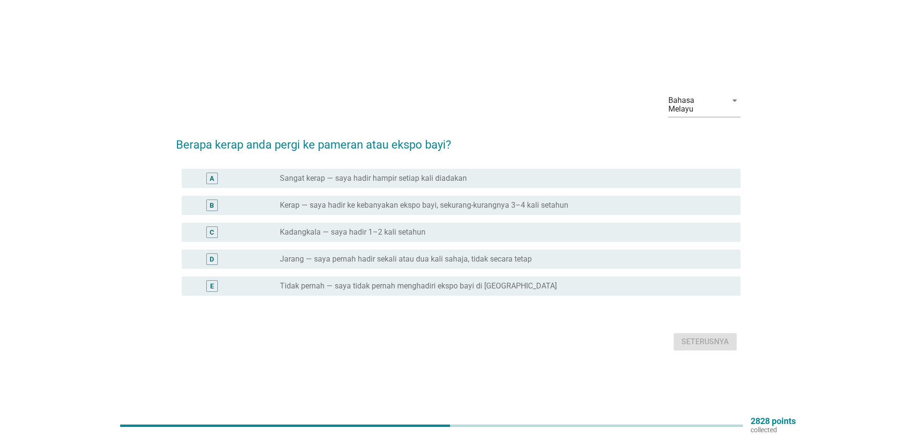
click at [362, 258] on label "Jarang — saya pernah hadir sekali atau dua kali sahaja, tidak secara tetap" at bounding box center [406, 259] width 252 height 10
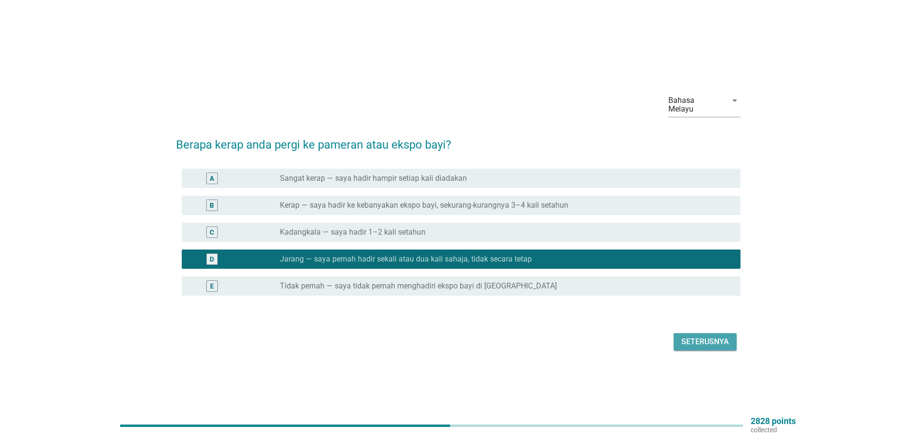
click at [707, 340] on div "Seterusnya" at bounding box center [705, 342] width 48 height 12
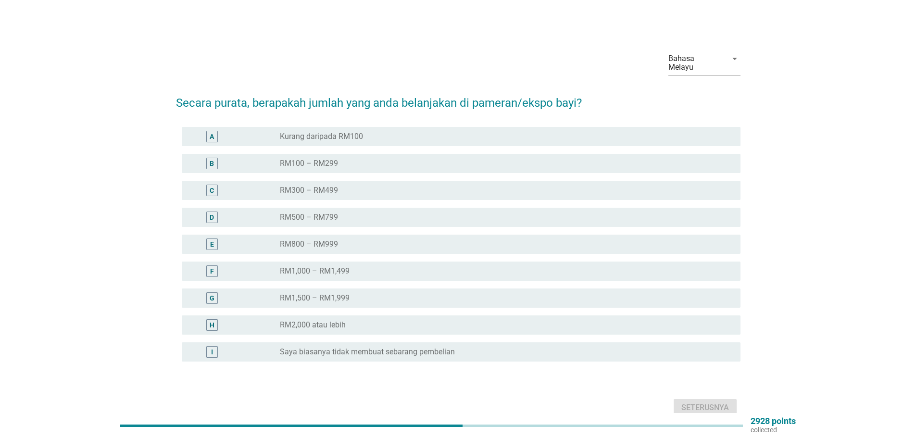
click at [339, 186] on div "radio_button_unchecked RM300 – RM499" at bounding box center [502, 191] width 445 height 10
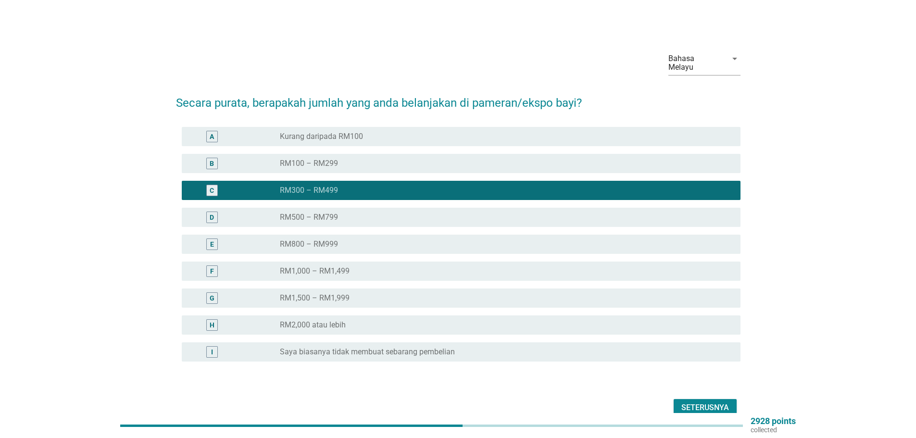
click at [714, 402] on div "Seterusnya" at bounding box center [705, 408] width 48 height 12
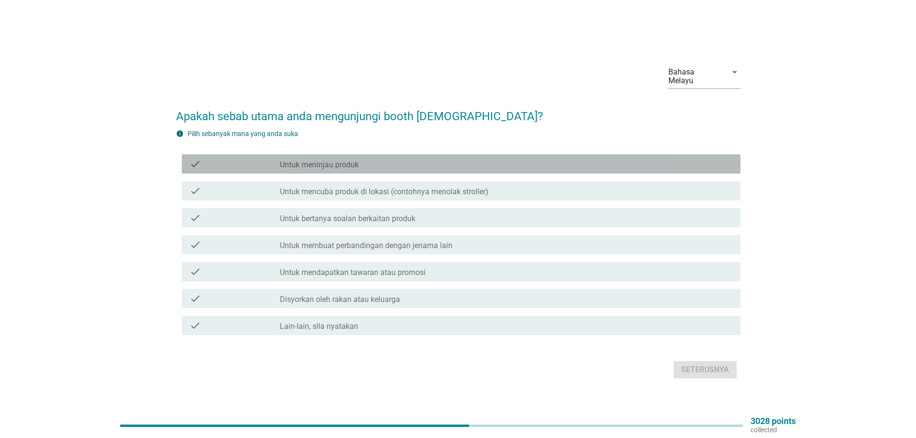
click at [345, 161] on label "Untuk meninjau produk" at bounding box center [319, 165] width 79 height 10
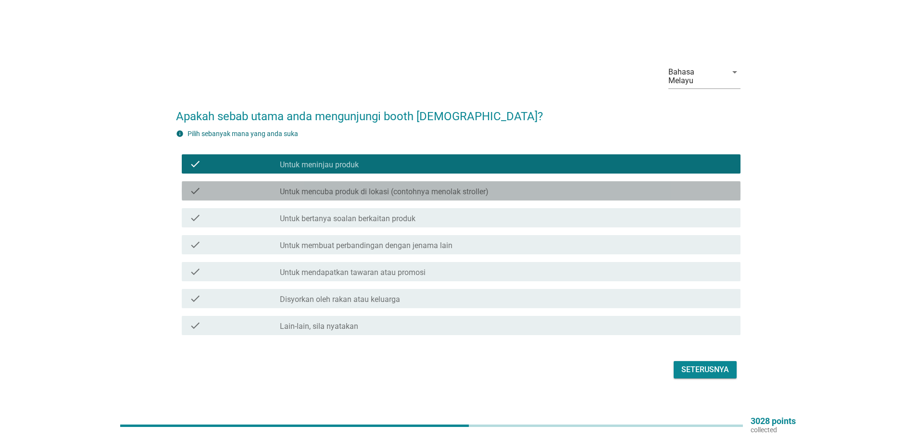
click at [355, 190] on label "Untuk mencuba produk di lokasi (contohnya menolak stroller)" at bounding box center [384, 192] width 209 height 10
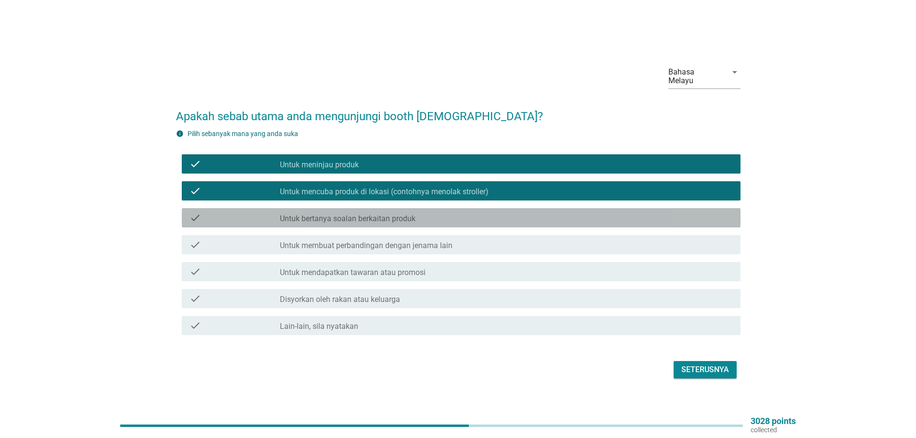
click at [364, 214] on label "Untuk bertanya soalan berkaitan produk" at bounding box center [348, 219] width 136 height 10
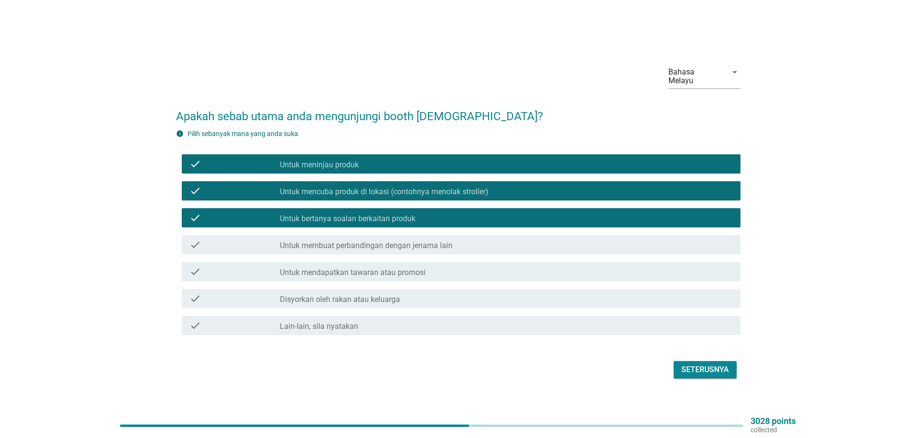
click at [375, 244] on label "Untuk membuat perbandingan dengan jenama lain" at bounding box center [366, 246] width 173 height 10
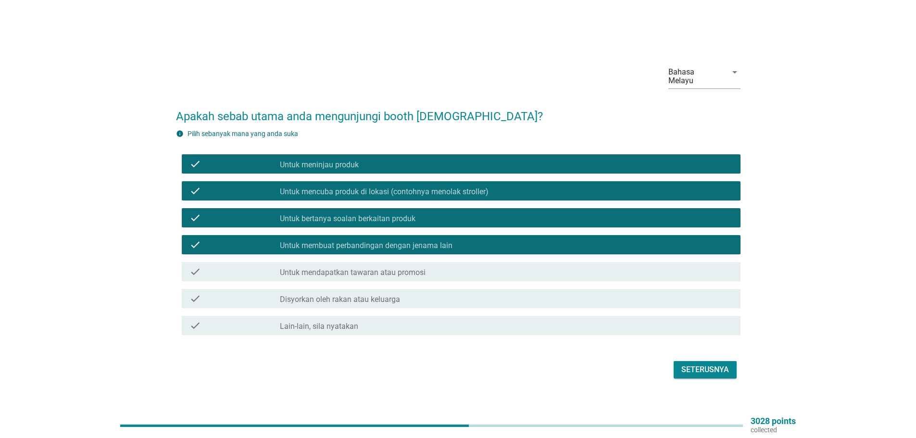
click at [382, 268] on label "Untuk mendapatkan tawaran atau promosi" at bounding box center [353, 273] width 146 height 10
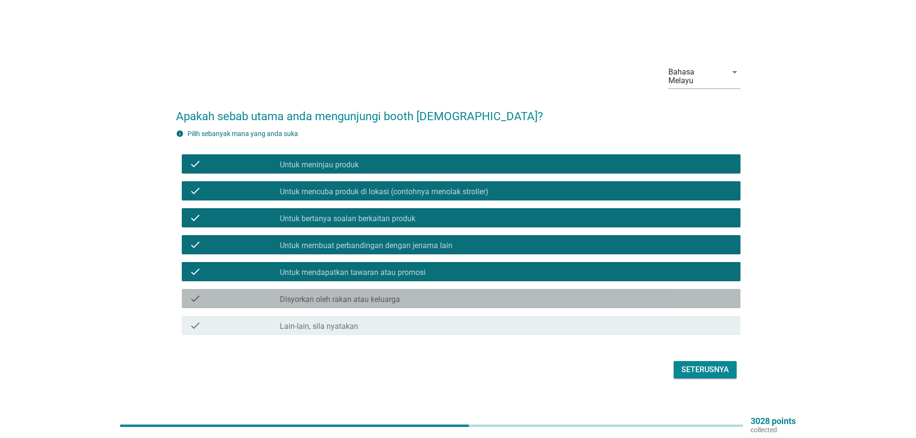
click at [392, 296] on label "Disyorkan oleh rakan atau keluarga" at bounding box center [340, 300] width 120 height 10
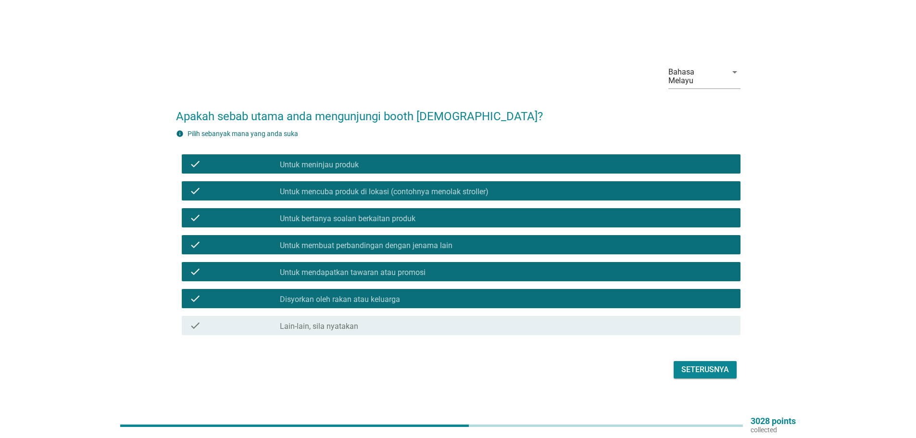
click at [454, 293] on div "check_box Disyorkan oleh rakan atau keluarga" at bounding box center [506, 299] width 453 height 12
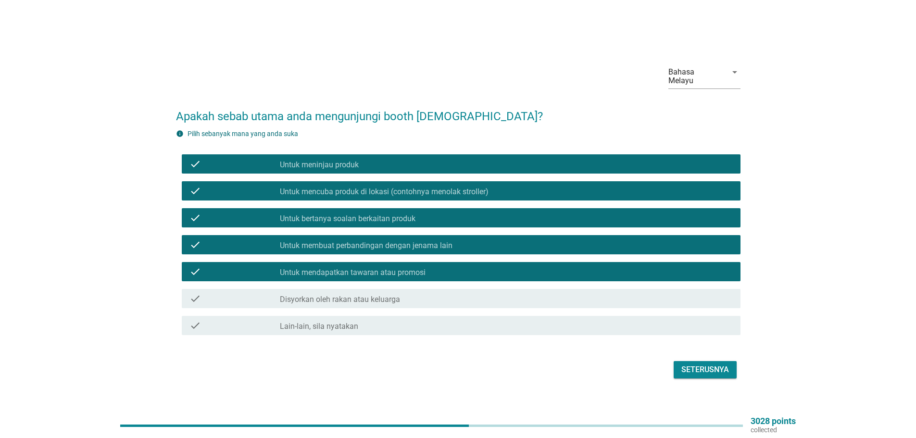
click at [686, 365] on div "Seterusnya" at bounding box center [705, 370] width 48 height 12
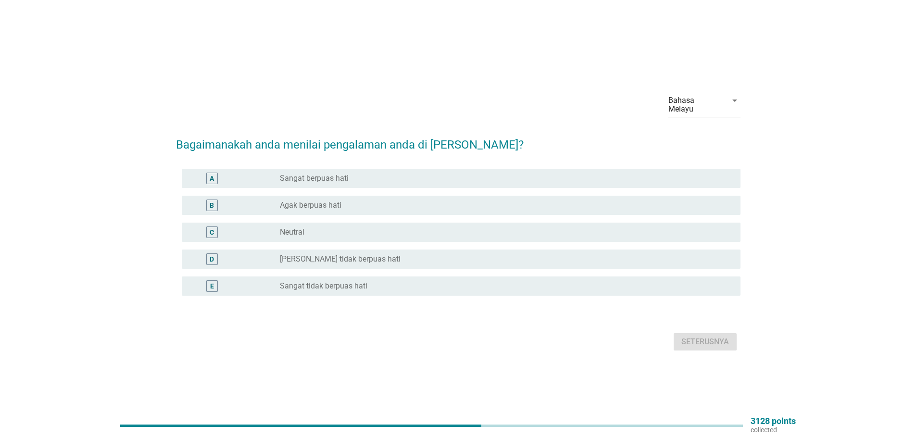
click at [357, 227] on div "radio_button_unchecked Neutral" at bounding box center [502, 232] width 445 height 10
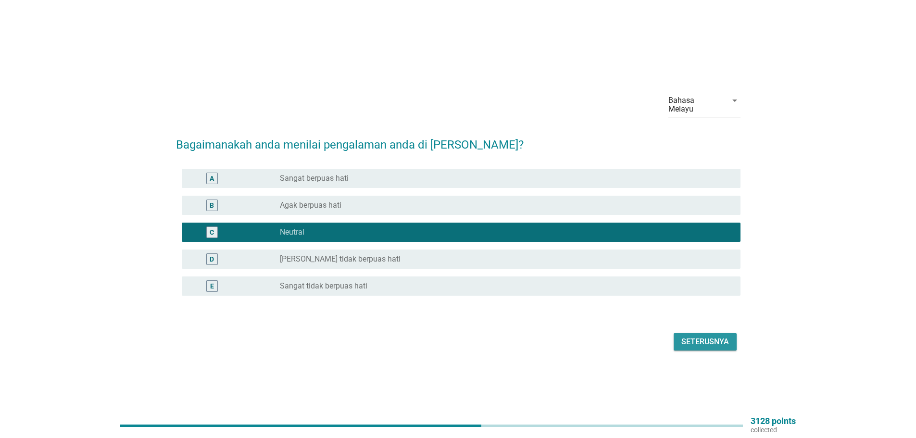
click at [693, 336] on div "Seterusnya" at bounding box center [705, 342] width 48 height 12
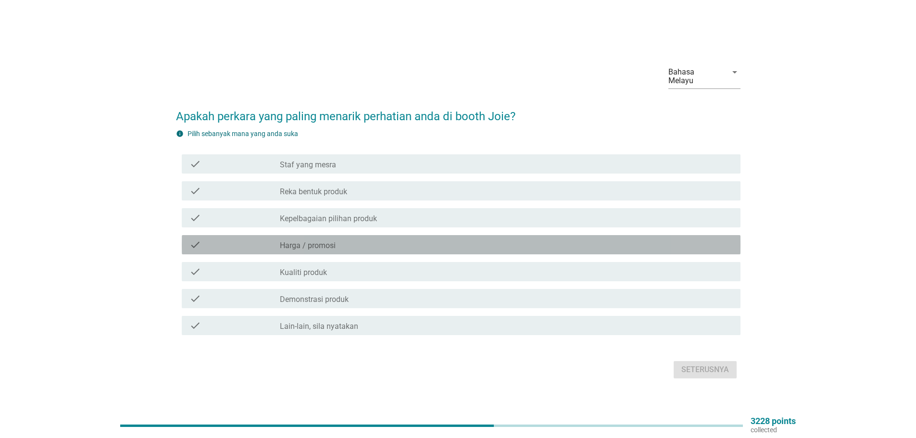
click at [348, 241] on div "check_box_outline_blank Harga / promosi" at bounding box center [506, 245] width 453 height 12
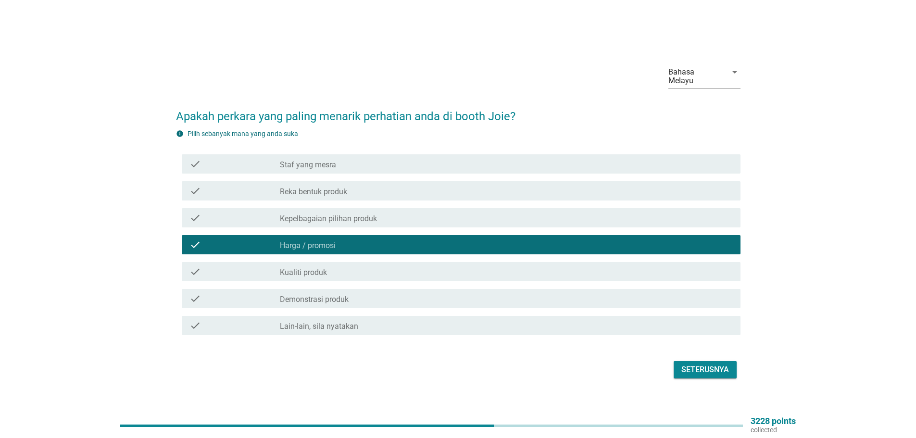
click at [347, 300] on div "check check_box_outline_blank Demonstrasi produk" at bounding box center [461, 298] width 558 height 19
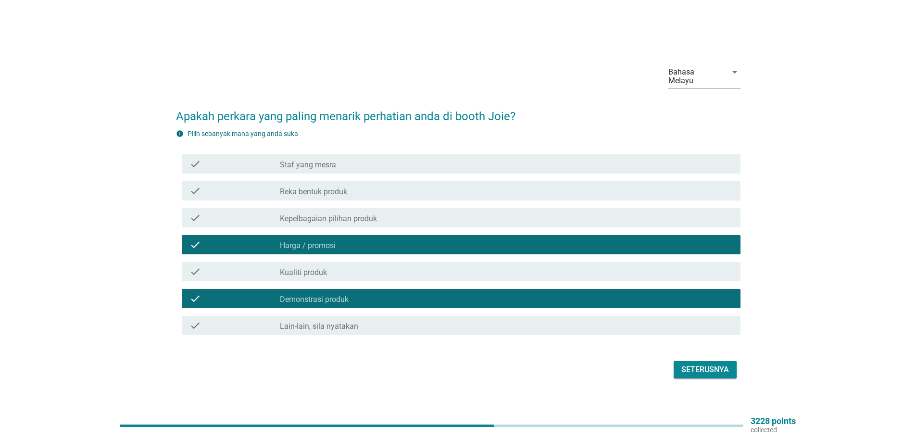
click at [703, 361] on button "Seterusnya" at bounding box center [704, 369] width 63 height 17
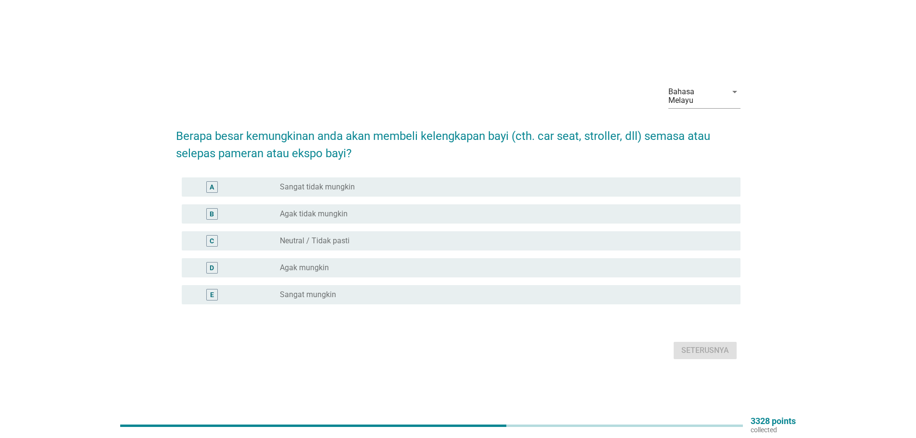
click at [337, 236] on label "Neutral / Tidak pasti" at bounding box center [315, 241] width 70 height 10
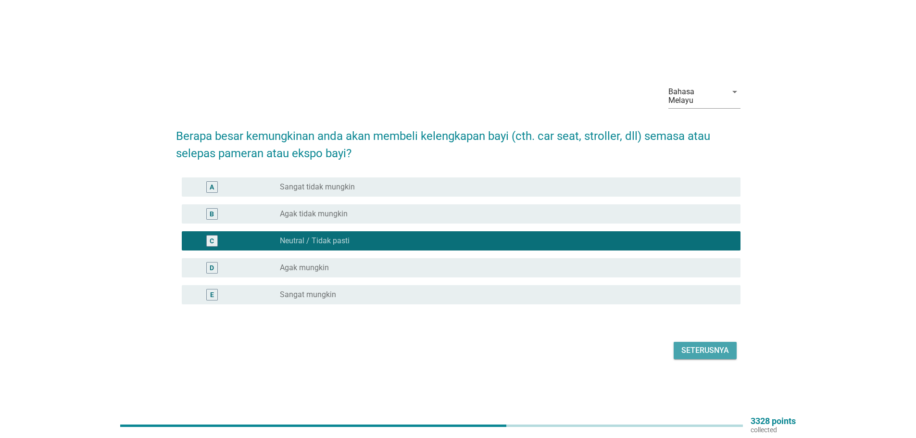
click at [690, 345] on div "Seterusnya" at bounding box center [705, 351] width 48 height 12
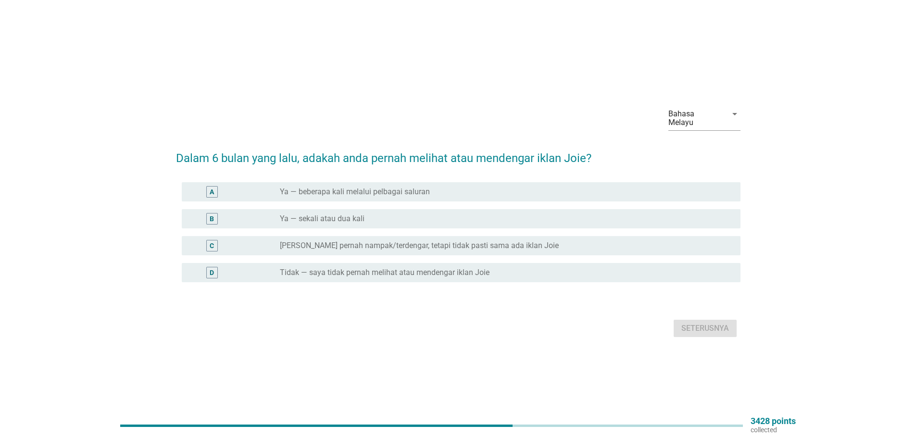
click at [406, 218] on div "radio_button_unchecked Ya — sekali atau dua kali" at bounding box center [502, 219] width 445 height 10
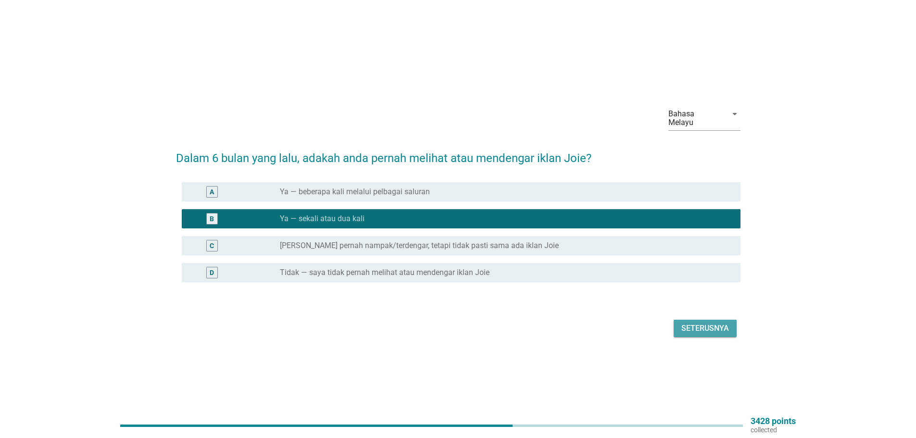
click at [693, 322] on div "Seterusnya" at bounding box center [705, 328] width 48 height 12
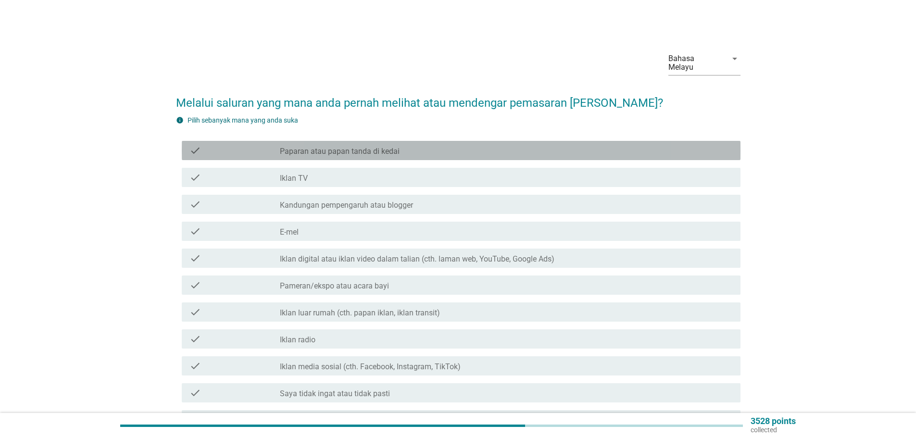
click at [335, 147] on label "Paparan atau papan tanda di kedai" at bounding box center [340, 152] width 120 height 10
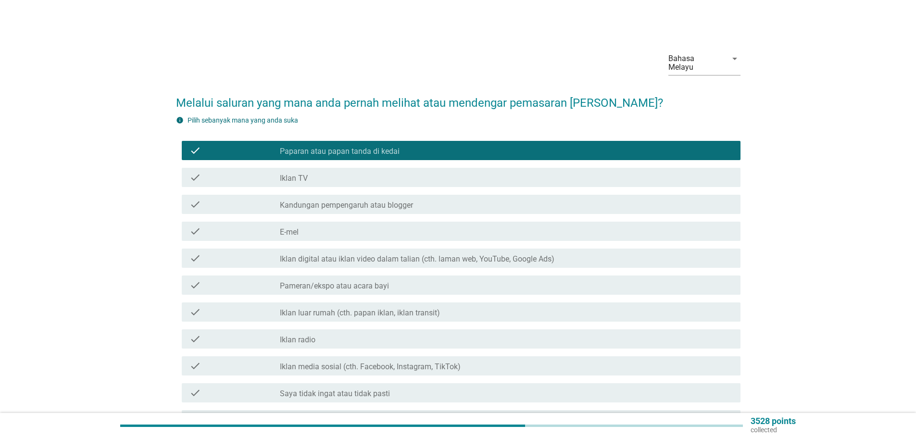
click at [339, 176] on div "check check_box_outline_blank Iklan TV" at bounding box center [461, 177] width 558 height 19
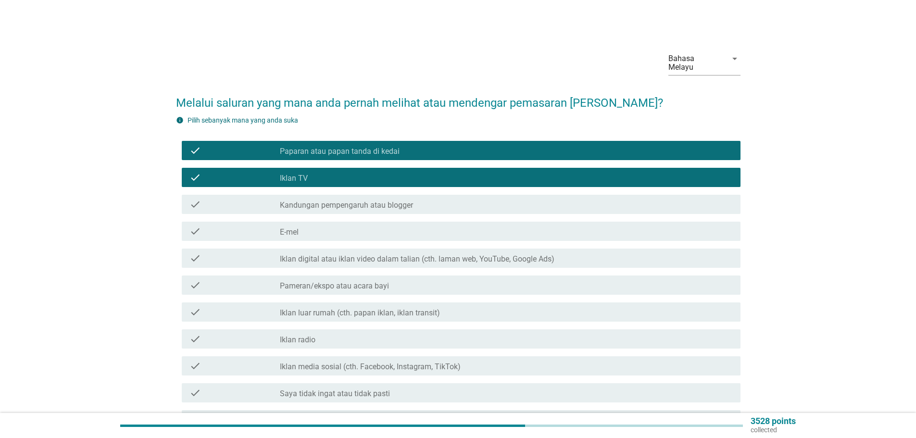
click at [346, 248] on div "check check_box_outline_blank Iklan digital atau iklan video dalam talian (cth.…" at bounding box center [461, 257] width 558 height 19
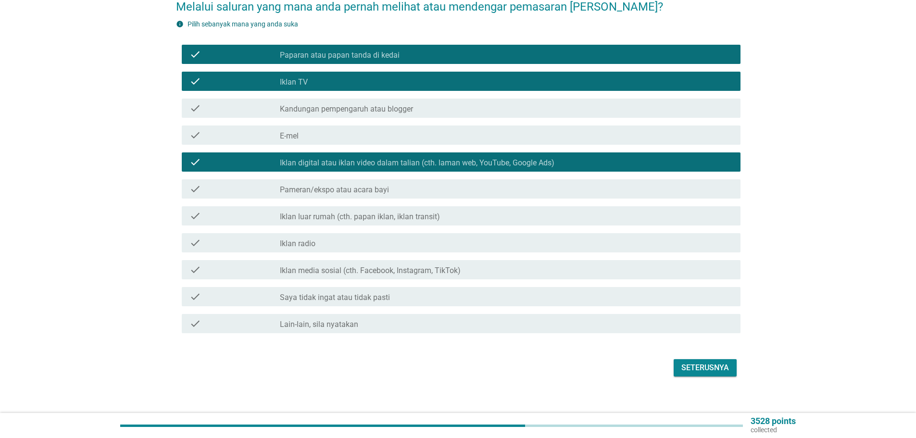
scroll to position [97, 0]
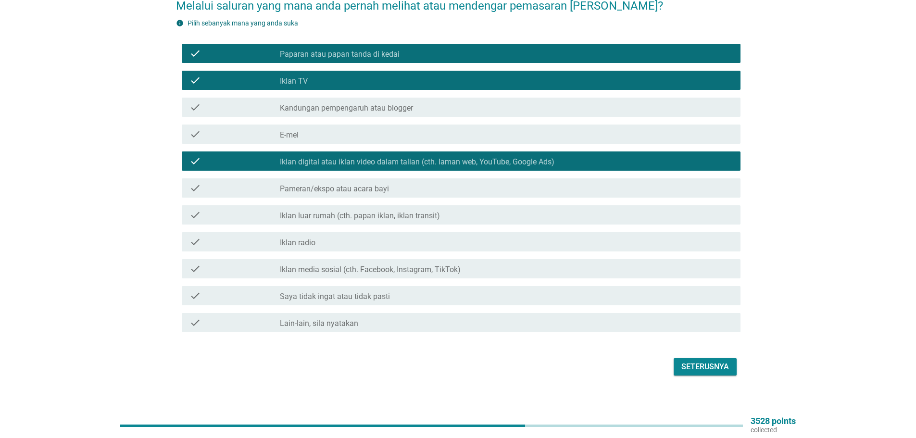
click at [707, 361] on div "Seterusnya" at bounding box center [705, 367] width 48 height 12
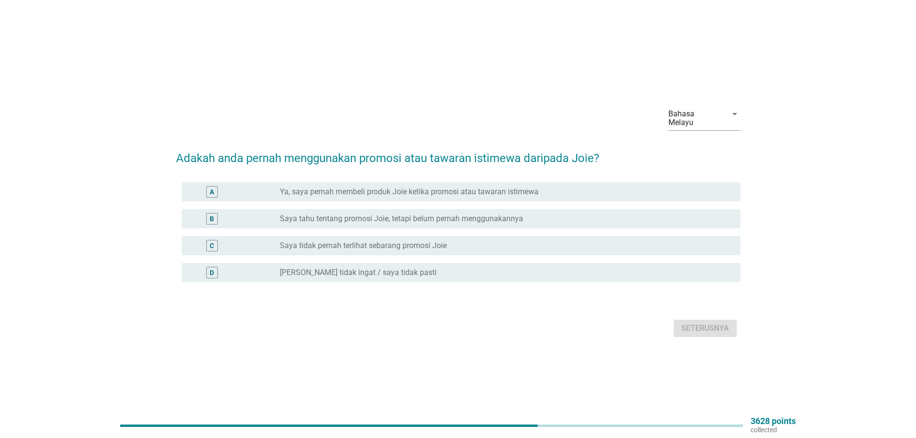
click at [392, 241] on label "Saya tidak pernah terlihat sebarang promosi Joie" at bounding box center [363, 246] width 167 height 10
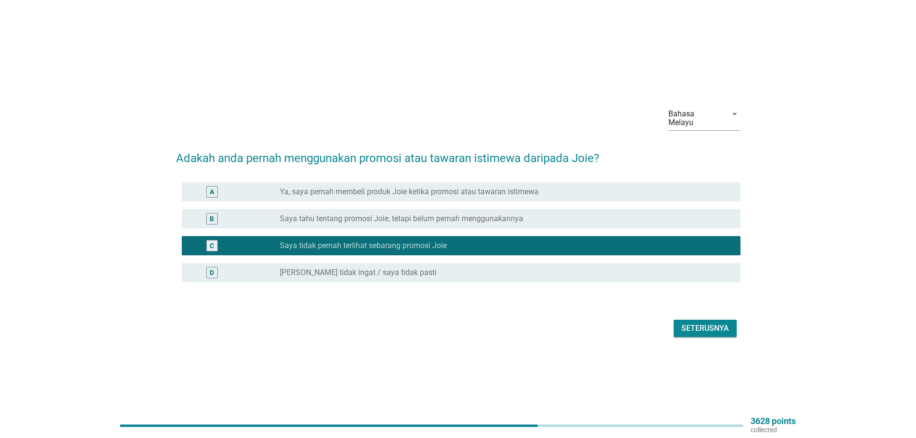
click at [355, 214] on label "Saya tahu tentang promosi Joie, tetapi belum pernah menggunakannya" at bounding box center [401, 219] width 243 height 10
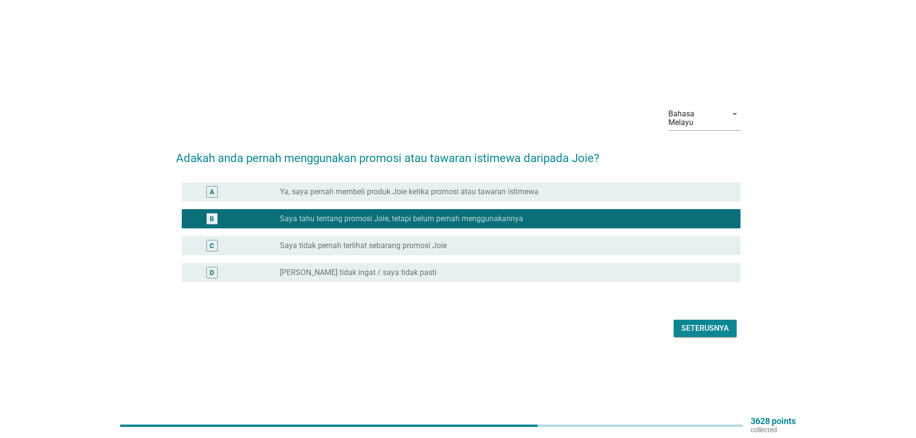
click at [692, 322] on div "Seterusnya" at bounding box center [705, 328] width 48 height 12
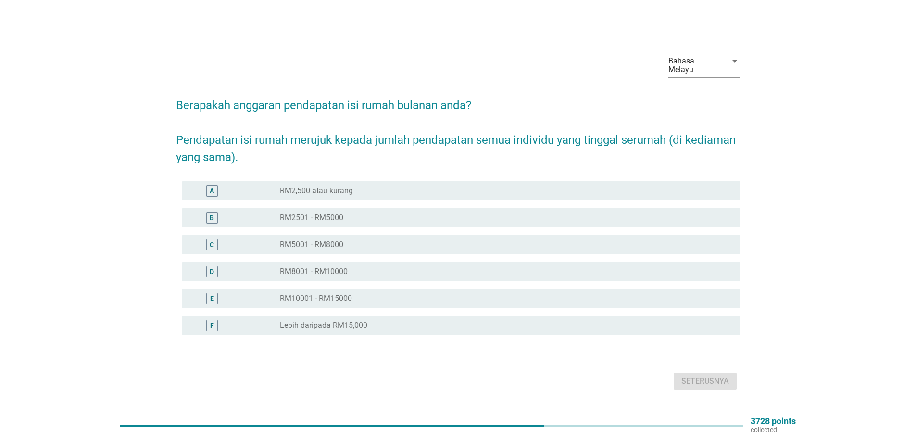
drag, startPoint x: 339, startPoint y: 240, endPoint x: 333, endPoint y: 206, distance: 34.1
click at [333, 212] on div "A radio_button_unchecked RM2,500 atau kurang B radio_button_unchecked RM2501 - …" at bounding box center [458, 257] width 564 height 161
click at [333, 208] on div "B radio_button_unchecked RM2501 - RM5000" at bounding box center [461, 217] width 558 height 19
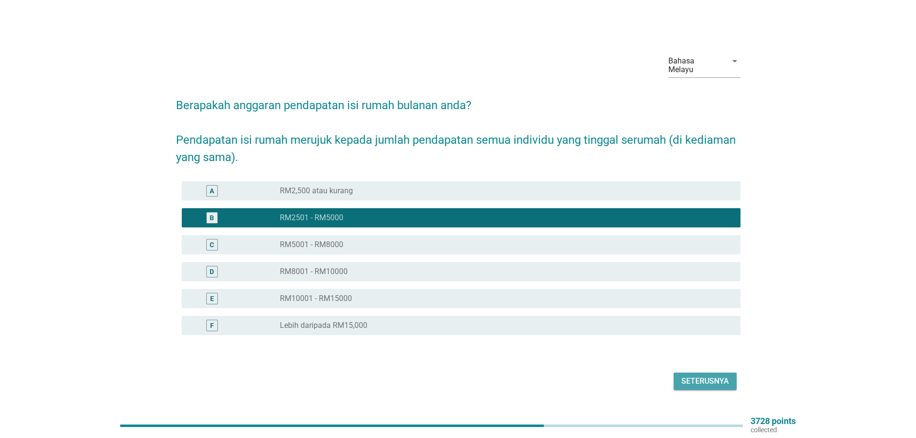
click at [709, 379] on div "Seterusnya" at bounding box center [705, 381] width 48 height 12
